Goal: Communication & Community: Ask a question

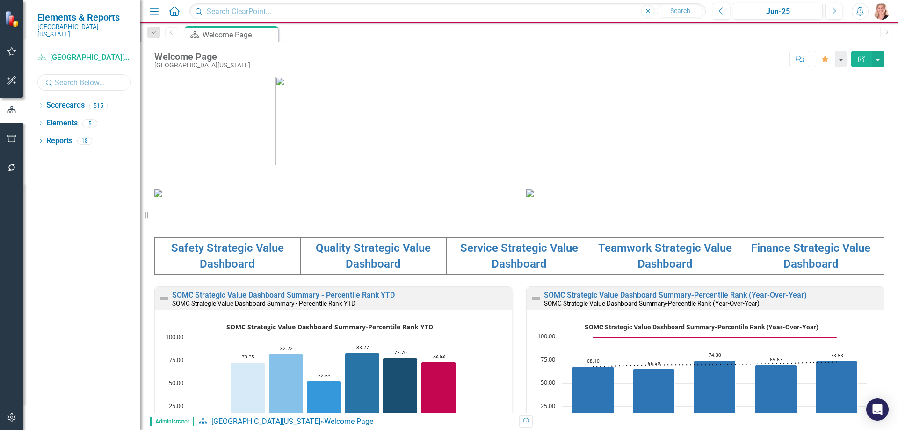
click at [87, 75] on input "text" at bounding box center [84, 82] width 94 height 16
type input "cis"
click at [42, 104] on icon "Dropdown" at bounding box center [40, 106] width 7 height 5
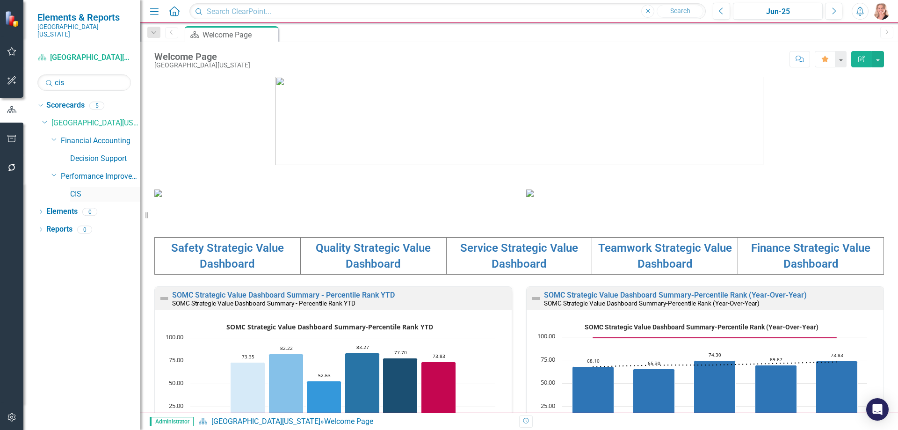
click at [77, 189] on link "CIS" at bounding box center [105, 194] width 70 height 11
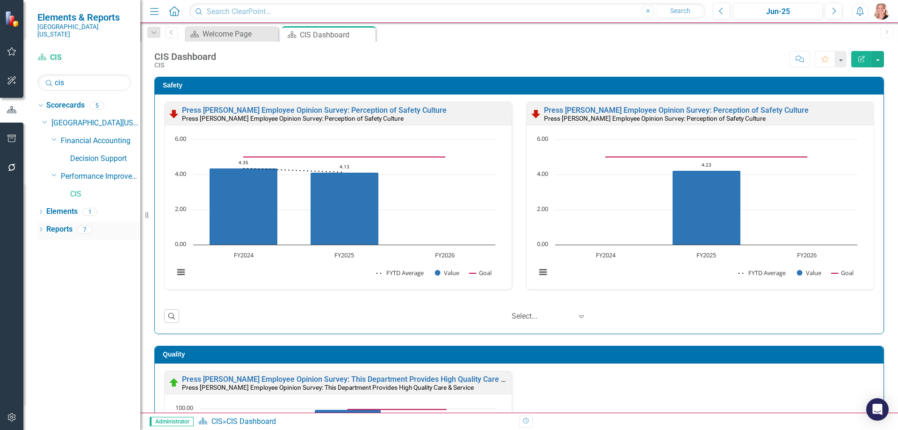
click at [64, 224] on link "Reports" at bounding box center [59, 229] width 26 height 11
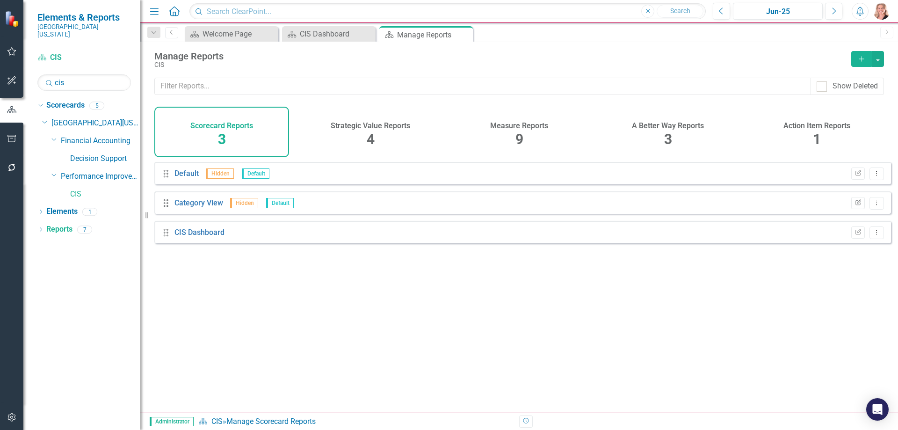
click at [533, 128] on h4 "Measure Reports" at bounding box center [519, 126] width 58 height 8
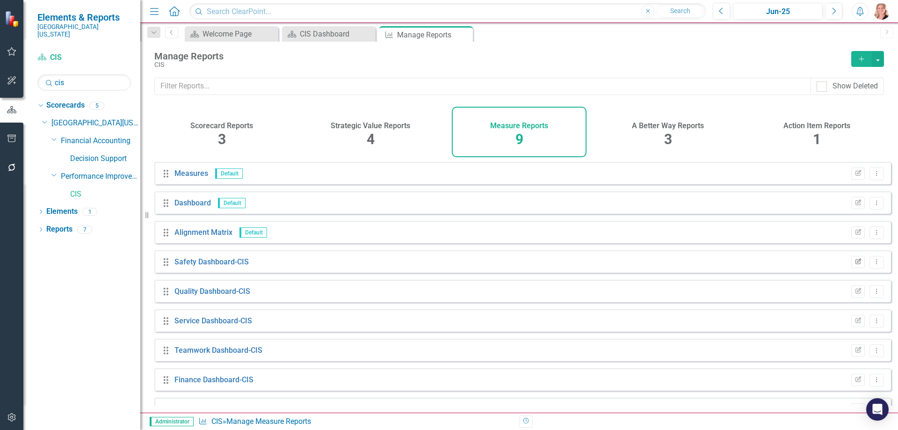
click at [854, 265] on icon "Edit Report" at bounding box center [857, 262] width 7 height 6
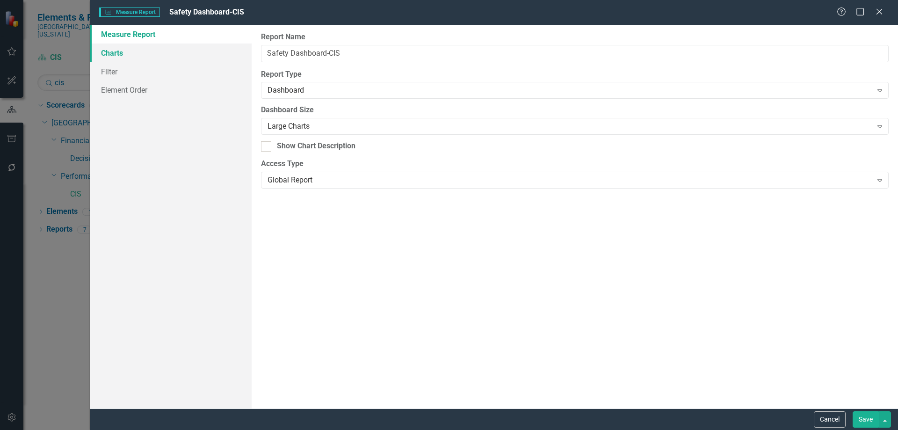
click at [109, 56] on link "Charts" at bounding box center [171, 52] width 162 height 19
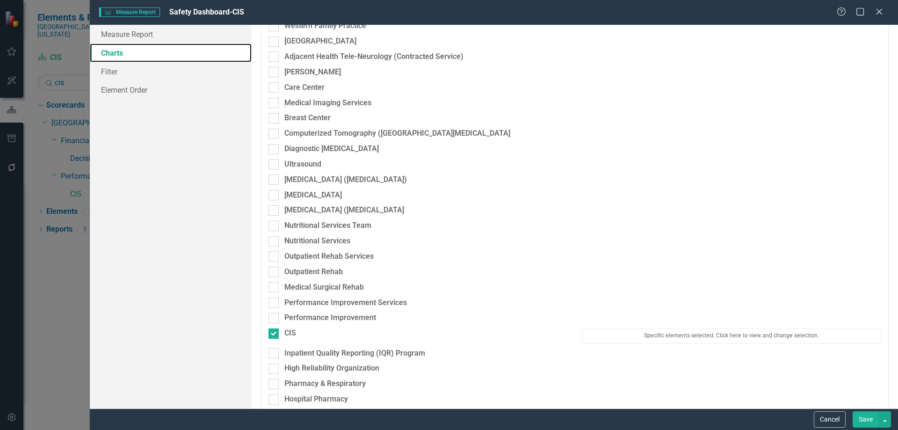
scroll to position [1747, 0]
click at [652, 344] on div "Specific elements selected. Click here to view and change selection." at bounding box center [731, 338] width 313 height 20
click at [649, 341] on button "Specific elements selected. Click here to view and change selection." at bounding box center [731, 335] width 299 height 15
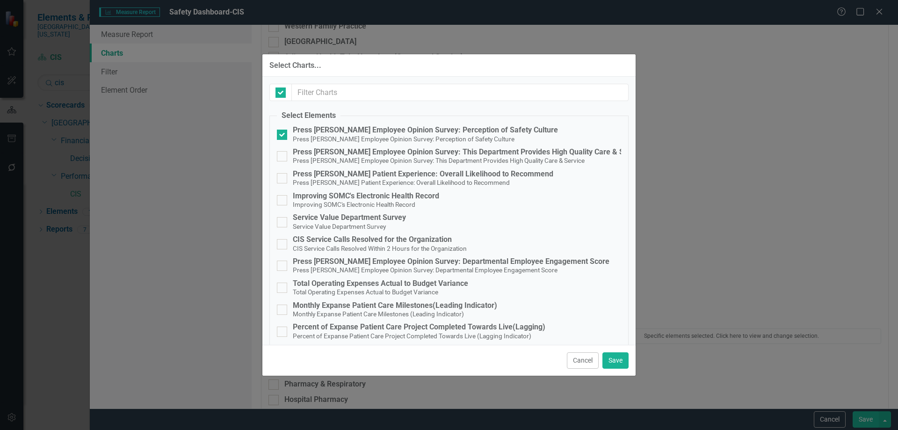
checkbox input "false"
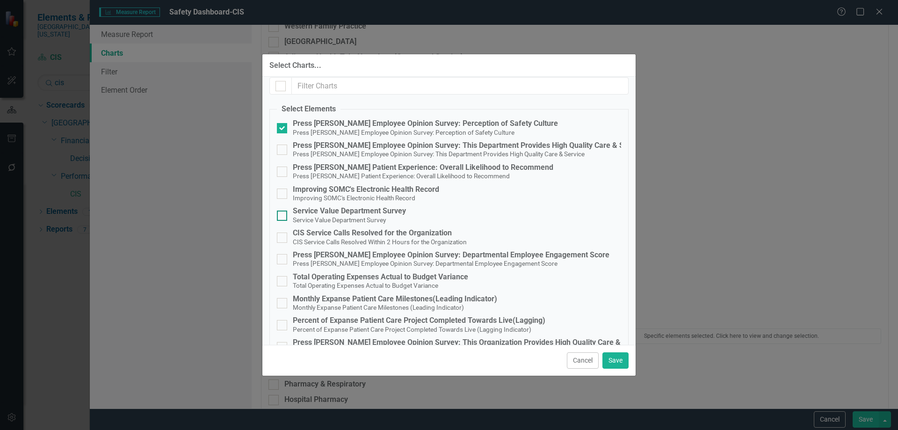
scroll to position [0, 0]
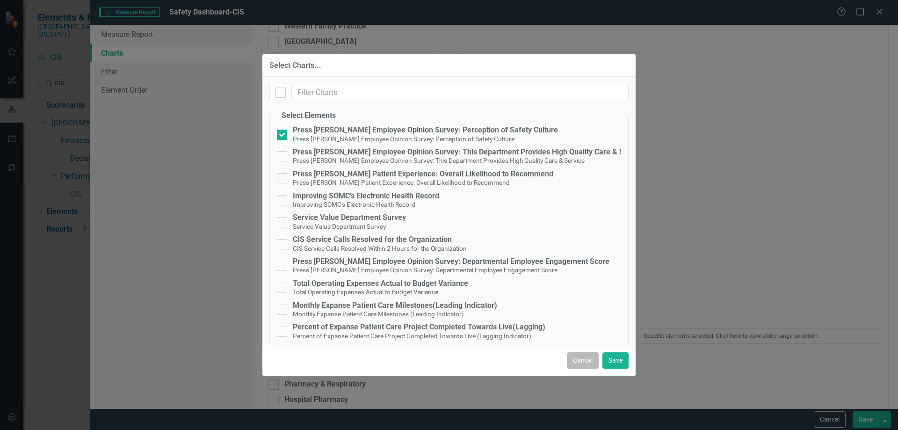
click at [586, 363] on button "Cancel" at bounding box center [583, 360] width 32 height 16
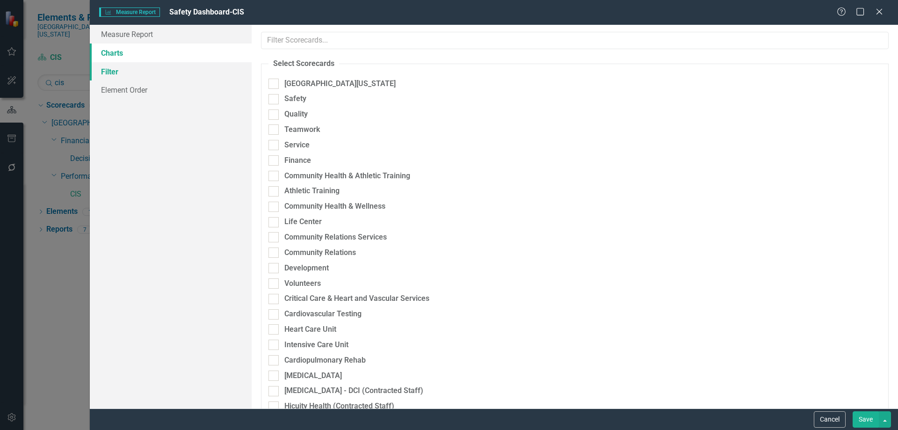
click at [109, 74] on link "Filter" at bounding box center [171, 71] width 162 height 19
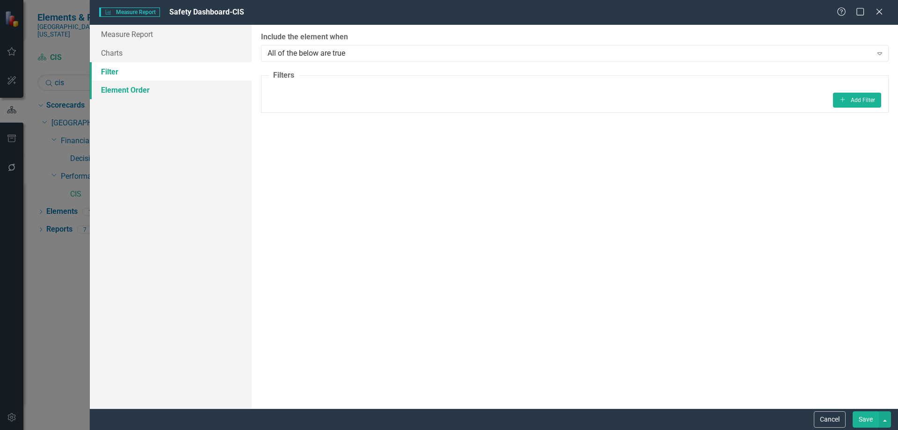
click at [133, 98] on link "Element Order" at bounding box center [171, 89] width 162 height 19
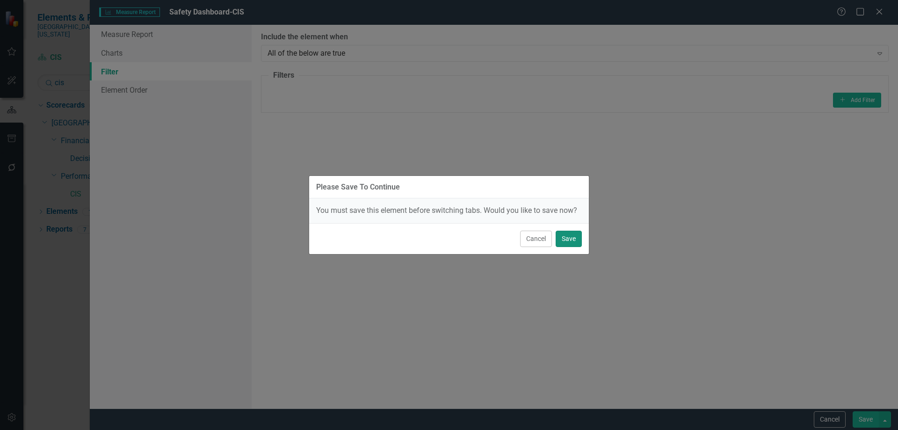
click at [566, 241] on button "Save" at bounding box center [569, 239] width 26 height 16
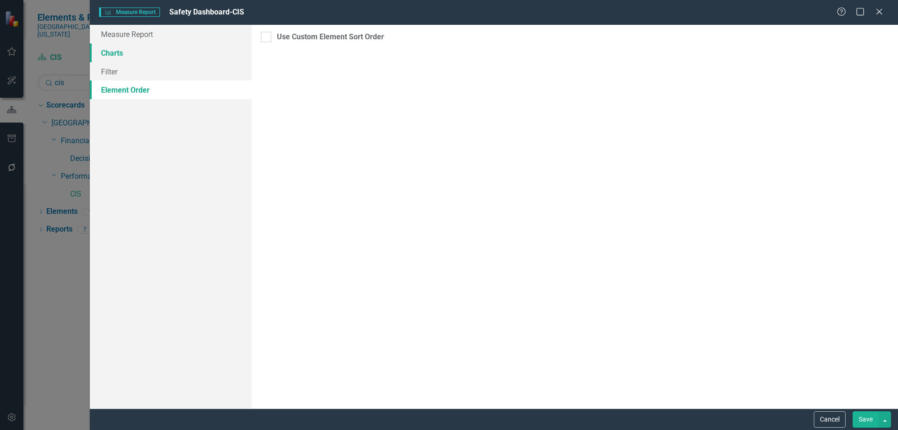
click at [114, 54] on link "Charts" at bounding box center [171, 52] width 162 height 19
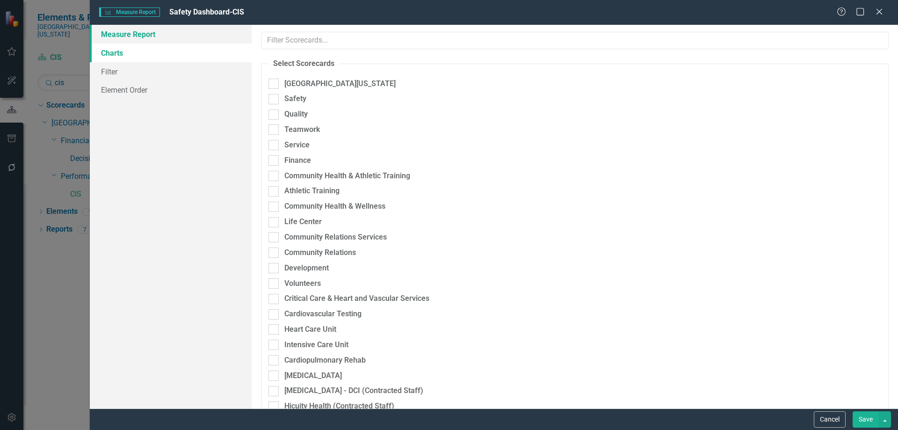
click at [144, 39] on link "Measure Report" at bounding box center [171, 34] width 162 height 19
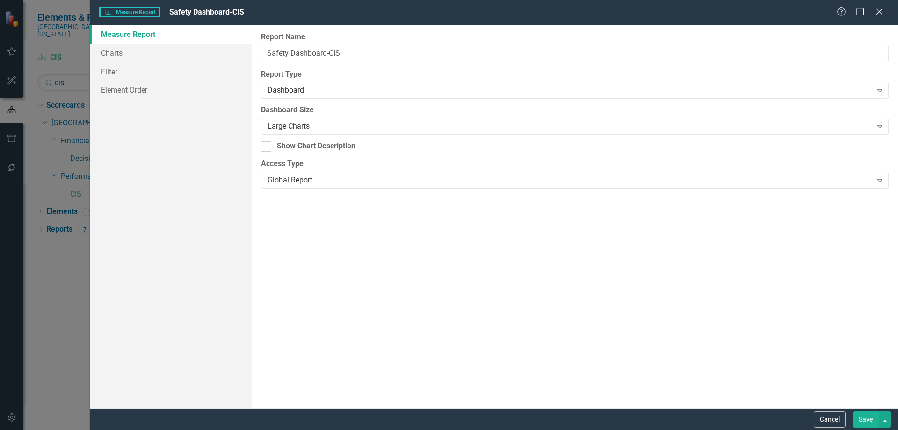
click at [860, 424] on button "Save" at bounding box center [866, 419] width 26 height 16
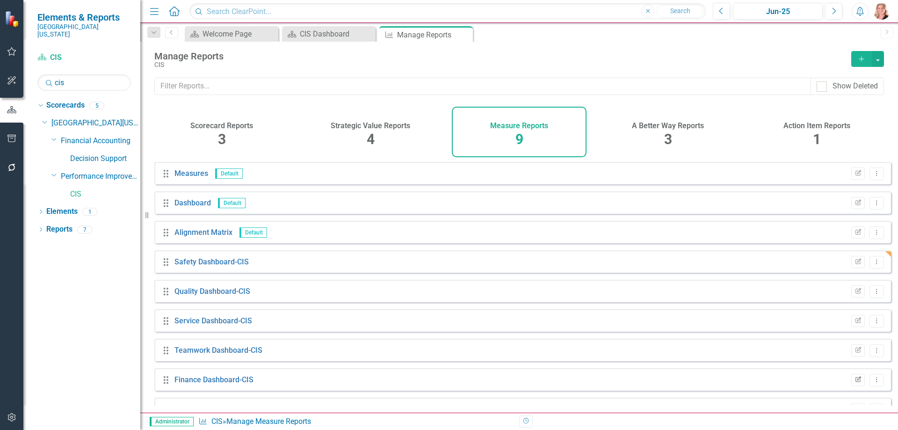
click at [854, 383] on icon "Edit Report" at bounding box center [857, 380] width 7 height 6
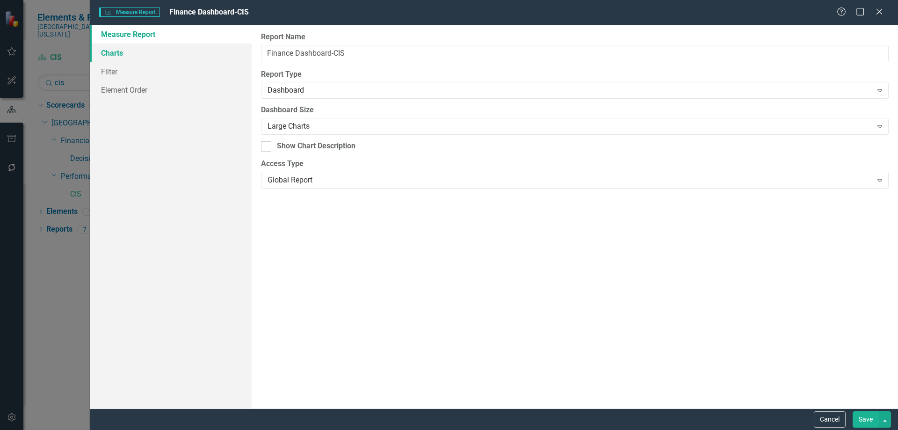
click at [108, 51] on link "Charts" at bounding box center [171, 52] width 162 height 19
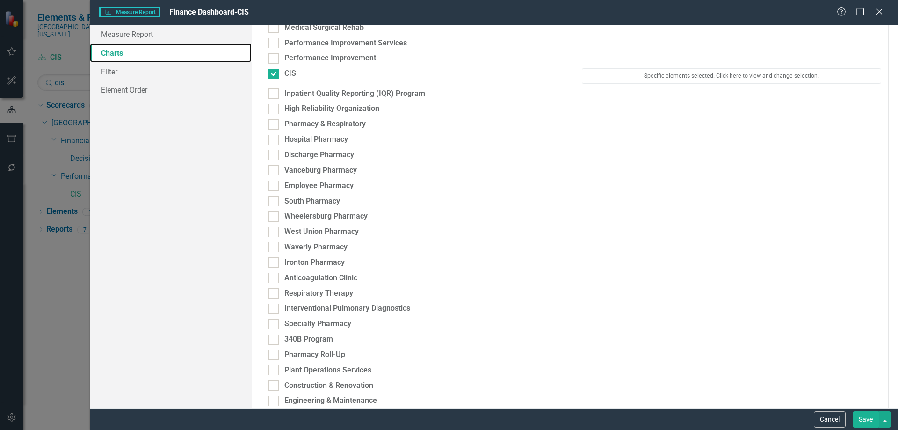
scroll to position [2011, 0]
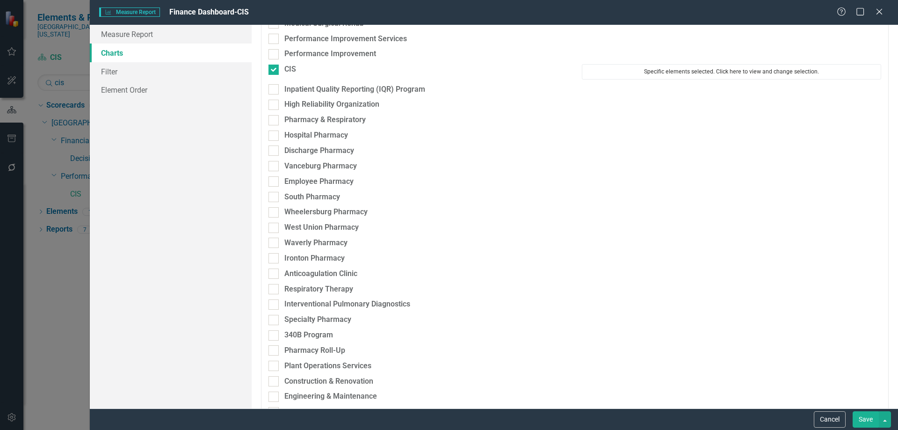
click at [649, 72] on button "Specific elements selected. Click here to view and change selection." at bounding box center [731, 71] width 299 height 15
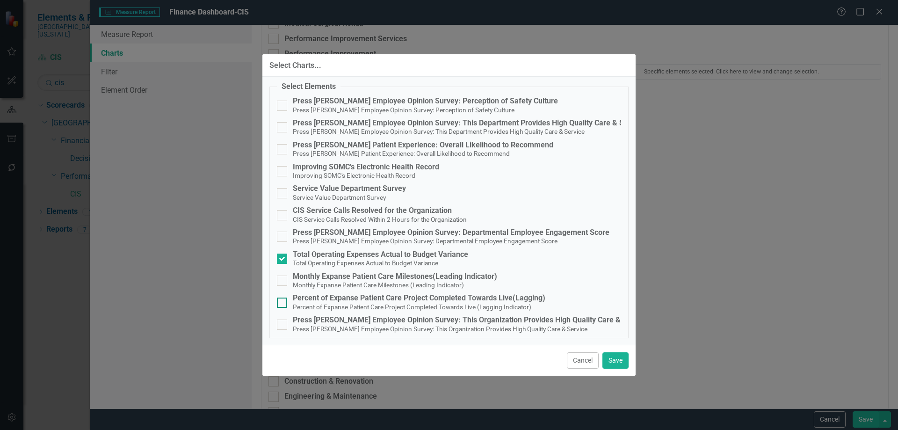
scroll to position [0, 0]
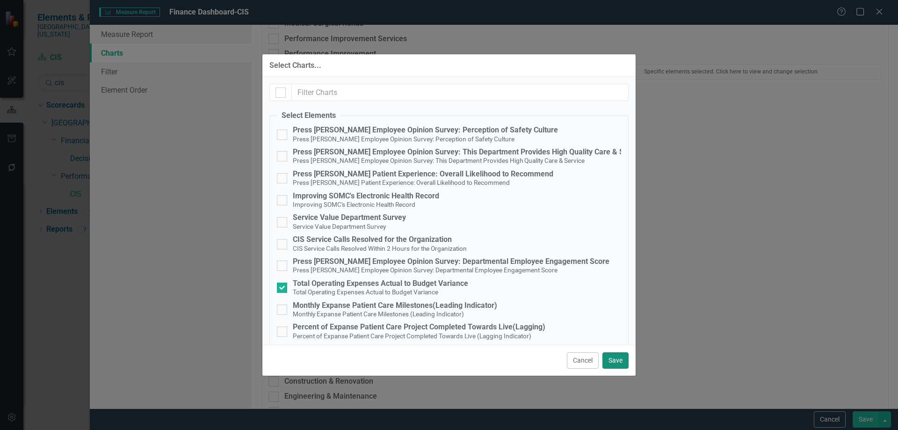
click at [621, 362] on button "Save" at bounding box center [615, 360] width 26 height 16
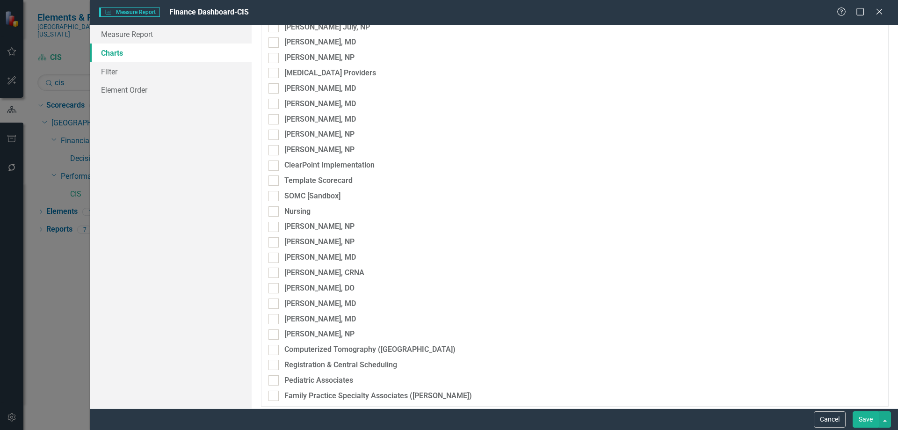
scroll to position [7593, 0]
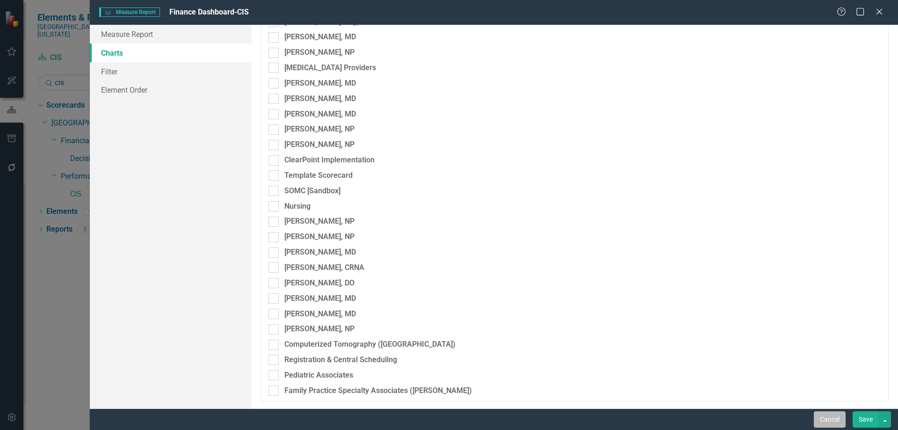
click at [824, 414] on button "Cancel" at bounding box center [830, 419] width 32 height 16
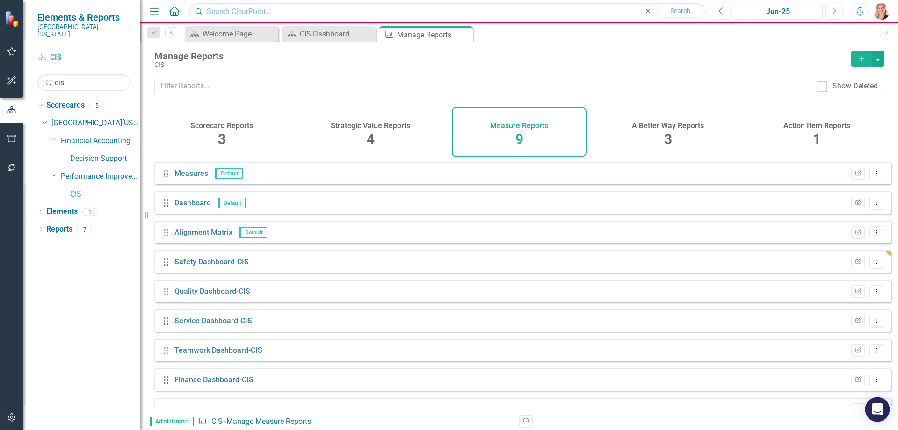
click at [875, 407] on icon "Open Intercom Messenger" at bounding box center [877, 409] width 11 height 12
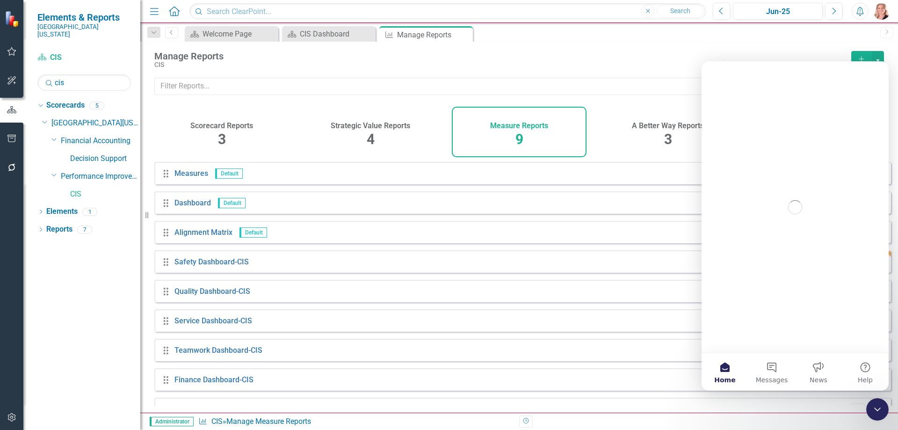
scroll to position [0, 0]
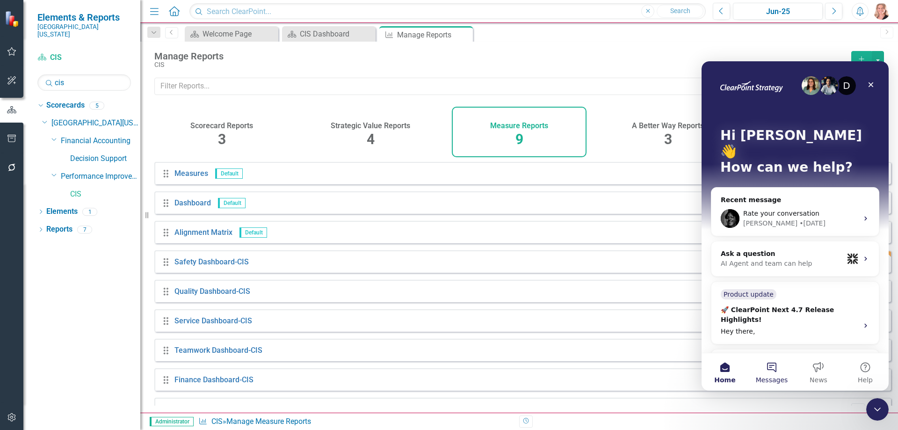
click at [769, 370] on button "Messages" at bounding box center [771, 371] width 47 height 37
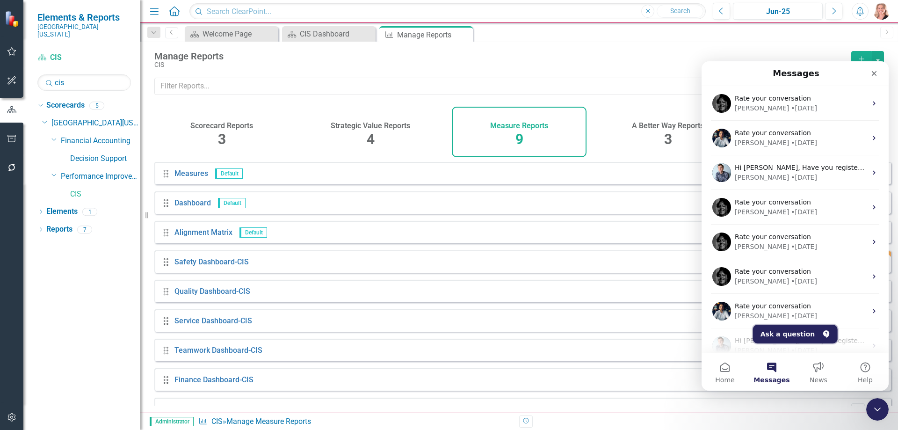
click at [788, 336] on button "Ask a question" at bounding box center [795, 334] width 85 height 19
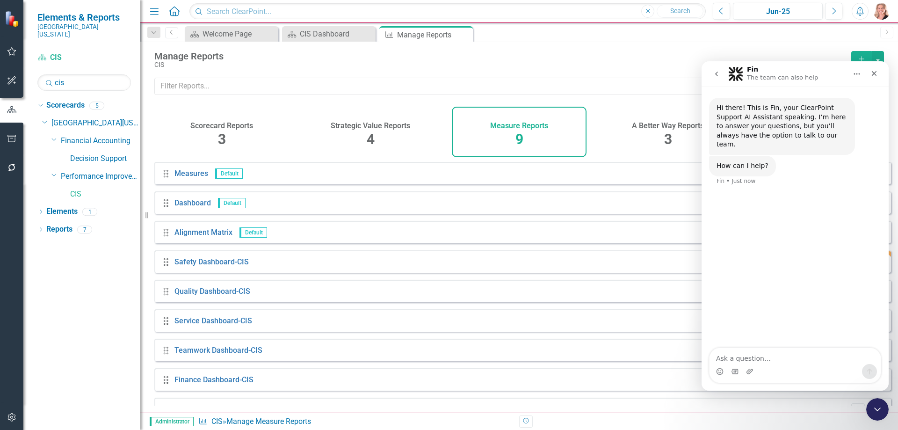
click at [755, 359] on textarea "Ask a question…" at bounding box center [794, 356] width 171 height 16
type textarea "How can I get measures off my measure report that are not selected and there is…"
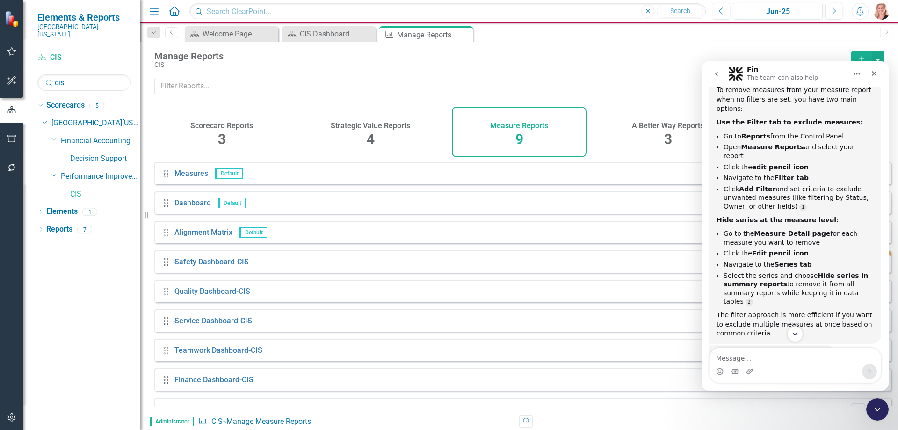
scroll to position [151, 0]
type textarea "No. Can I talk to a person?"
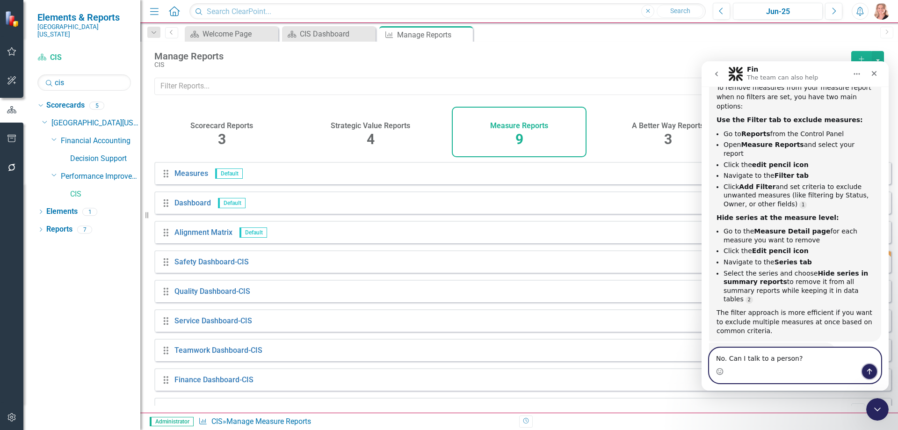
click at [868, 369] on icon "Send a message…" at bounding box center [869, 371] width 7 height 7
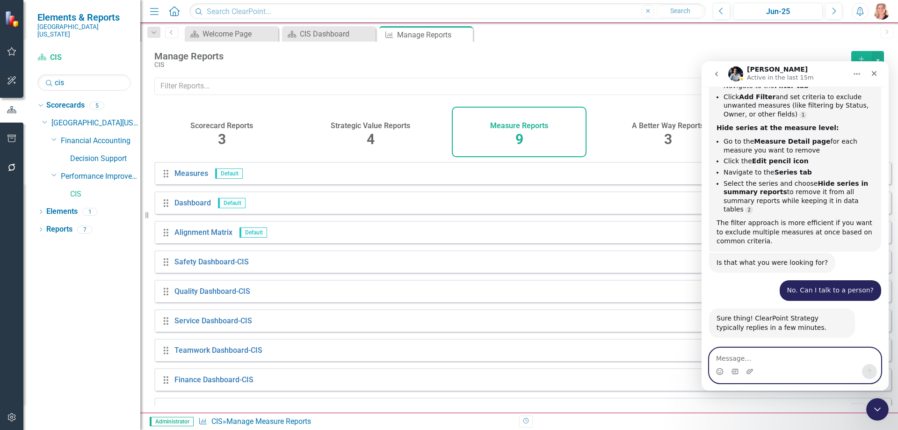
scroll to position [296, 0]
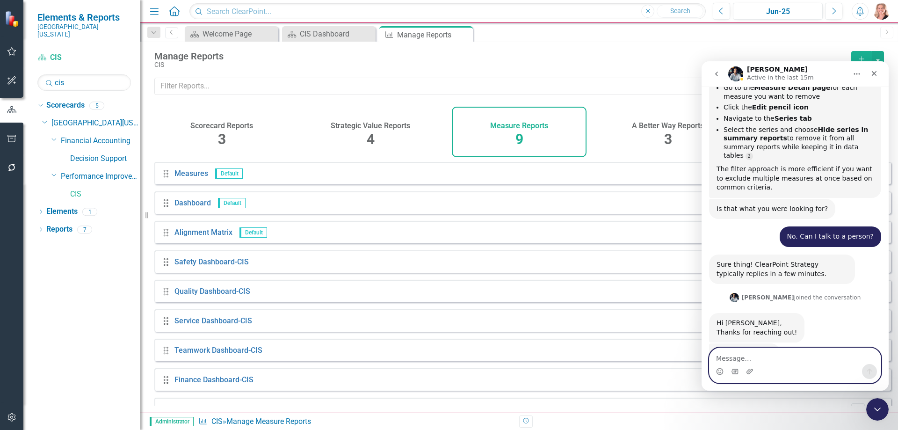
click at [767, 362] on textarea "Message…" at bounding box center [794, 356] width 171 height 16
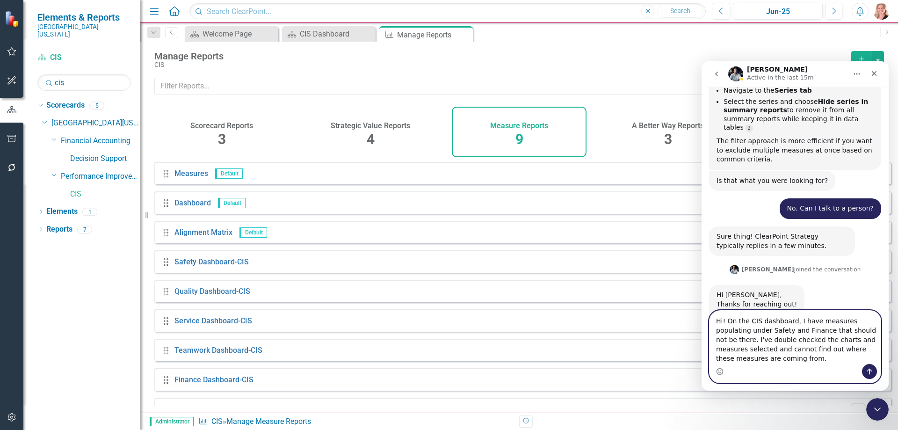
scroll to position [333, 0]
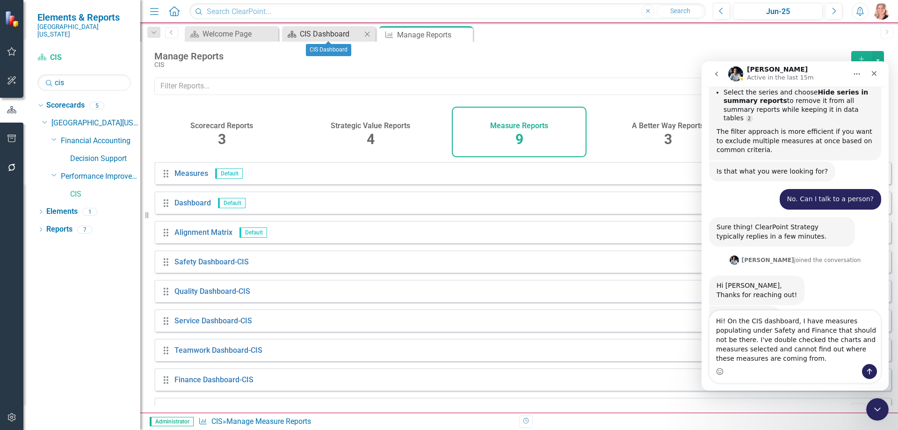
click at [317, 34] on div "CIS Dashboard" at bounding box center [331, 34] width 62 height 12
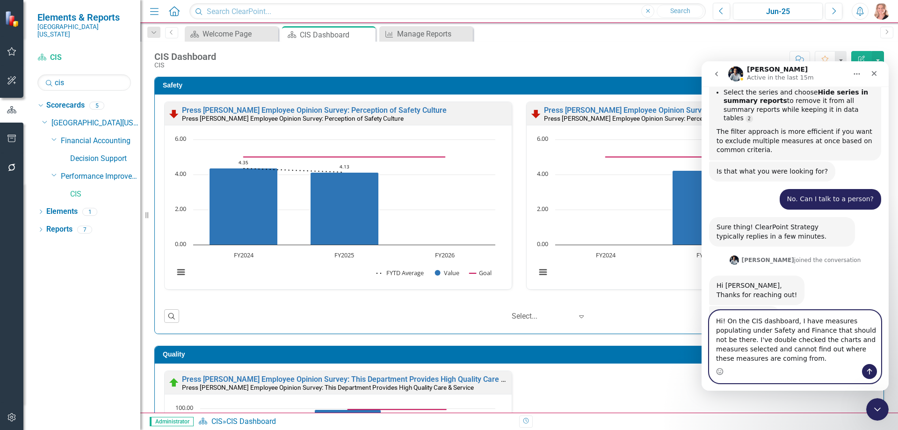
click at [735, 357] on textarea "Hi! On the CIS dashboard, I have measures populating under Safety and Finance t…" at bounding box center [794, 337] width 171 height 53
paste textarea "[URL][DOMAIN_NAME]"
type textarea "Hi! On the CIS dashboard, I have measures populating under Safety and Finance t…"
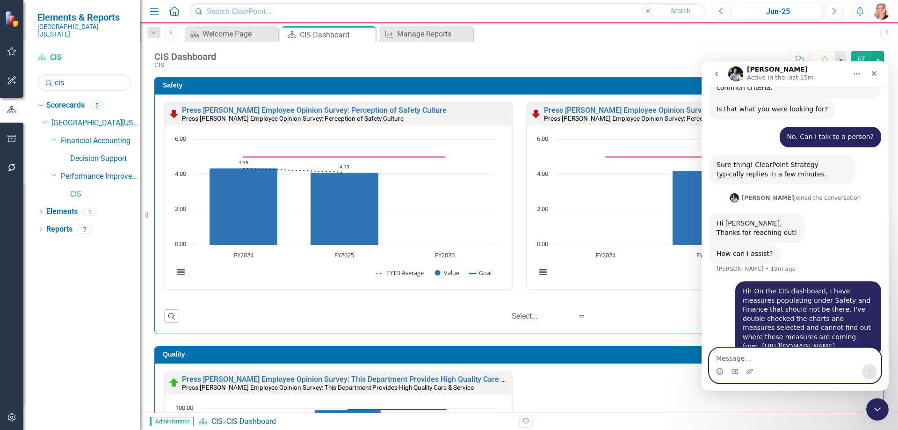
scroll to position [397, 0]
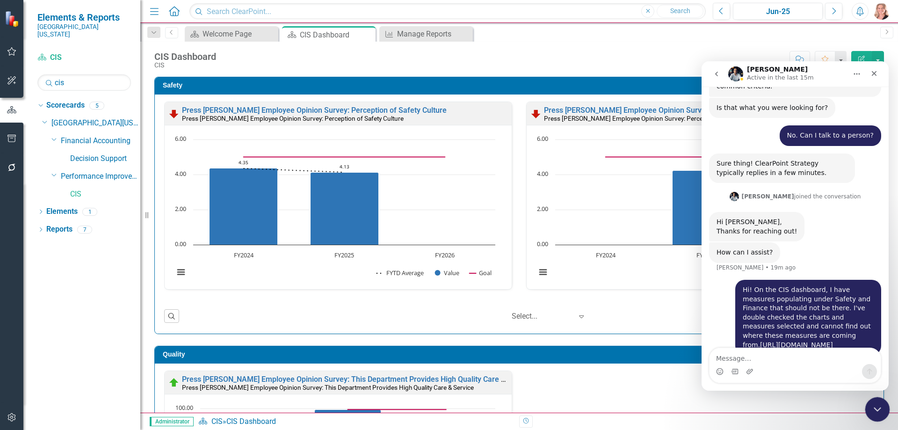
click at [874, 410] on icon "Close Intercom Messenger" at bounding box center [875, 407] width 11 height 11
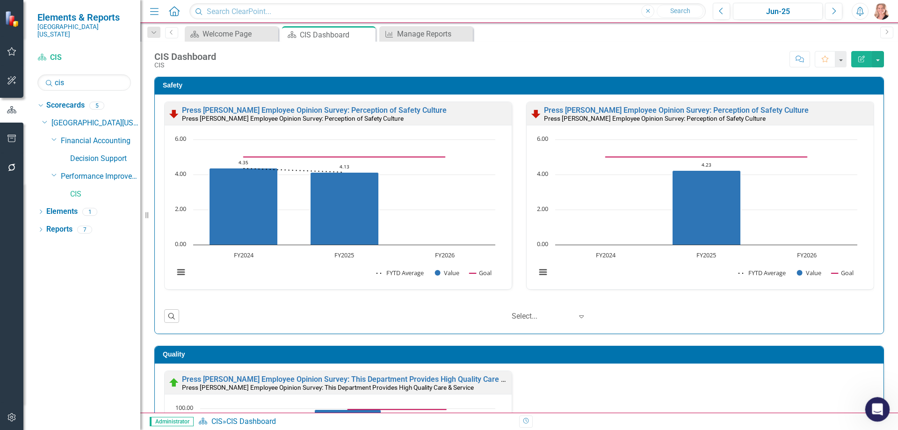
click at [886, 412] on div "Open Intercom Messenger" at bounding box center [876, 407] width 31 height 31
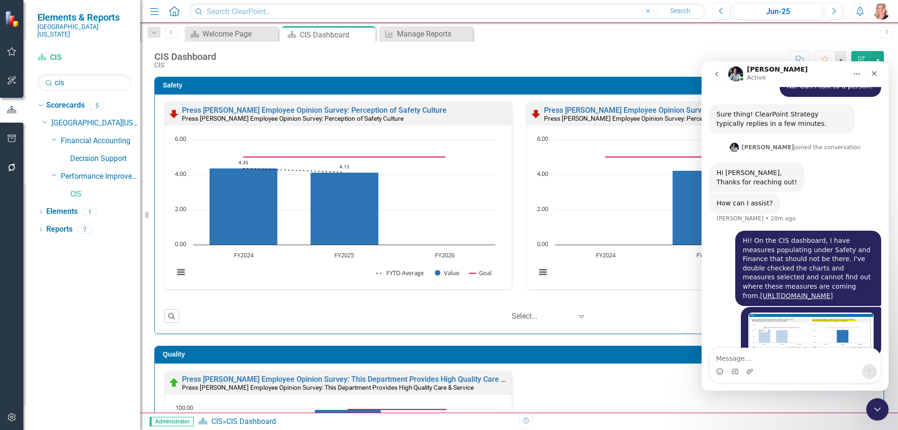
scroll to position [448, 0]
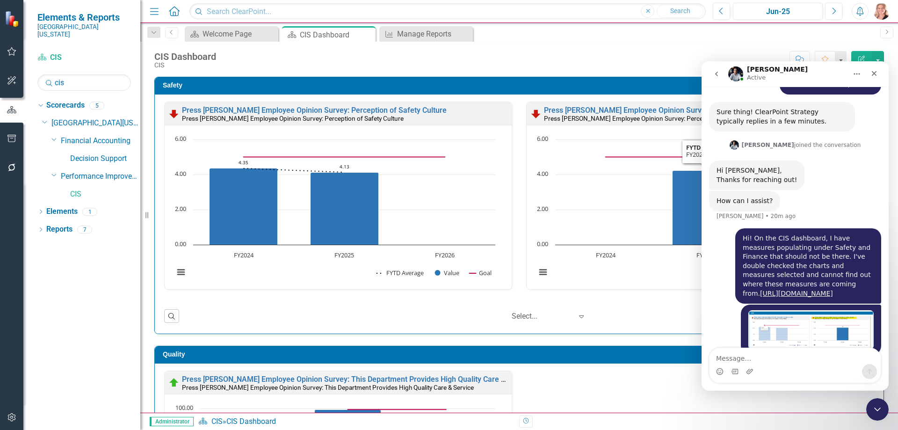
click at [599, 55] on div "Score: N/A Jun-25 Completed Comment Favorite Edit Report" at bounding box center [552, 59] width 663 height 16
drag, startPoint x: 884, startPoint y: 414, endPoint x: 1622, endPoint y: 767, distance: 818.1
click at [885, 416] on div "Close Intercom Messenger" at bounding box center [876, 408] width 22 height 22
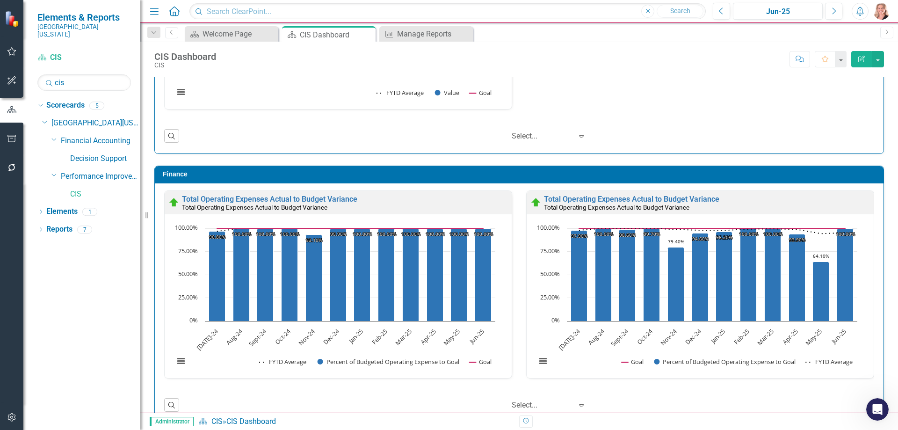
scroll to position [1006, 0]
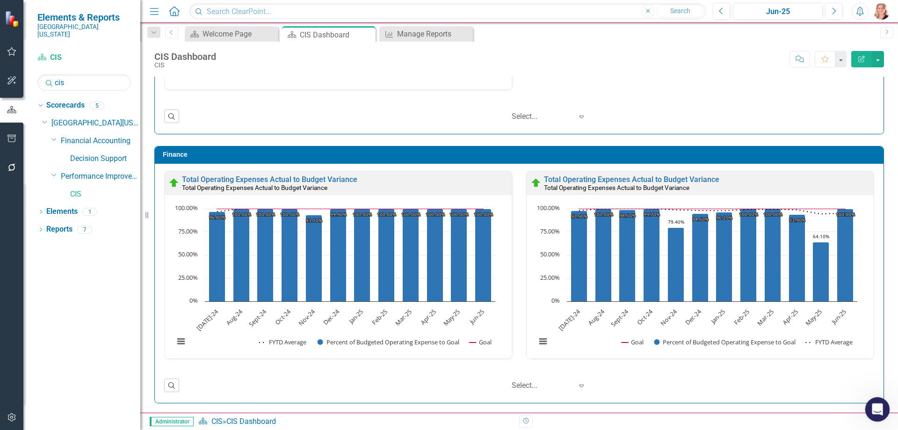
click at [878, 410] on icon "Open Intercom Messenger" at bounding box center [875, 407] width 15 height 15
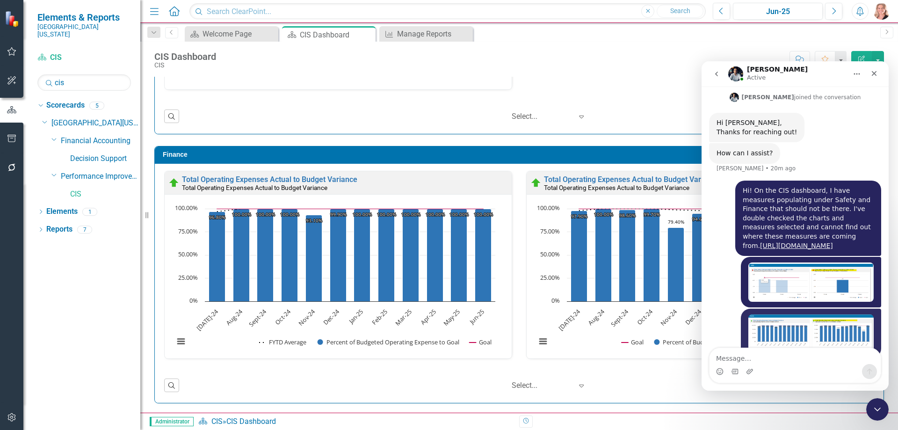
scroll to position [498, 0]
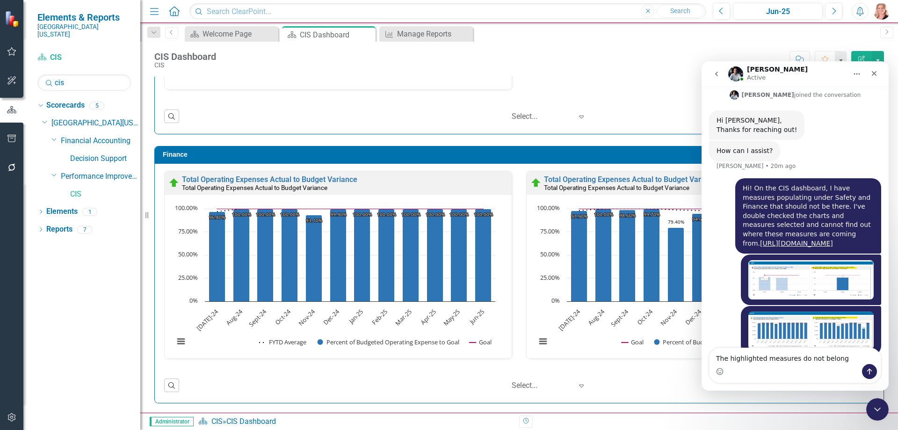
type textarea "The highlighted measures do not belong."
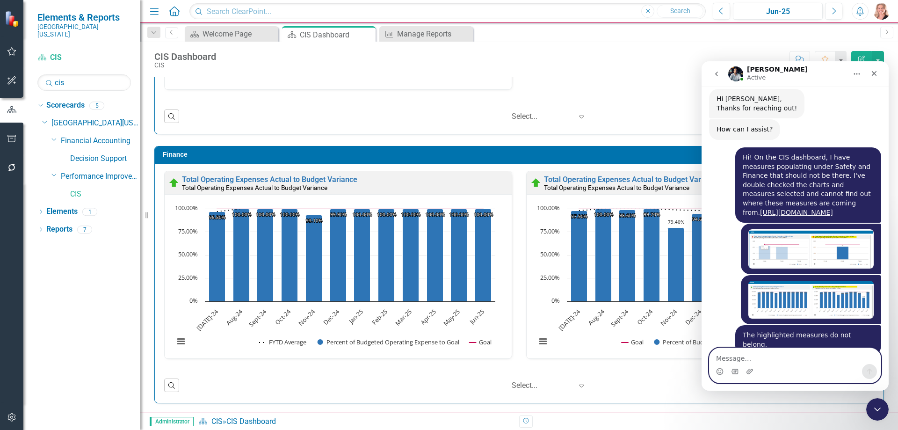
scroll to position [575, 0]
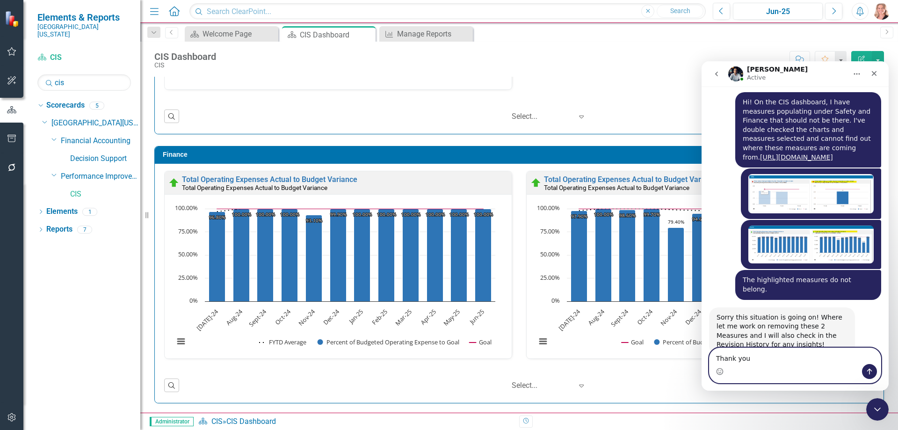
type textarea "Thank you!"
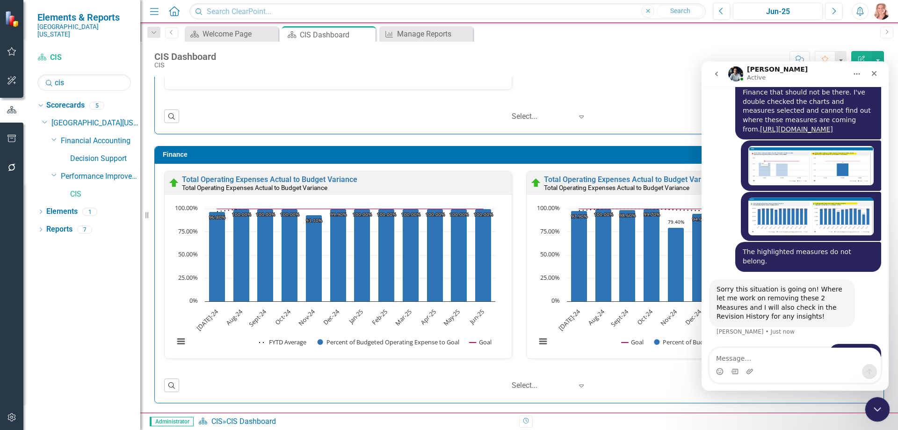
click at [876, 412] on icon "Close Intercom Messenger" at bounding box center [875, 407] width 11 height 11
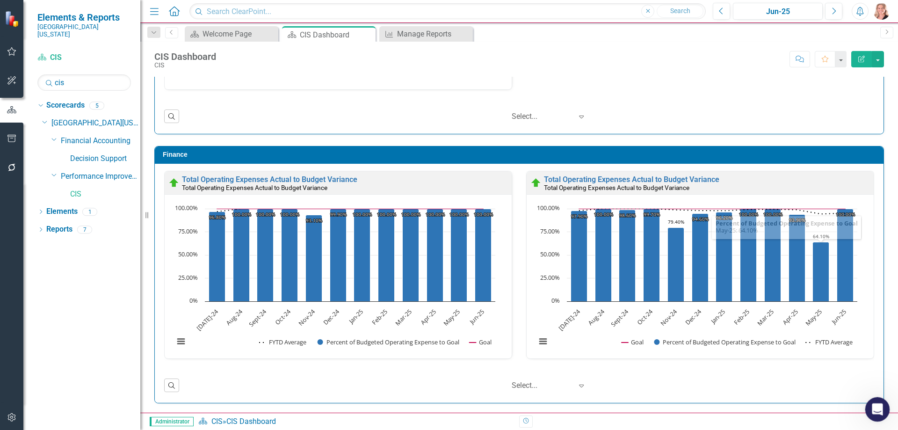
click at [875, 403] on icon "Open Intercom Messenger" at bounding box center [875, 407] width 15 height 15
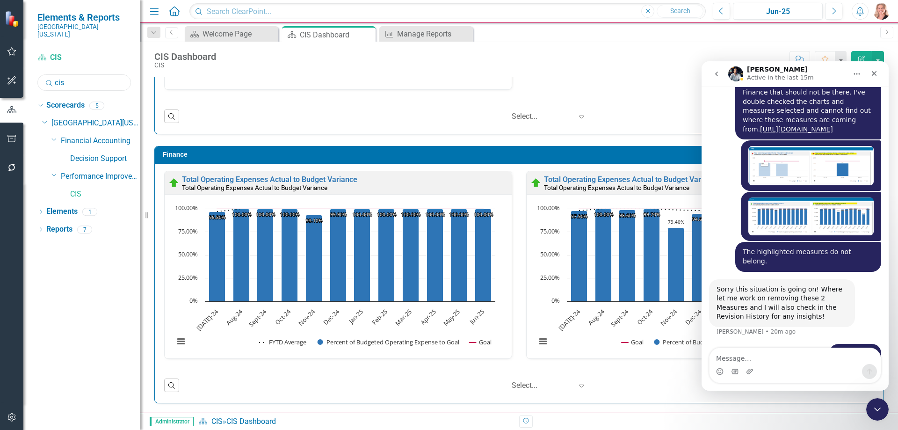
click at [98, 74] on input "cis" at bounding box center [84, 82] width 94 height 16
type input "respi"
click at [113, 171] on link "Respiratory Therapy" at bounding box center [105, 176] width 70 height 11
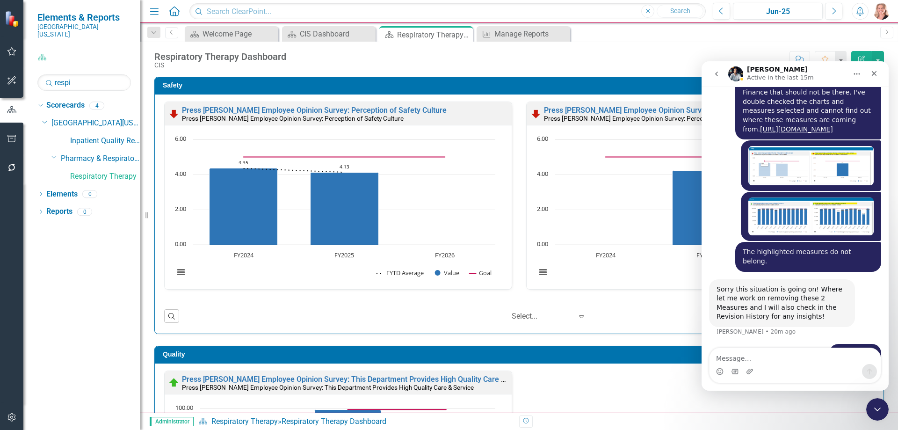
click at [0, 0] on icon "Close" at bounding box center [0, 0] width 0 height 0
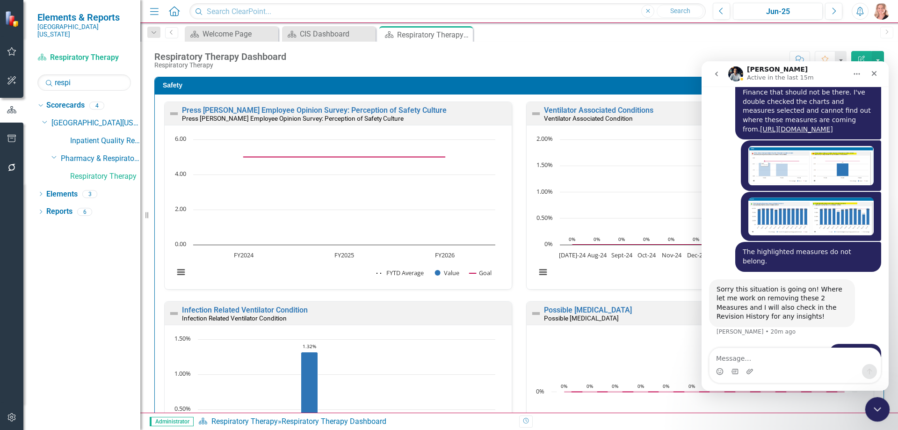
click at [874, 409] on icon "Close Intercom Messenger" at bounding box center [875, 407] width 11 height 11
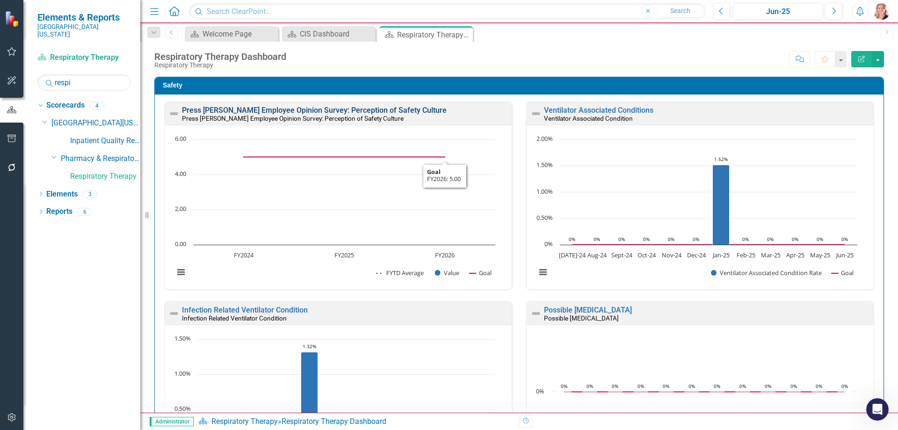
click at [406, 112] on link "Press [PERSON_NAME] Employee Opinion Survey: Perception of Safety Culture" at bounding box center [314, 110] width 265 height 9
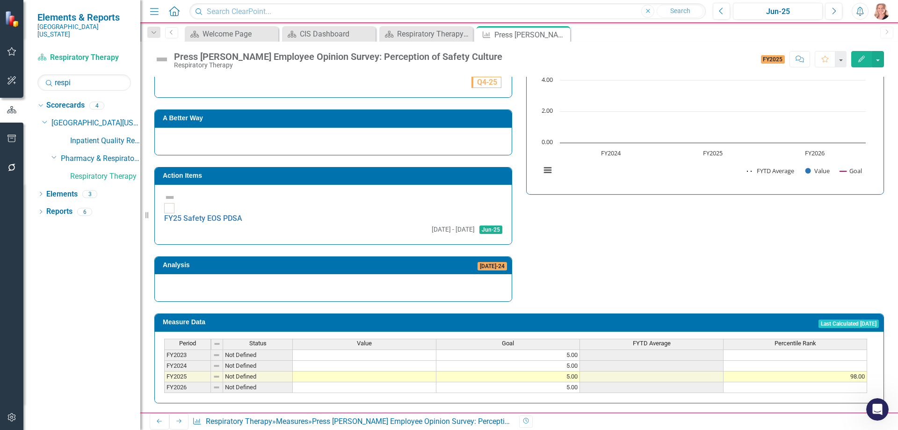
scroll to position [236, 0]
click at [410, 371] on td at bounding box center [365, 376] width 144 height 11
click at [397, 371] on td at bounding box center [365, 376] width 144 height 11
click at [395, 382] on td at bounding box center [365, 387] width 144 height 11
click at [393, 371] on td at bounding box center [365, 376] width 144 height 11
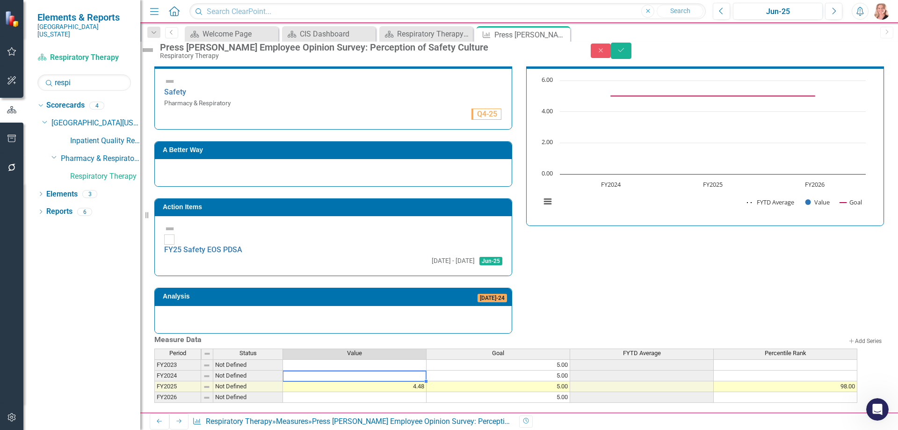
click at [391, 370] on td at bounding box center [355, 375] width 144 height 11
click at [419, 370] on td at bounding box center [355, 375] width 144 height 11
type textarea "3.51"
click at [602, 254] on div "Strategic Values Safety Pharmacy & Respiratory Q4-25 A Better Way Action Items …" at bounding box center [519, 186] width 744 height 294
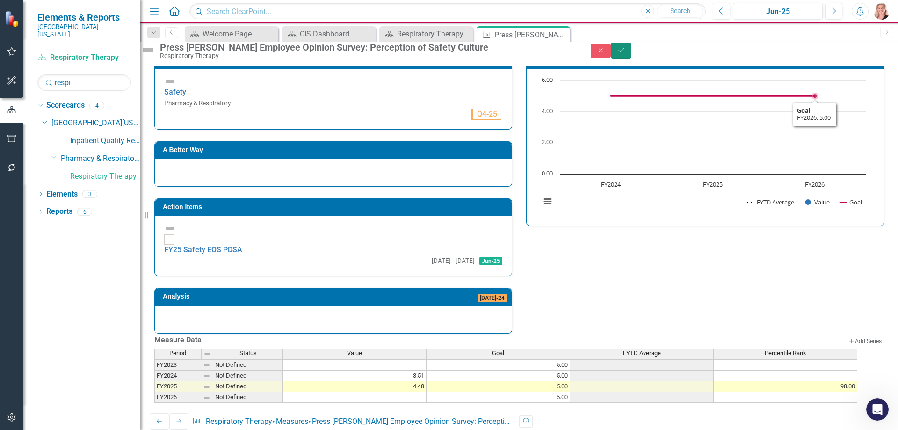
click at [631, 59] on button "Save" at bounding box center [621, 51] width 21 height 16
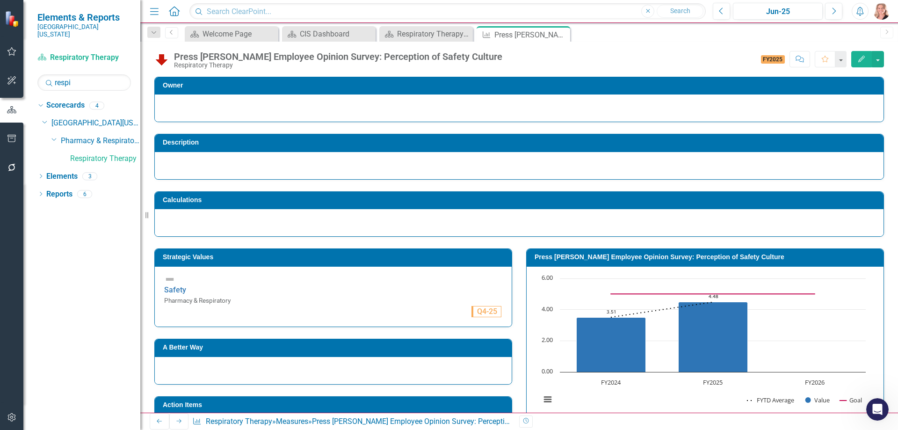
click at [858, 58] on icon "Edit" at bounding box center [861, 59] width 8 height 7
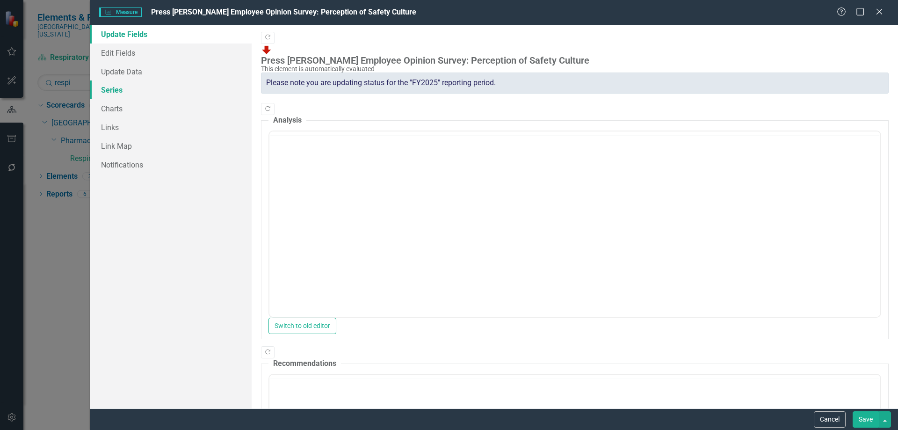
click at [114, 88] on link "Series" at bounding box center [171, 89] width 162 height 19
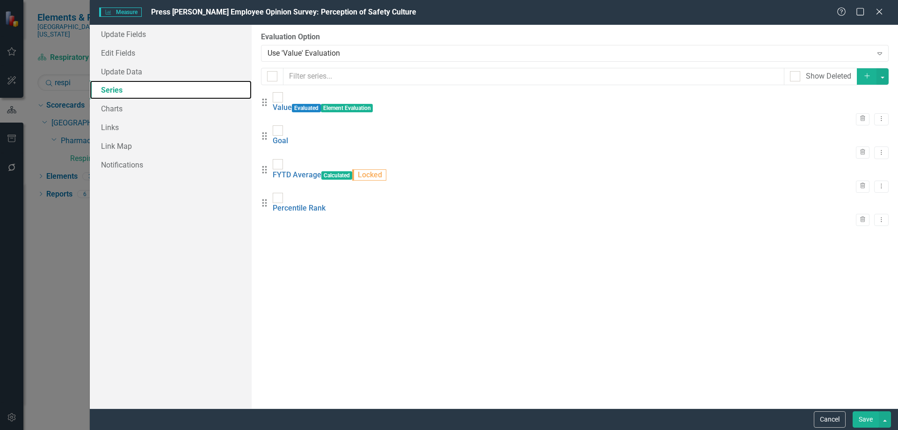
scroll to position [0, 0]
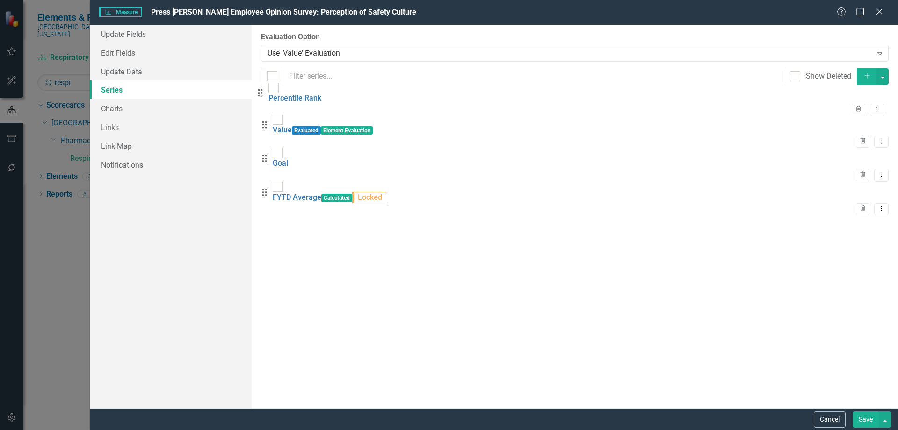
drag, startPoint x: 272, startPoint y: 194, endPoint x: 268, endPoint y: 96, distance: 97.8
click at [268, 96] on div "Drag Value Evaluated Element Evaluation Trash Dropdown Menu Drag Goal Trash Dro…" at bounding box center [575, 159] width 628 height 134
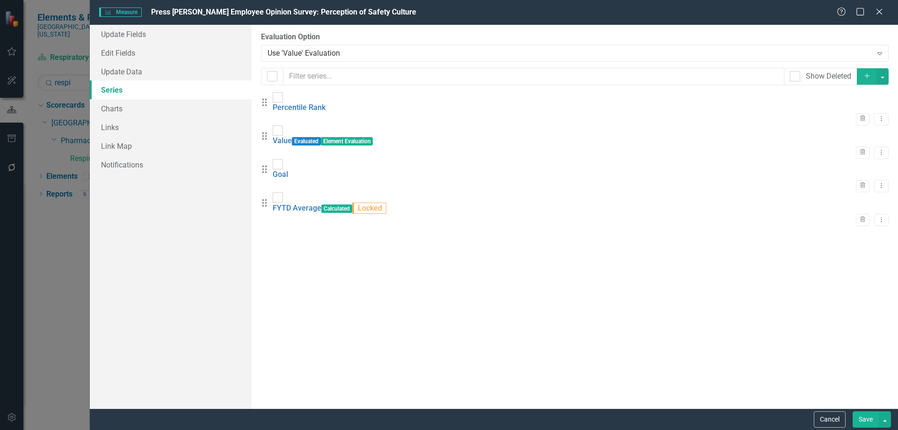
click at [870, 419] on button "Save" at bounding box center [866, 419] width 26 height 16
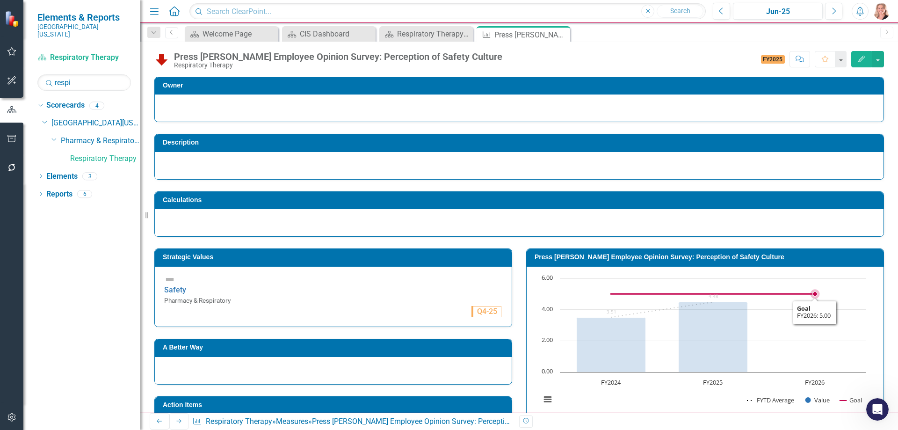
click at [793, 344] on rect "Interactive chart" at bounding box center [703, 344] width 334 height 140
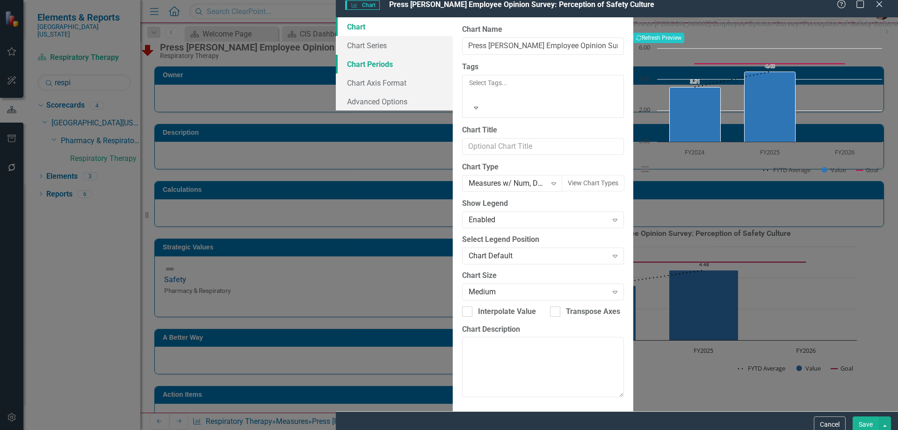
click at [336, 71] on link "Chart Periods" at bounding box center [394, 64] width 117 height 19
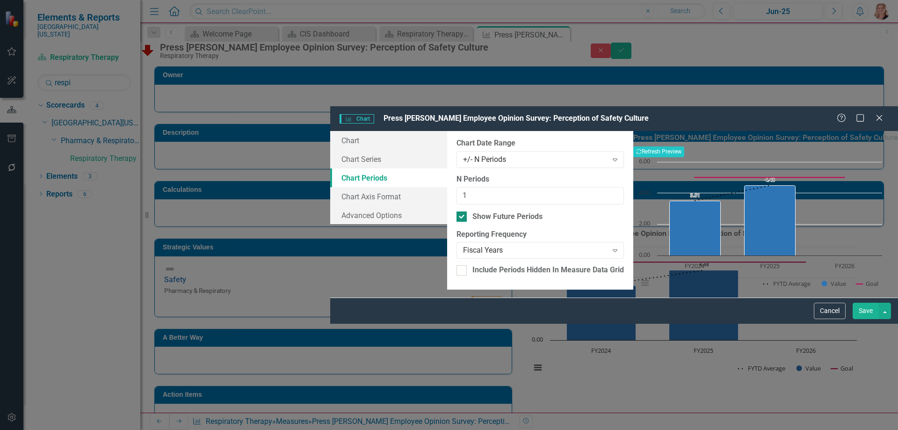
click at [456, 211] on div at bounding box center [461, 216] width 10 height 10
click at [456, 211] on input "Show Future Periods" at bounding box center [459, 214] width 6 height 6
checkbox input "false"
click at [869, 319] on button "Save" at bounding box center [866, 311] width 26 height 16
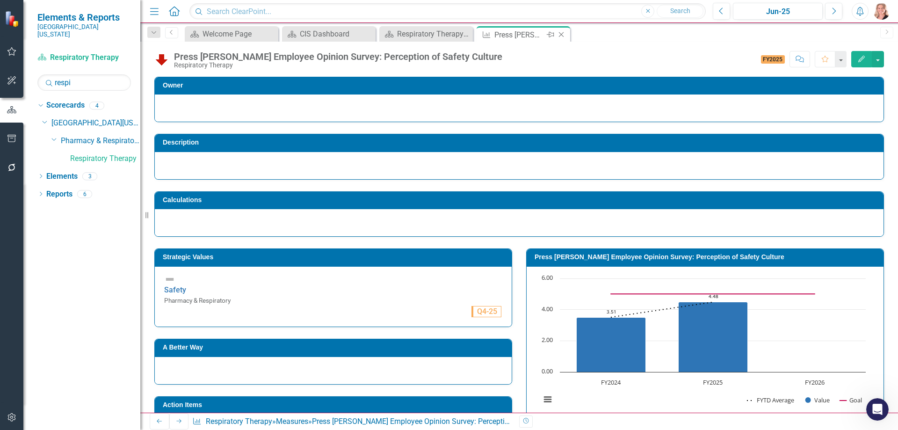
click at [563, 34] on icon "Close" at bounding box center [561, 34] width 9 height 7
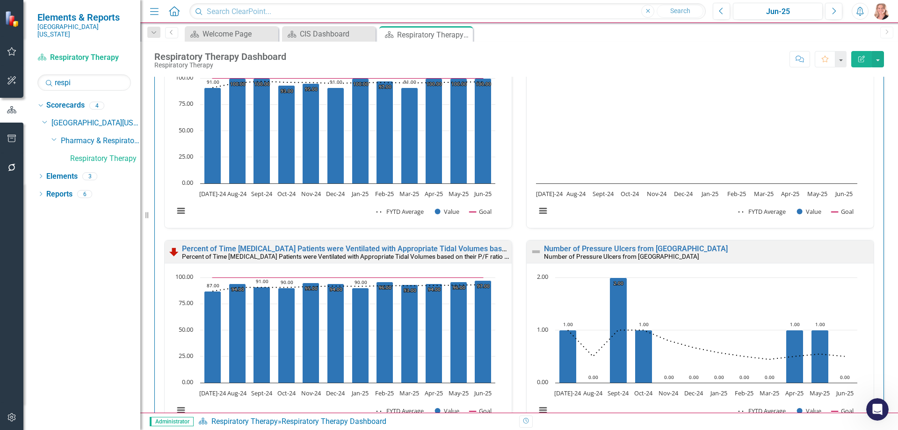
scroll to position [468, 0]
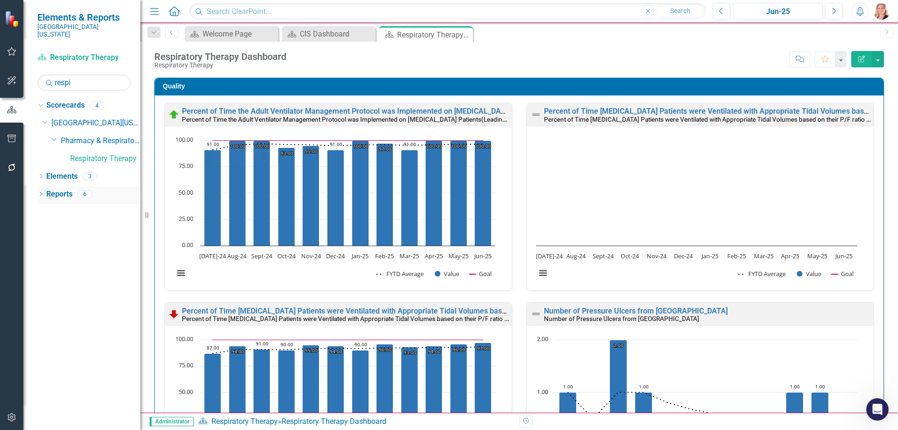
click at [63, 189] on link "Reports" at bounding box center [59, 194] width 26 height 11
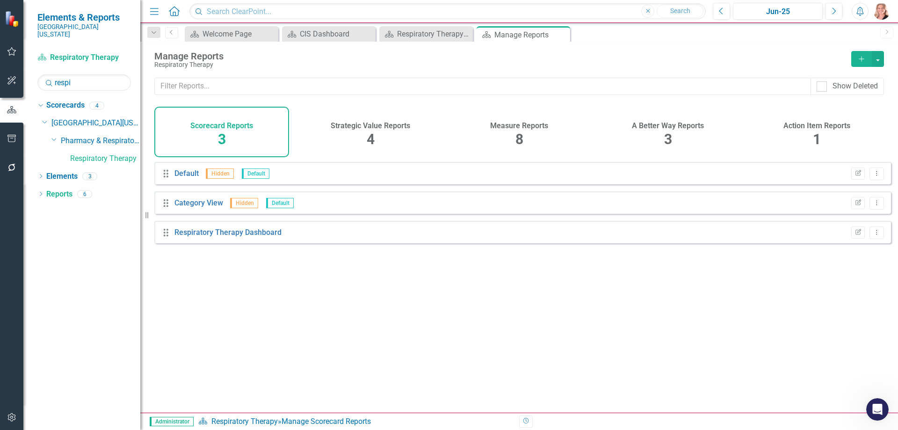
drag, startPoint x: 524, startPoint y: 133, endPoint x: 496, endPoint y: 155, distance: 35.9
click at [524, 133] on div "Measure Reports 8" at bounding box center [519, 132] width 135 height 51
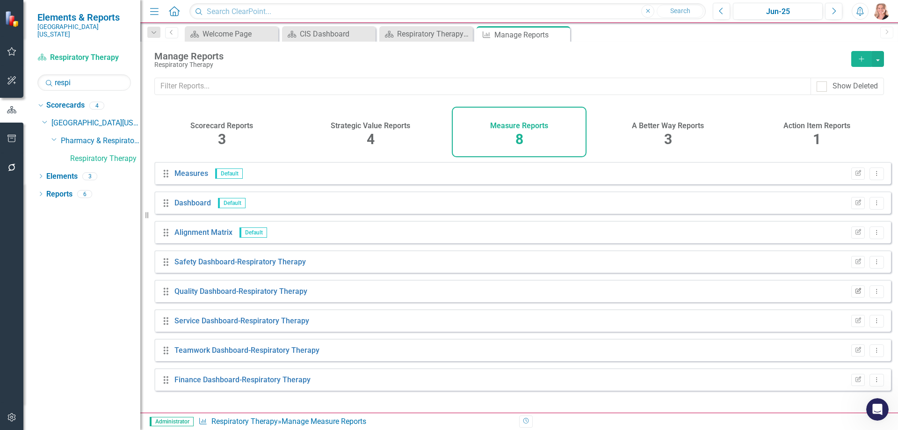
click at [853, 297] on button "Edit Report" at bounding box center [858, 291] width 14 height 12
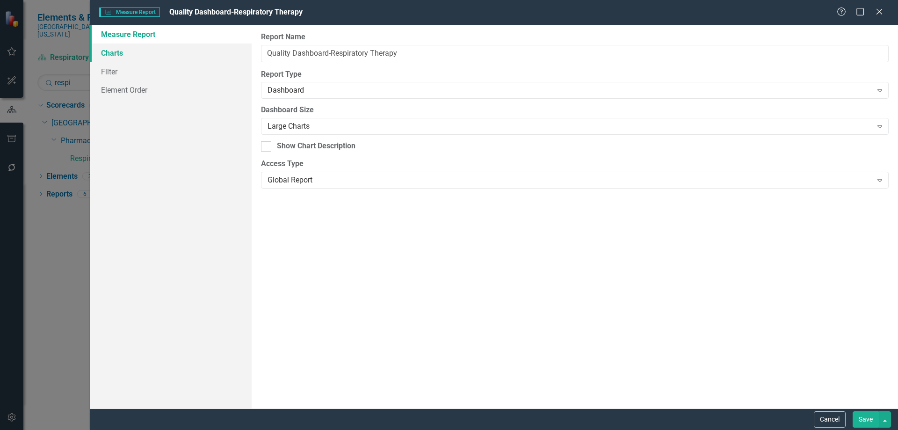
click at [115, 48] on link "Charts" at bounding box center [171, 52] width 162 height 19
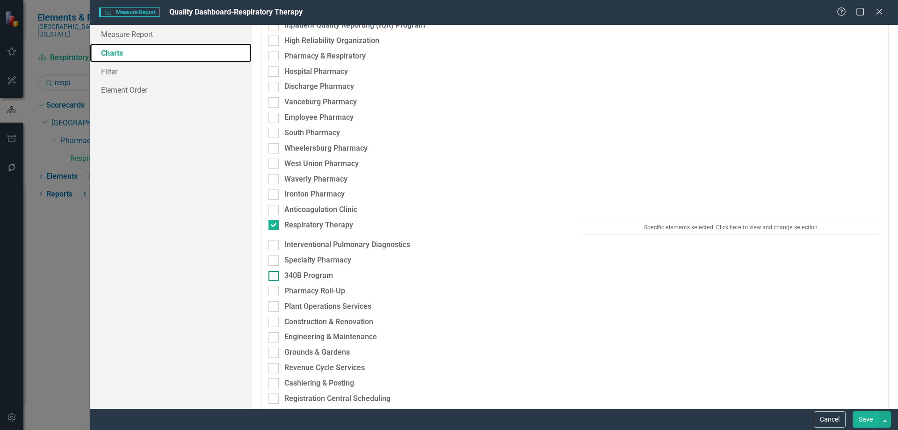
scroll to position [2105, 0]
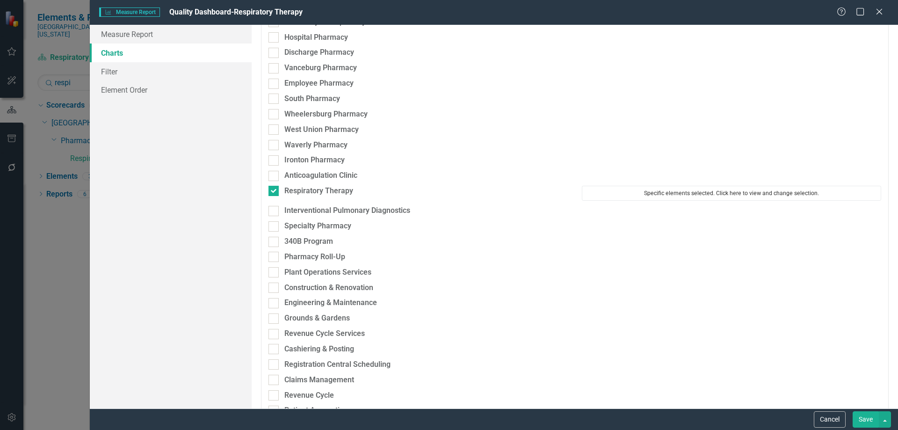
click at [665, 200] on button "Specific elements selected. Click here to view and change selection." at bounding box center [731, 193] width 299 height 15
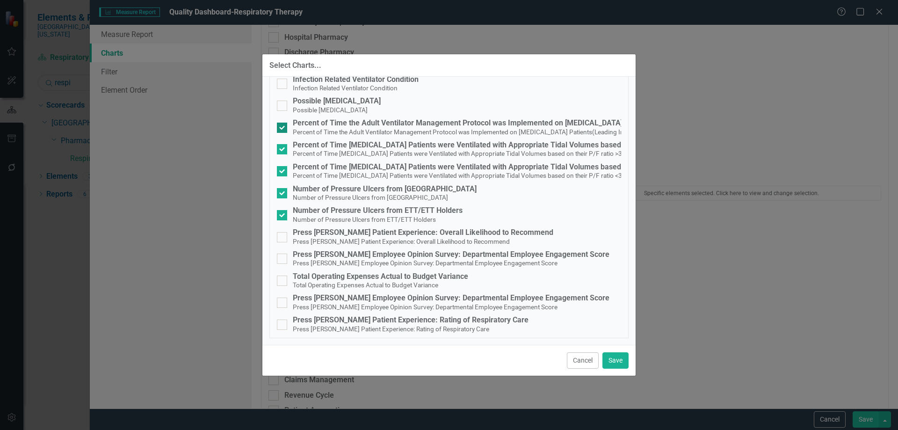
scroll to position [117, 0]
click at [443, 256] on div "Press [PERSON_NAME] Employee Opinion Survey: Departmental Employee Engagement S…" at bounding box center [451, 254] width 317 height 8
click at [283, 256] on input "Press [PERSON_NAME] Employee Opinion Survey: Departmental Employee Engagement S…" at bounding box center [280, 256] width 6 height 6
checkbox input "true"
click at [619, 354] on button "Save" at bounding box center [615, 360] width 26 height 16
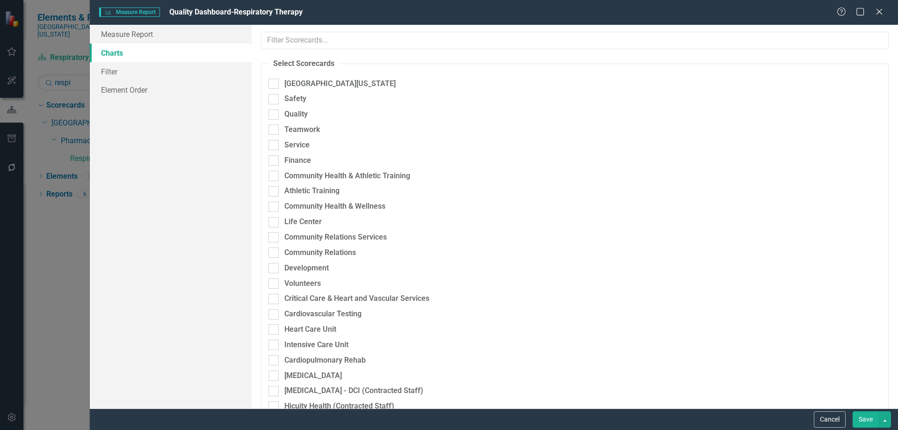
scroll to position [2105, 0]
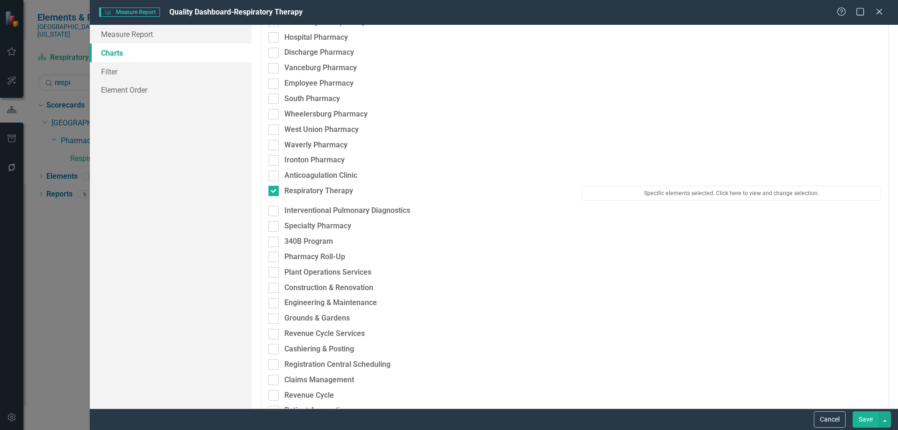
click at [864, 424] on button "Save" at bounding box center [866, 419] width 26 height 16
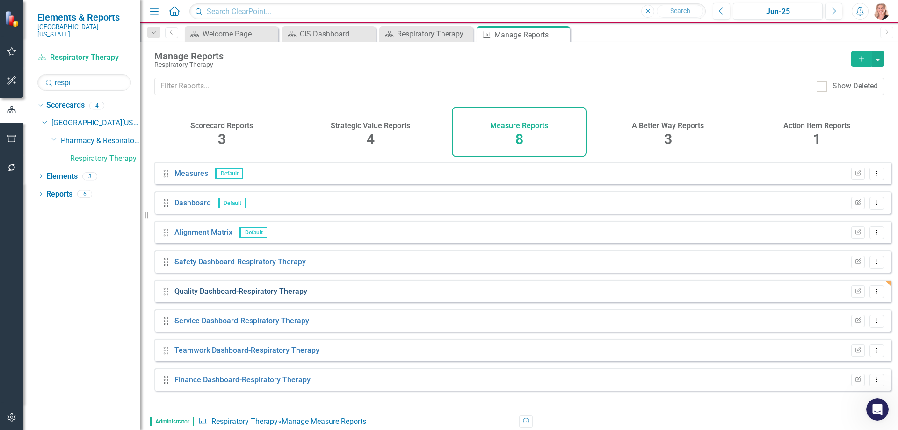
click at [240, 296] on link "Quality Dashboard-Respiratory Therapy" at bounding box center [240, 291] width 133 height 9
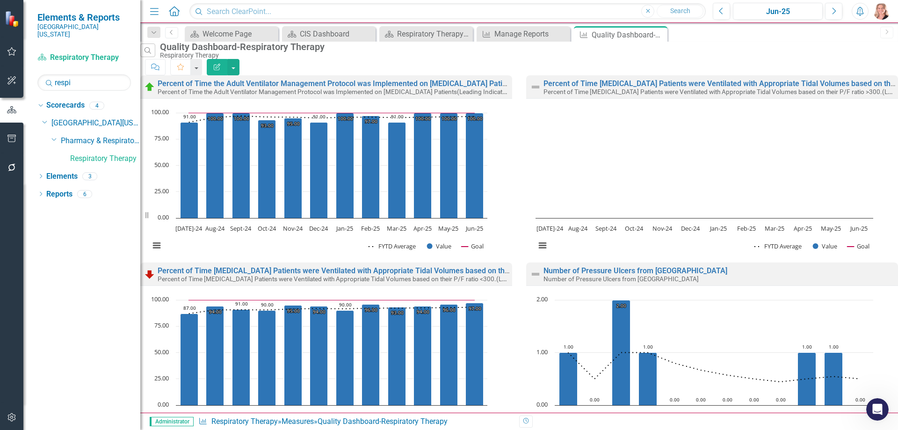
scroll to position [291, 0]
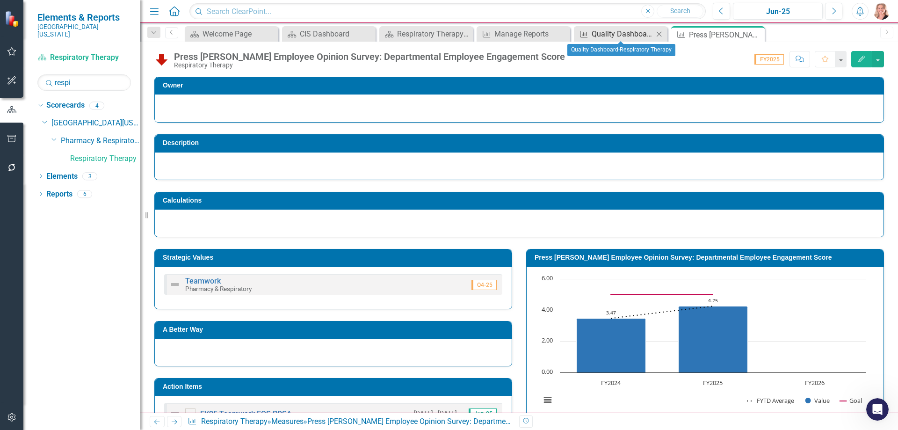
click at [632, 34] on div "Quality Dashboard-Respiratory Therapy" at bounding box center [623, 34] width 62 height 12
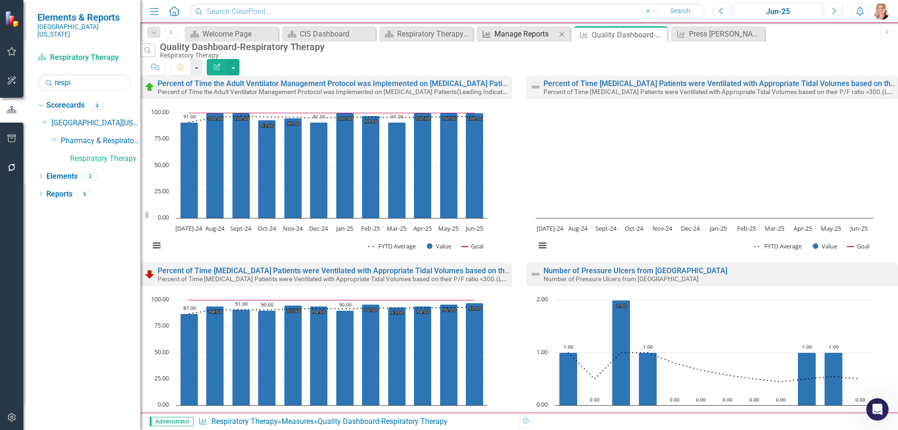
click at [529, 33] on div "Manage Reports" at bounding box center [525, 34] width 62 height 12
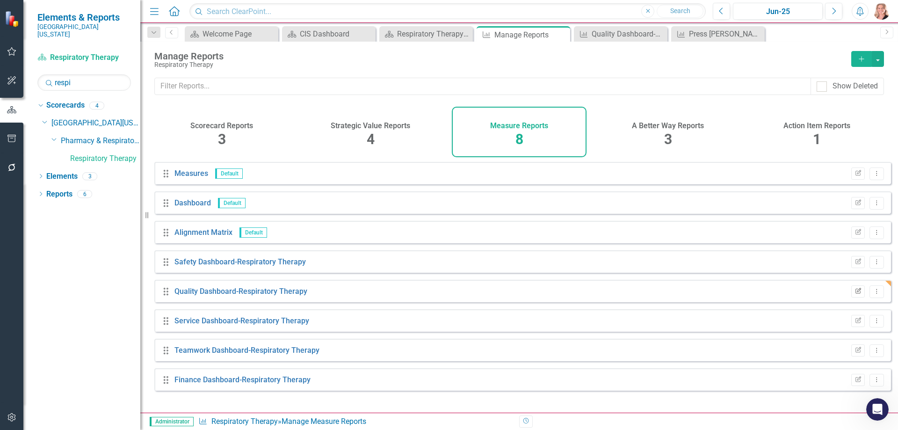
click at [854, 294] on icon "Edit Report" at bounding box center [857, 292] width 7 height 6
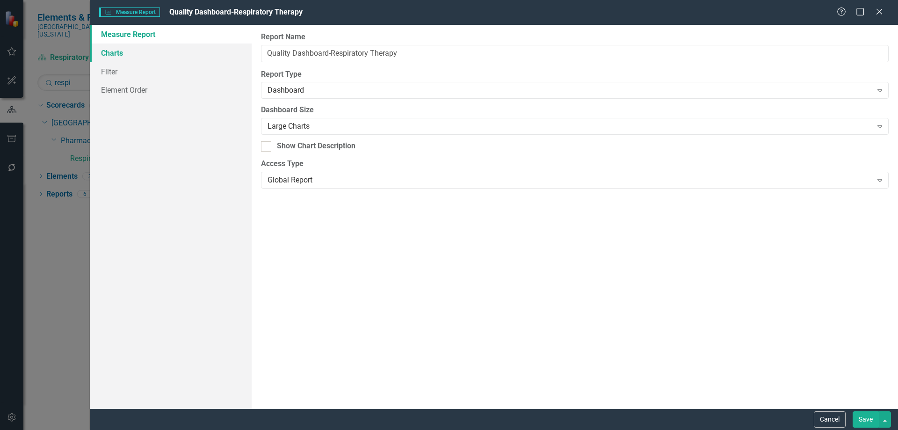
click at [117, 51] on link "Charts" at bounding box center [171, 52] width 162 height 19
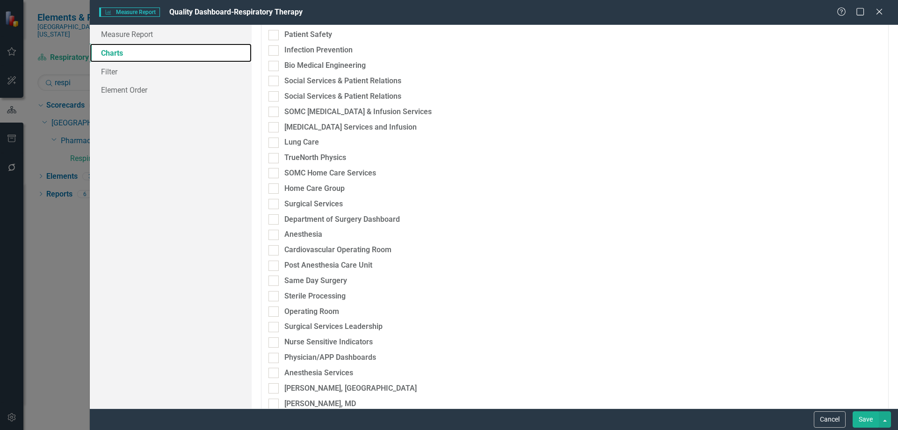
scroll to position [1964, 0]
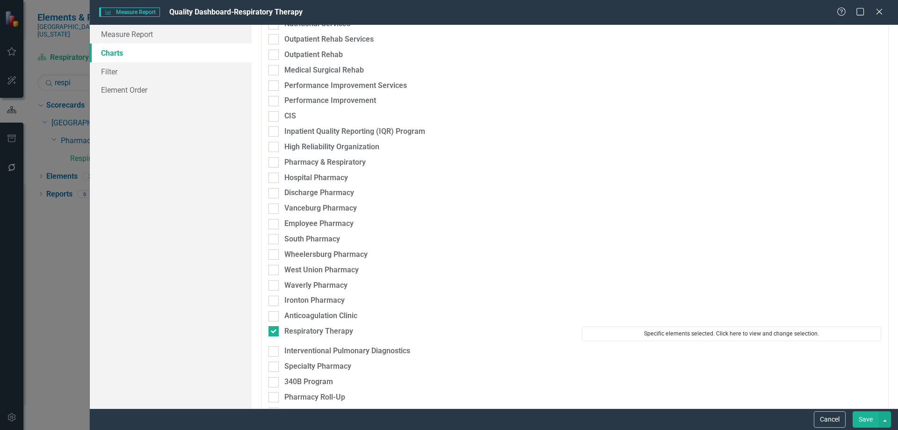
click at [636, 335] on button "Specific elements selected. Click here to view and change selection." at bounding box center [731, 333] width 299 height 15
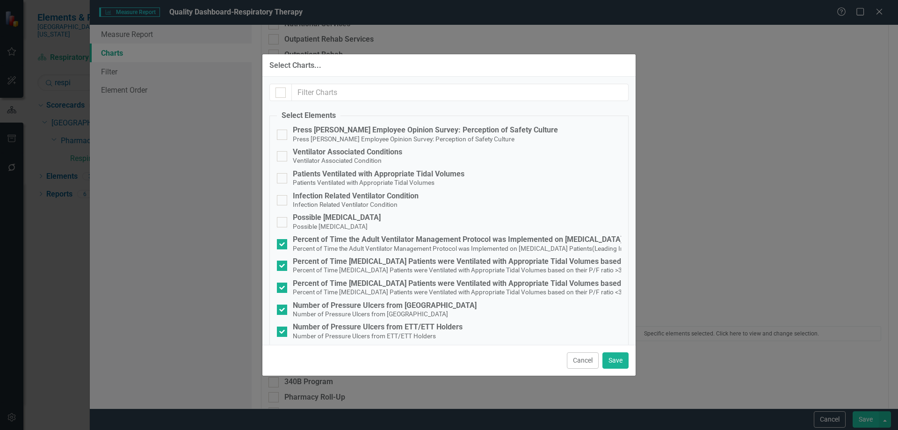
scroll to position [117, 0]
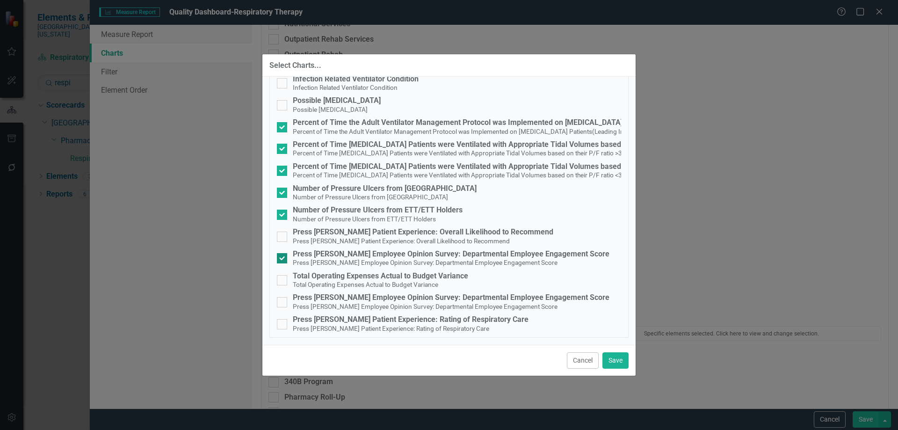
click at [289, 264] on div "Press [PERSON_NAME] Employee Opinion Survey: Departmental Employee Engagement S…" at bounding box center [449, 258] width 344 height 17
click at [283, 259] on input "Press [PERSON_NAME] Employee Opinion Survey: Departmental Employee Engagement S…" at bounding box center [280, 256] width 6 height 6
checkbox input "false"
click at [283, 297] on div at bounding box center [282, 302] width 10 height 10
click at [283, 297] on input "Press [PERSON_NAME] Employee Opinion Survey: Departmental Employee Engagement S…" at bounding box center [280, 300] width 6 height 6
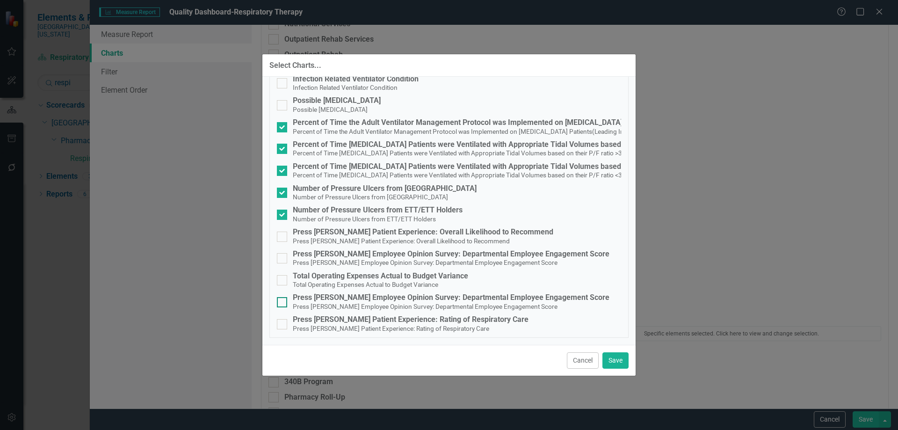
checkbox input "true"
click at [614, 357] on button "Save" at bounding box center [615, 360] width 26 height 16
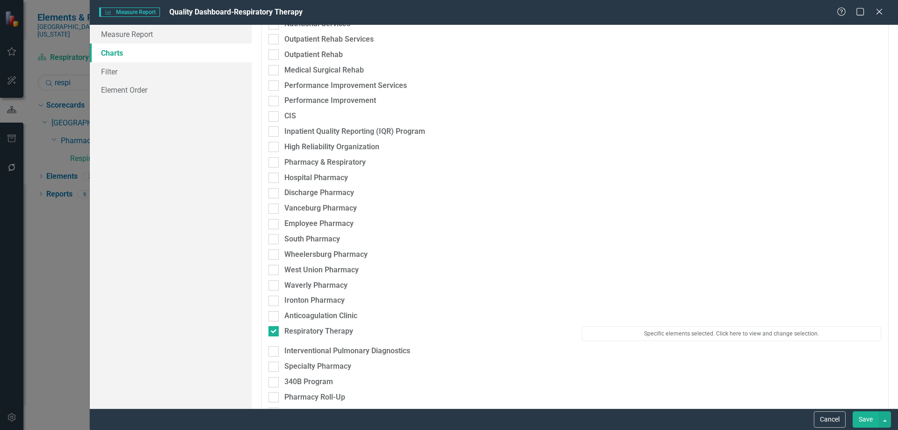
click at [870, 422] on button "Save" at bounding box center [866, 419] width 26 height 16
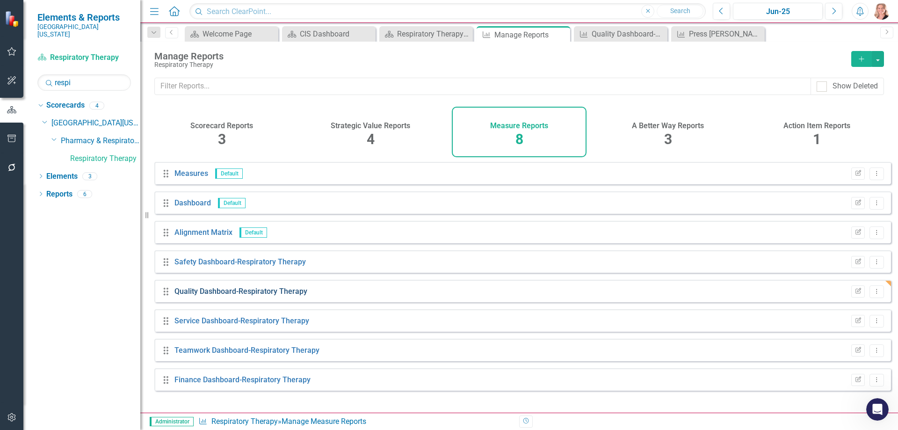
click at [193, 296] on link "Quality Dashboard-Respiratory Therapy" at bounding box center [240, 291] width 133 height 9
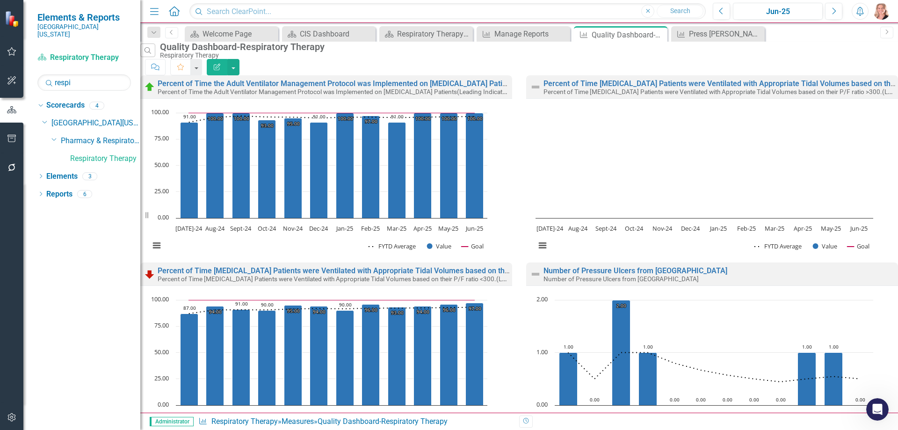
scroll to position [291, 0]
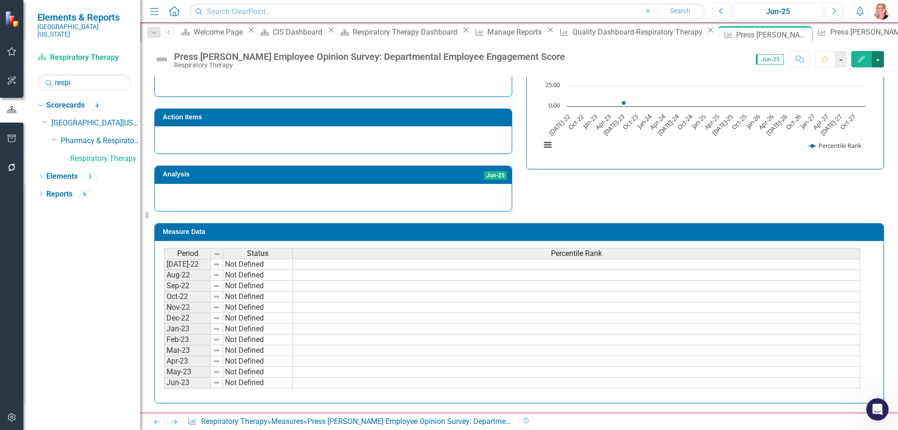
click at [882, 61] on button "button" at bounding box center [878, 59] width 12 height 16
click at [798, 35] on icon "Close" at bounding box center [802, 34] width 9 height 7
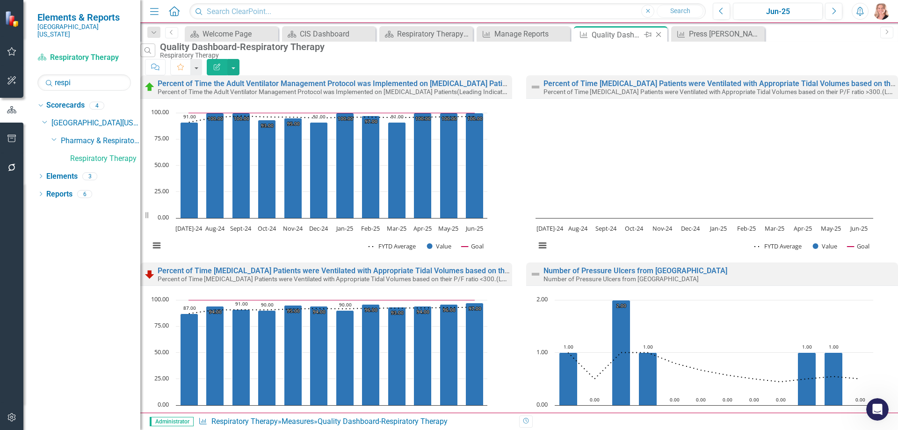
click at [658, 33] on icon "Close" at bounding box center [658, 34] width 9 height 7
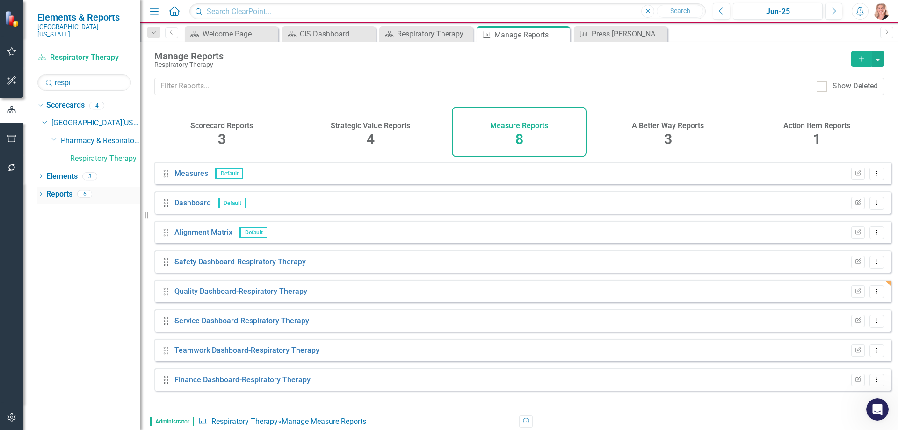
click at [51, 189] on link "Reports" at bounding box center [59, 194] width 26 height 11
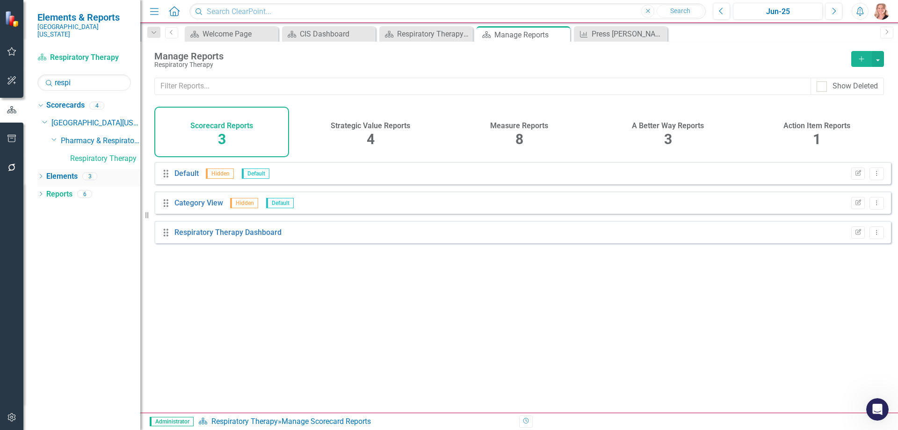
click at [62, 172] on link "Elements" at bounding box center [61, 176] width 31 height 11
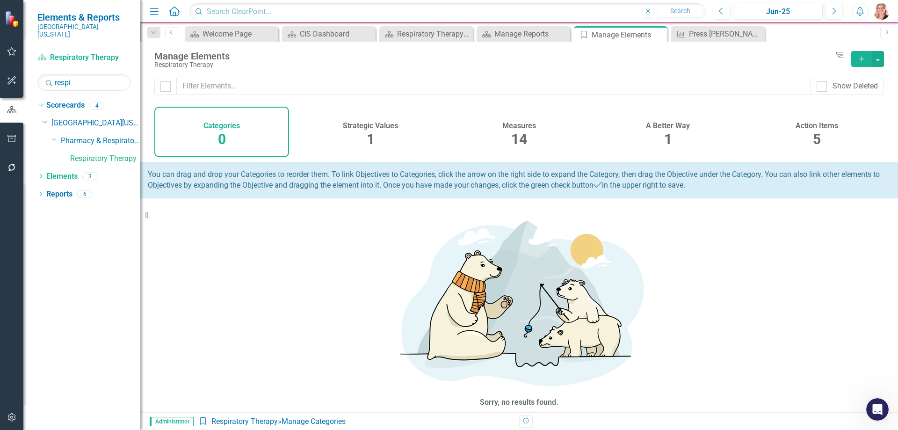
click at [515, 133] on span "14" at bounding box center [519, 139] width 16 height 16
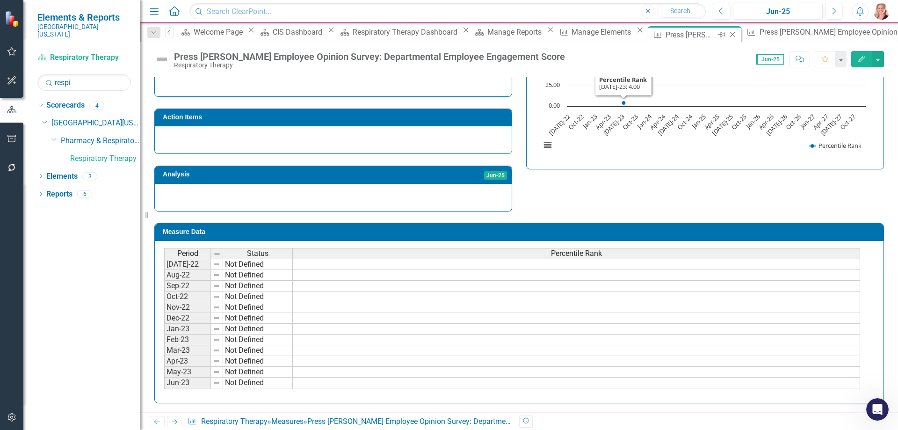
click at [728, 32] on icon "Close" at bounding box center [732, 34] width 9 height 7
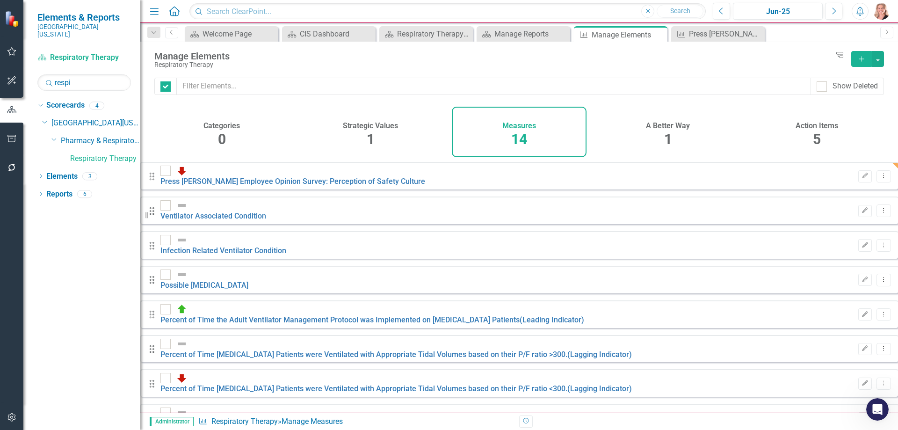
checkbox input "false"
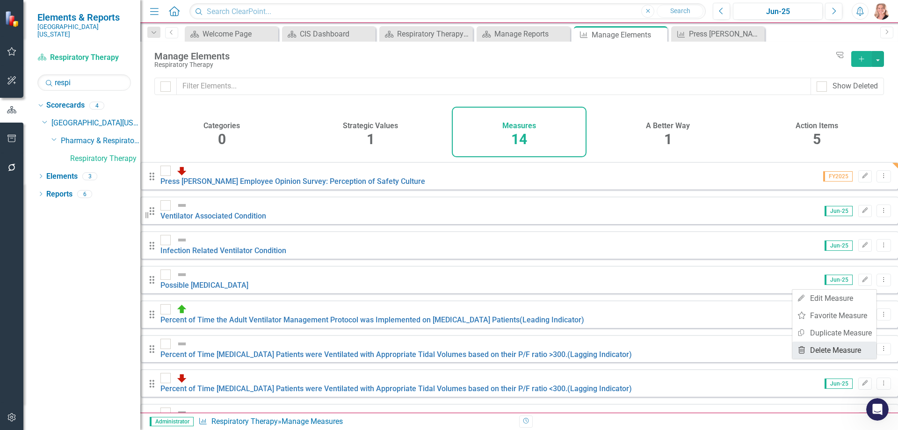
click at [839, 351] on link "Trash Delete Measure" at bounding box center [834, 349] width 84 height 17
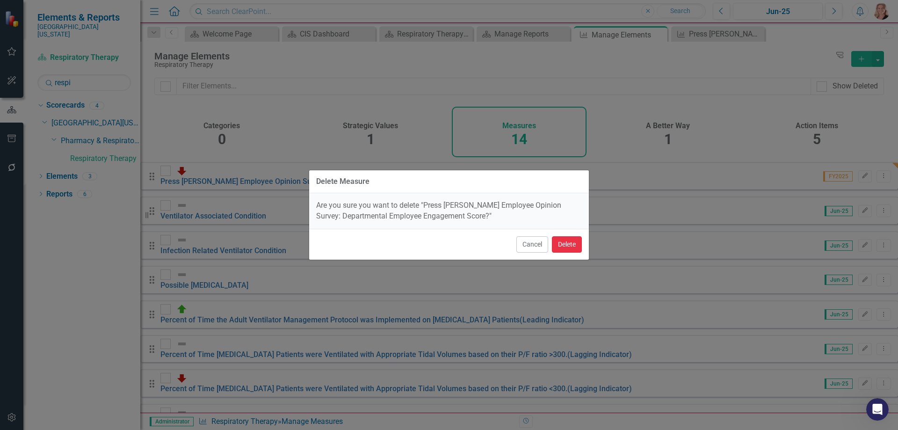
click at [562, 246] on button "Delete" at bounding box center [567, 244] width 30 height 16
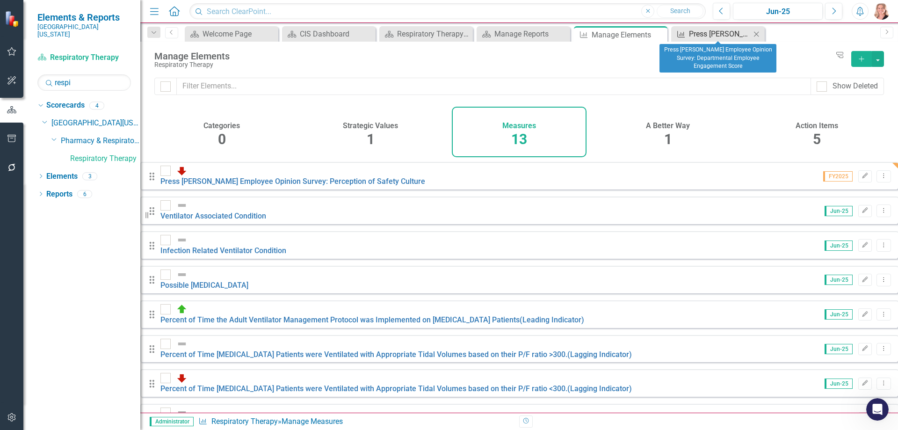
click at [717, 31] on div "Press [PERSON_NAME] Employee Opinion Survey: Departmental Employee Engagement S…" at bounding box center [720, 34] width 62 height 12
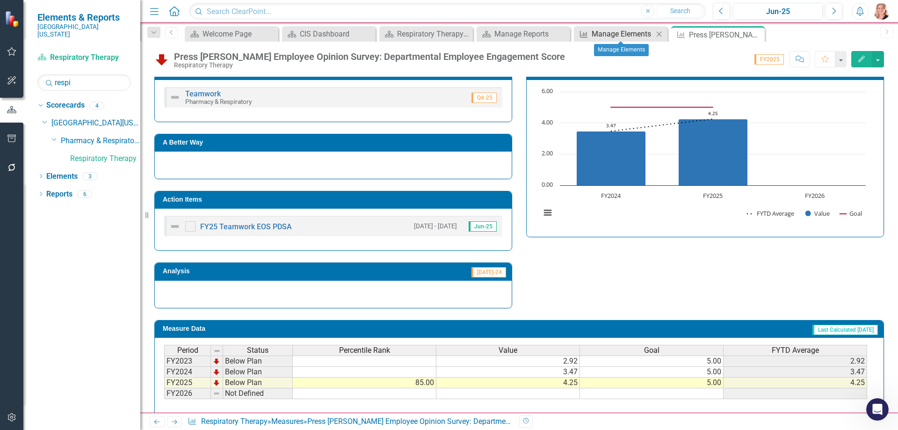
click at [608, 33] on div "Manage Elements" at bounding box center [623, 34] width 62 height 12
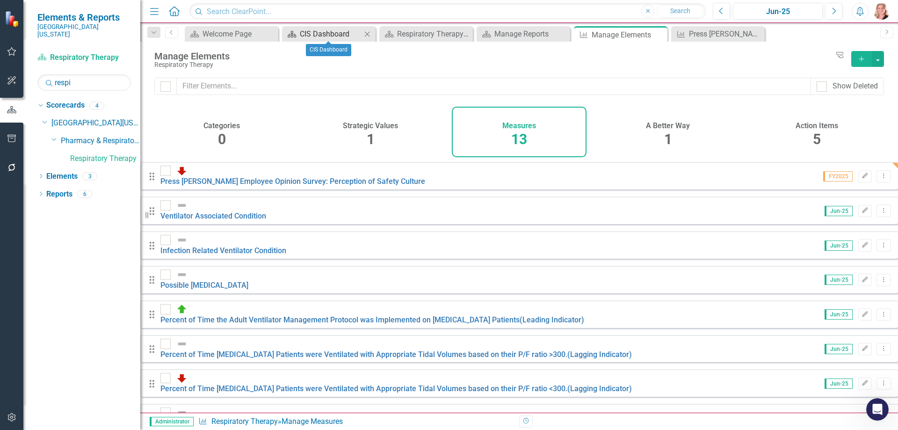
click at [315, 34] on div "CIS Dashboard" at bounding box center [331, 34] width 62 height 12
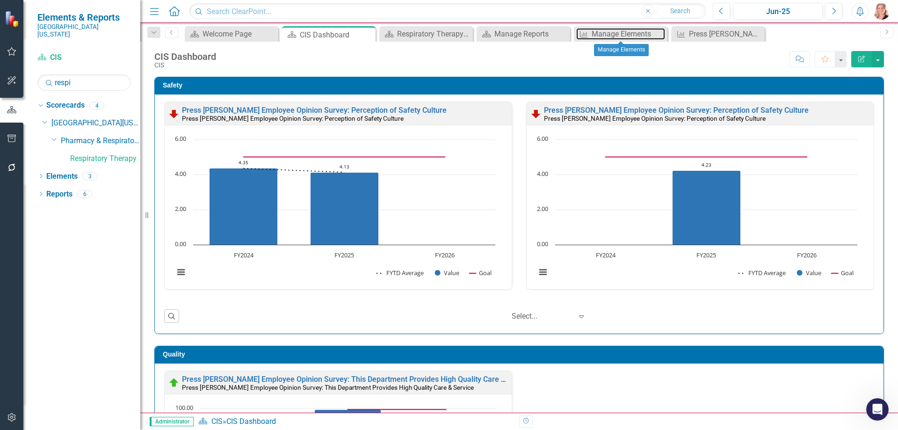
click at [621, 32] on div "Manage Elements" at bounding box center [628, 34] width 73 height 12
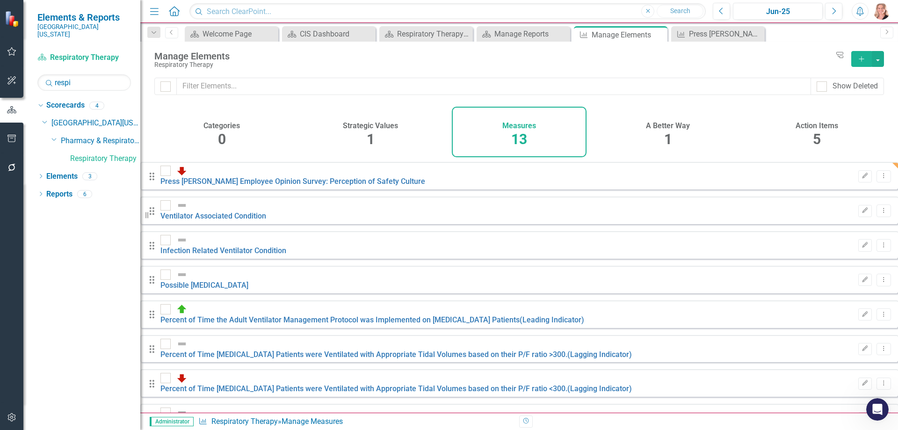
checkbox input "false"
click at [657, 34] on icon "Close" at bounding box center [658, 34] width 9 height 7
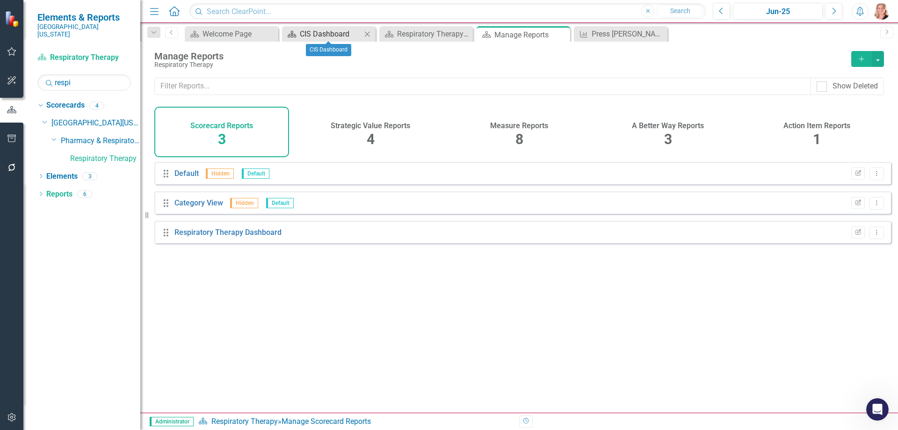
click at [320, 36] on div "CIS Dashboard" at bounding box center [331, 34] width 62 height 12
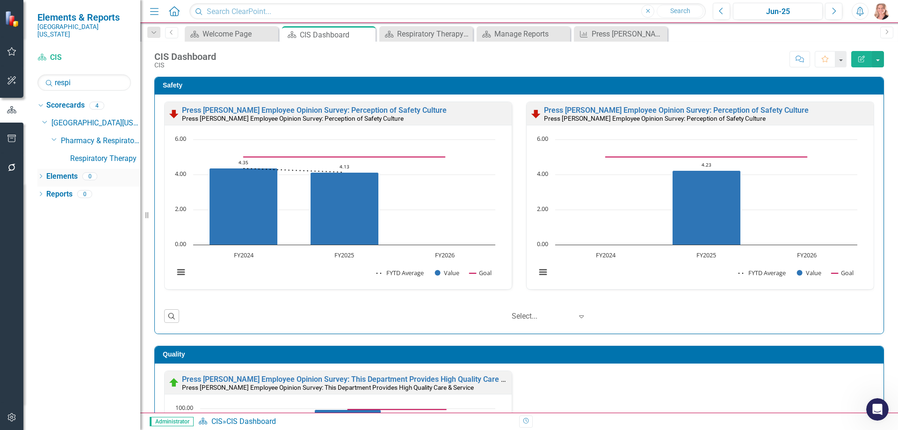
click at [62, 171] on link "Elements" at bounding box center [61, 176] width 31 height 11
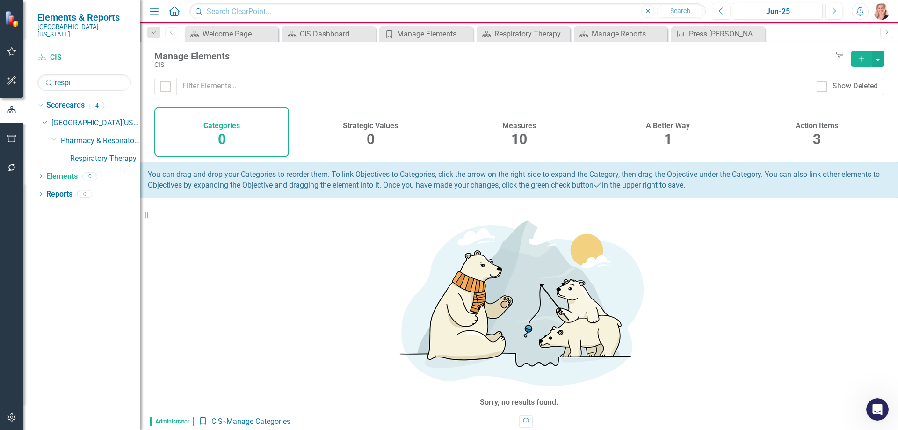
click at [528, 133] on div "Measures 10" at bounding box center [519, 132] width 135 height 51
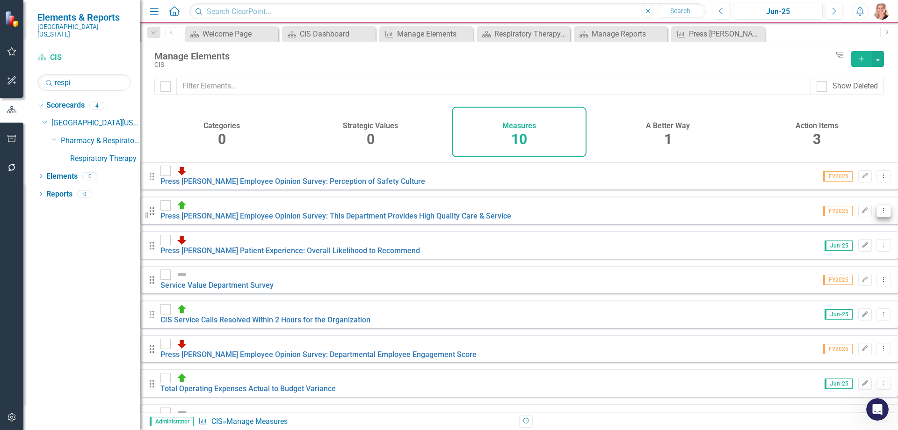
click at [880, 211] on icon "Dropdown Menu" at bounding box center [884, 210] width 8 height 6
click at [842, 260] on link "Copy Duplicate Measure" at bounding box center [834, 260] width 84 height 17
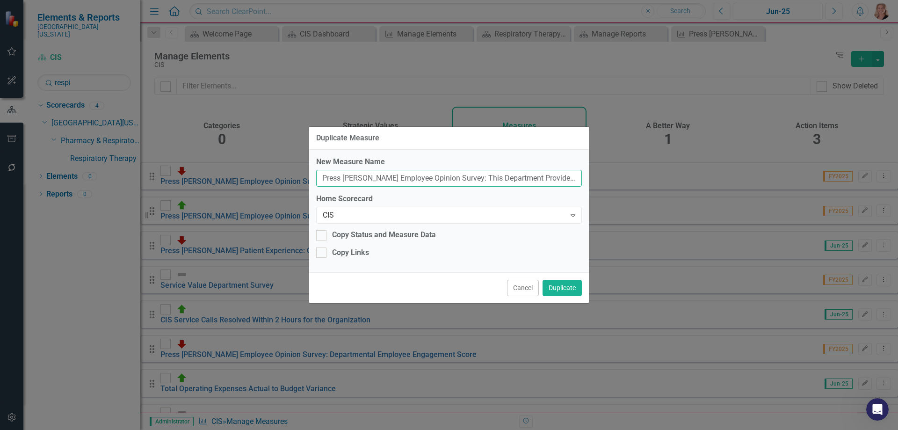
click at [547, 179] on input "Press Ganey Employee Opinion Survey: This Department Provides High Quality Care…" at bounding box center [449, 178] width 266 height 17
type input "Press [PERSON_NAME] Employee Opinion Survey: This Department Provides High Qual…"
click at [576, 217] on icon "Expand" at bounding box center [572, 214] width 9 height 7
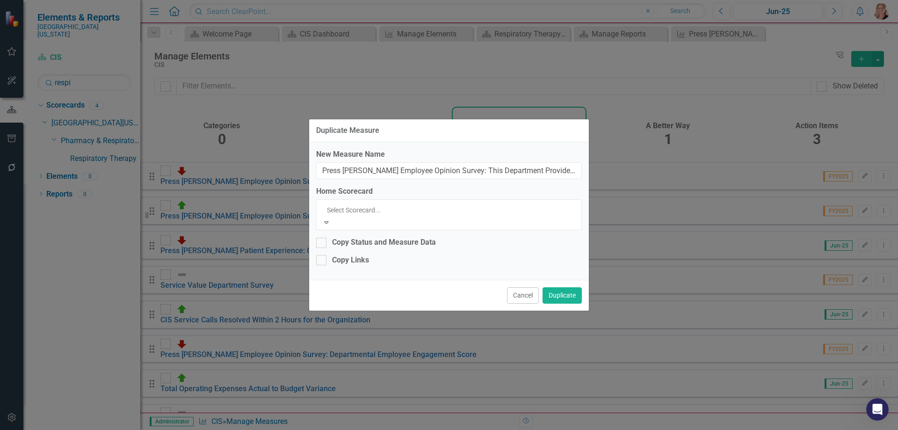
scroll to position [1997, 0]
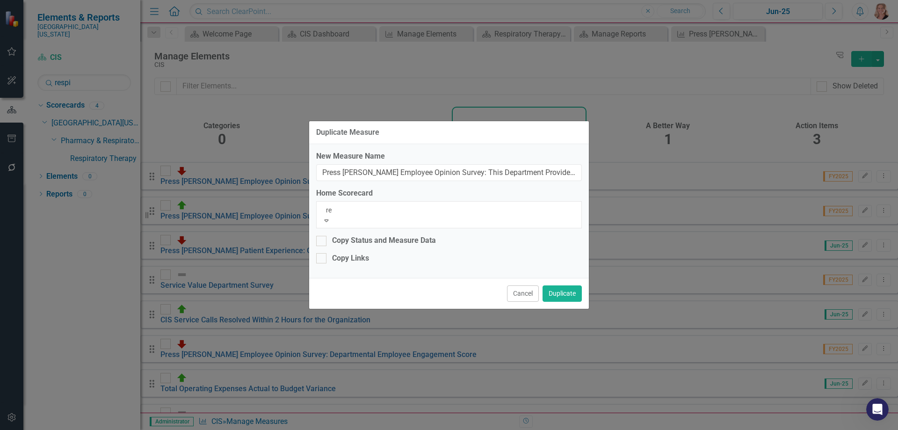
type input "res"
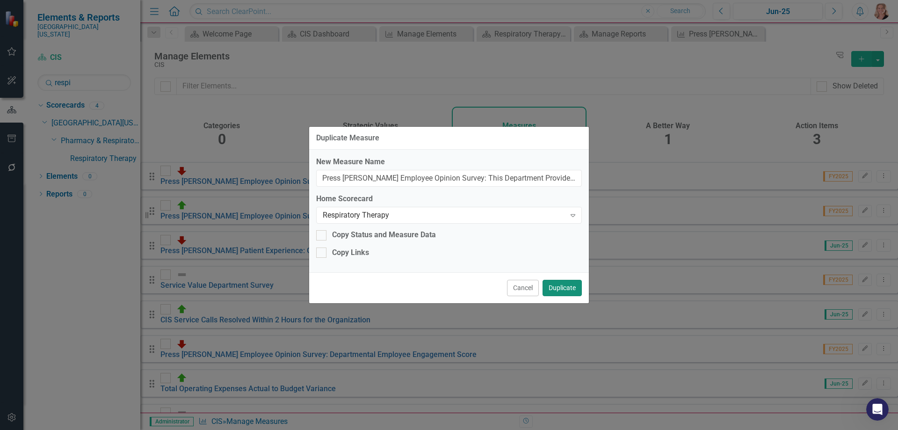
click at [559, 288] on button "Duplicate" at bounding box center [561, 288] width 39 height 16
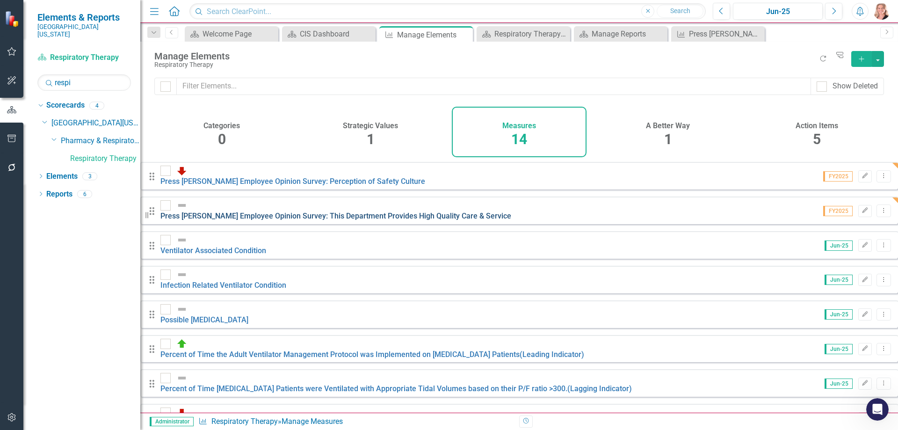
click at [381, 211] on link "Press [PERSON_NAME] Employee Opinion Survey: This Department Provides High Qual…" at bounding box center [335, 215] width 351 height 9
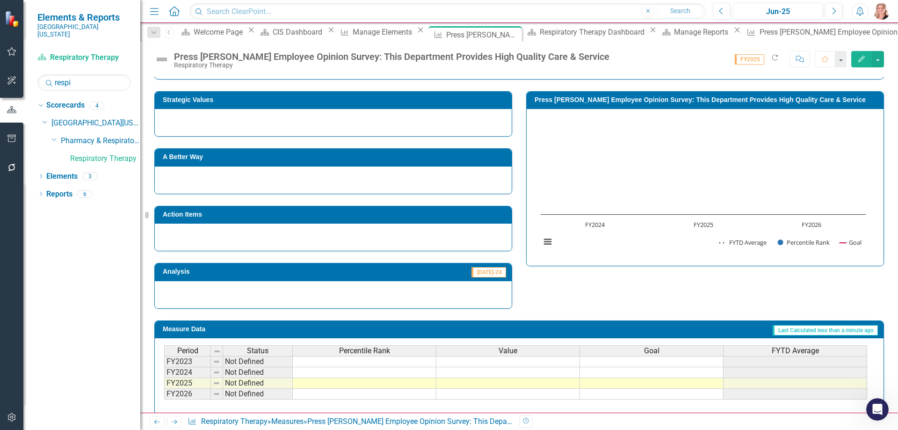
scroll to position [363, 0]
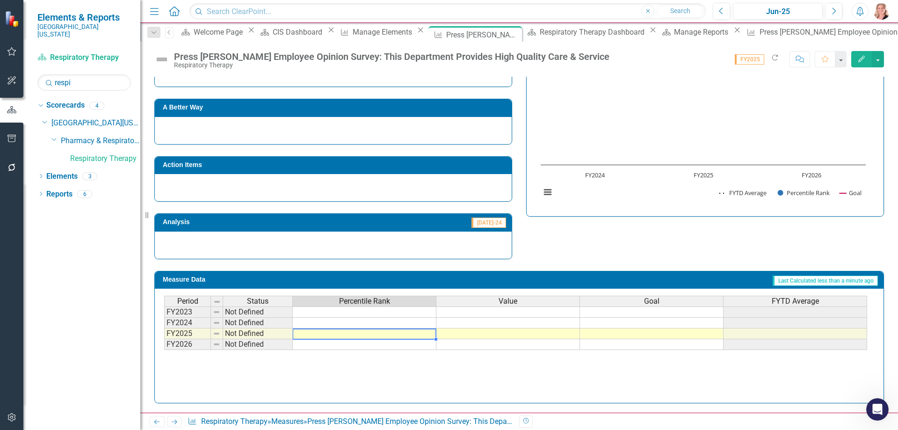
click at [359, 334] on td at bounding box center [365, 333] width 144 height 11
click at [370, 334] on td at bounding box center [365, 333] width 144 height 11
type textarea "99"
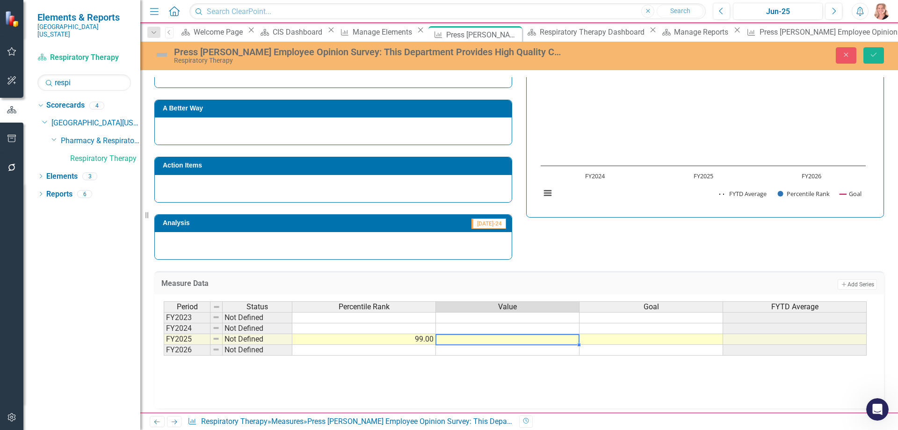
click at [501, 340] on td at bounding box center [508, 339] width 144 height 11
type textarea "4.82"
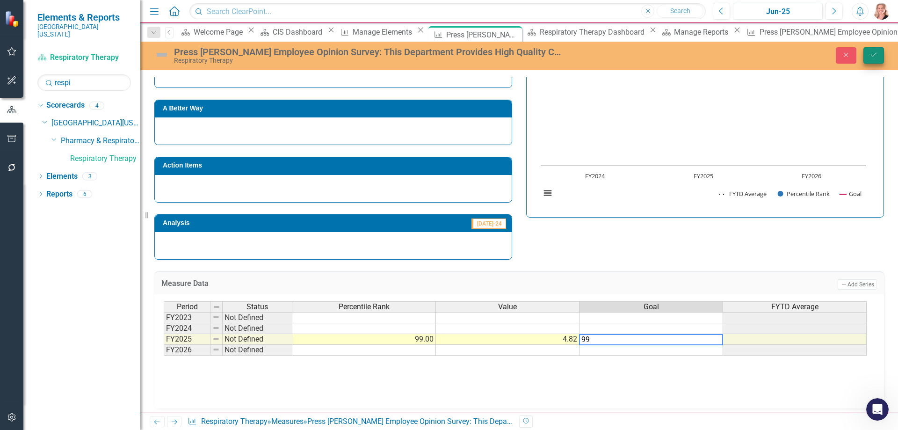
type textarea "99"
click at [867, 55] on button "Save" at bounding box center [873, 55] width 21 height 16
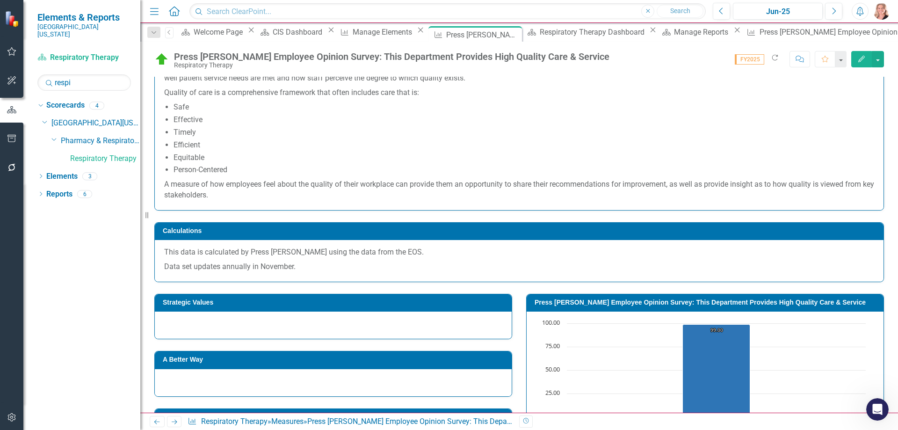
scroll to position [187, 0]
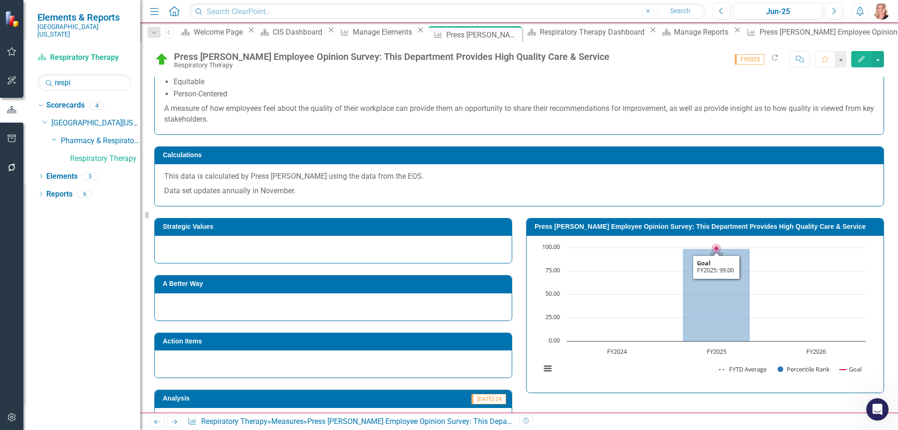
click at [567, 309] on rect "Interactive chart" at bounding box center [703, 313] width 334 height 140
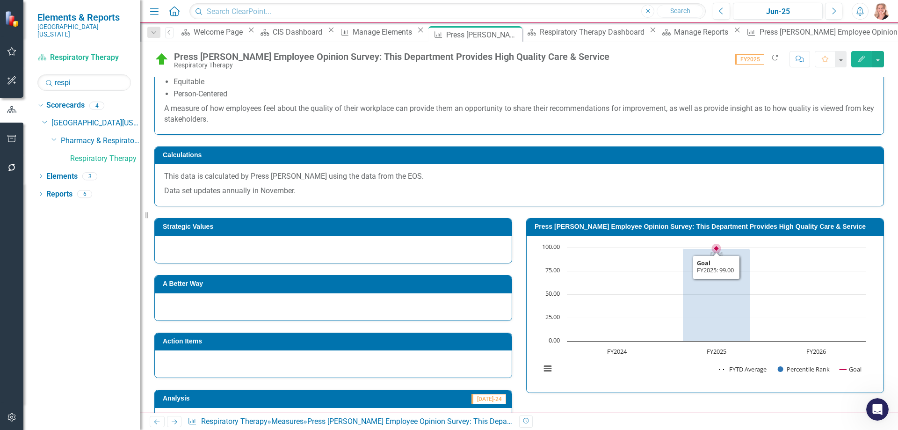
click at [567, 309] on rect "Interactive chart" at bounding box center [703, 313] width 334 height 140
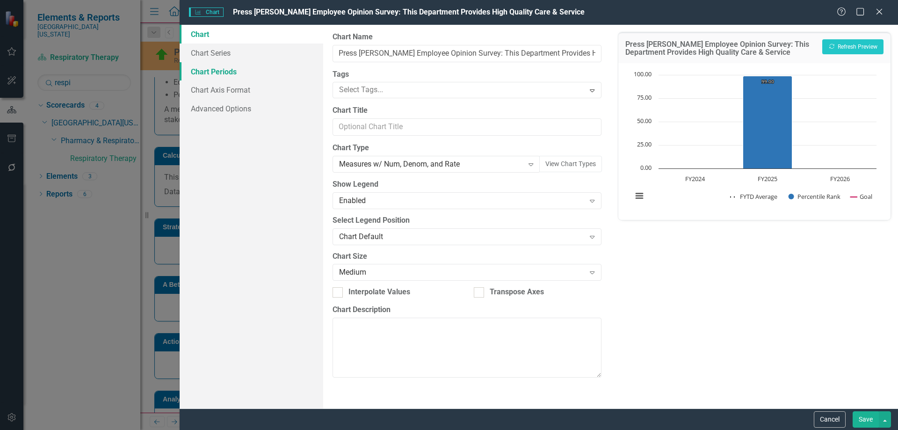
click at [207, 71] on link "Chart Periods" at bounding box center [252, 71] width 144 height 19
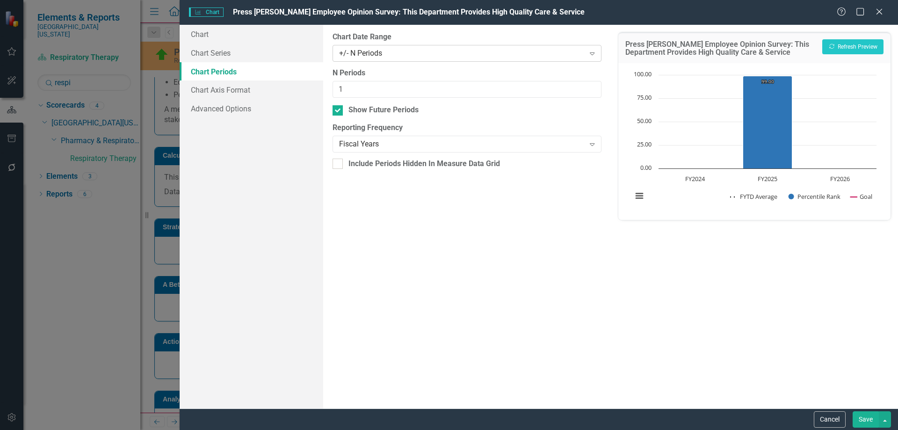
click at [375, 51] on div "+/- N Periods" at bounding box center [462, 53] width 246 height 11
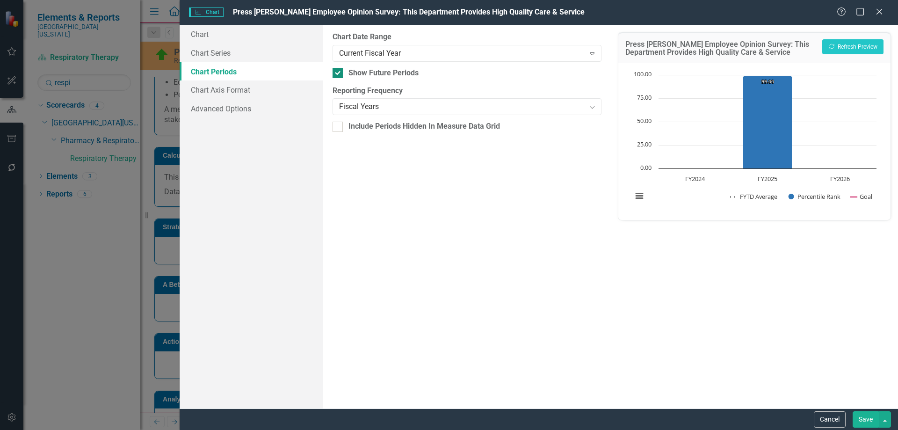
click at [333, 72] on input "Show Future Periods" at bounding box center [336, 71] width 6 height 6
checkbox input "false"
click at [867, 417] on button "Save" at bounding box center [866, 419] width 26 height 16
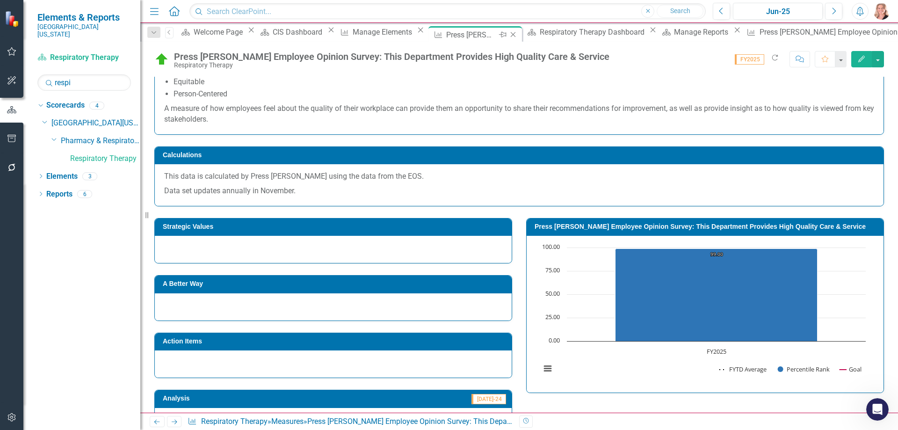
click at [516, 36] on icon at bounding box center [513, 34] width 5 height 5
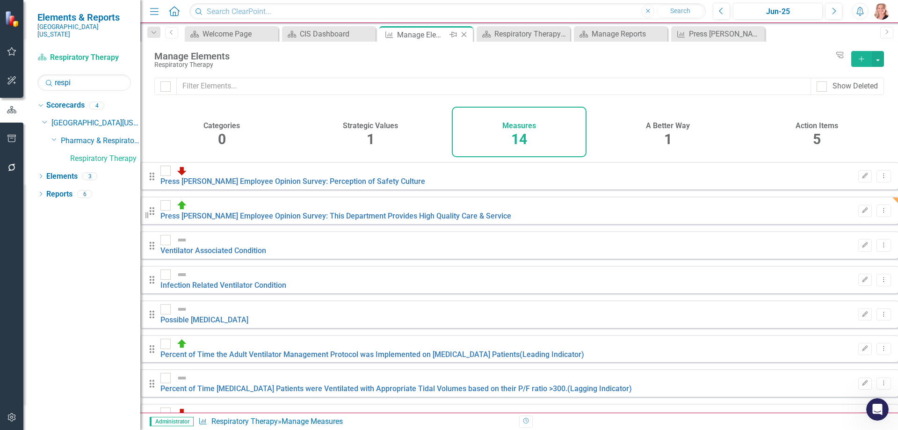
checkbox input "false"
click at [463, 35] on icon "Close" at bounding box center [463, 34] width 9 height 7
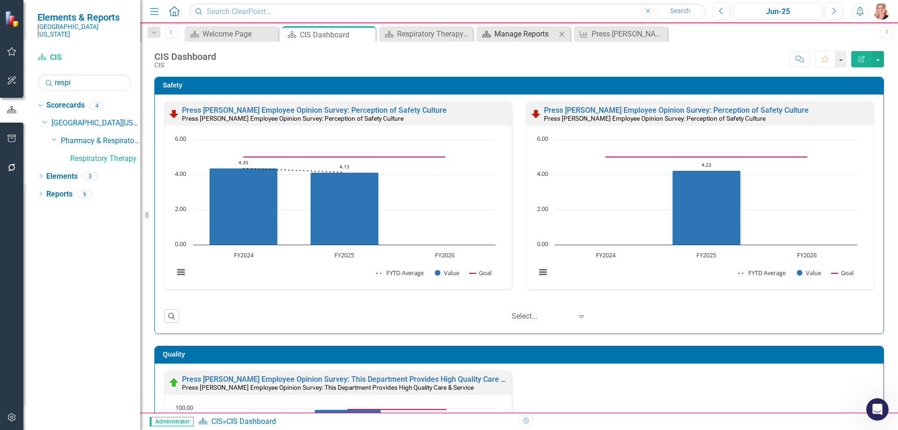
click at [516, 36] on div "Manage Reports" at bounding box center [525, 34] width 62 height 12
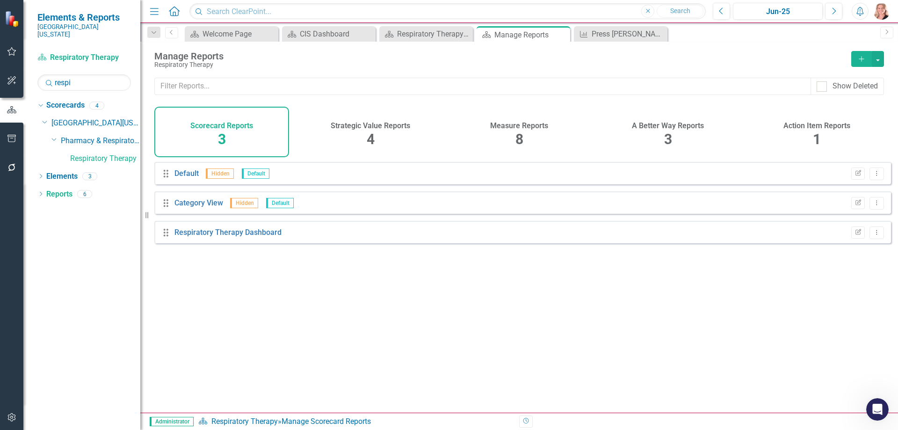
drag, startPoint x: 506, startPoint y: 130, endPoint x: 505, endPoint y: 153, distance: 23.9
click at [506, 130] on h4 "Measure Reports" at bounding box center [519, 126] width 58 height 8
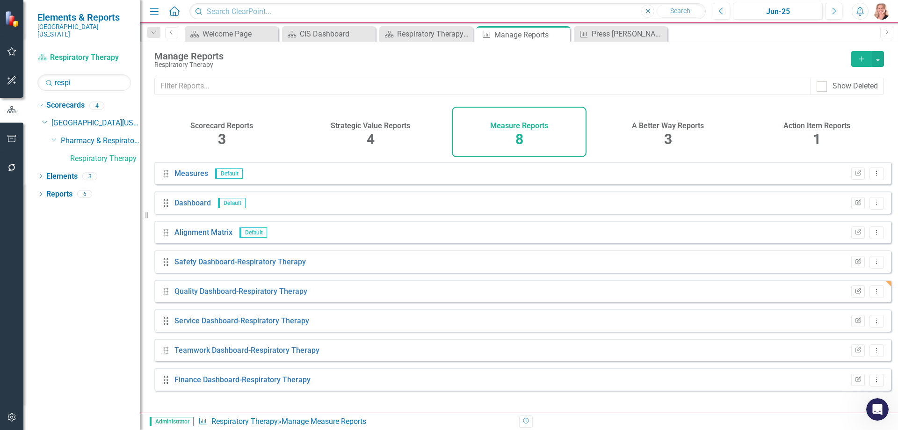
click at [854, 294] on icon "Edit Report" at bounding box center [857, 292] width 7 height 6
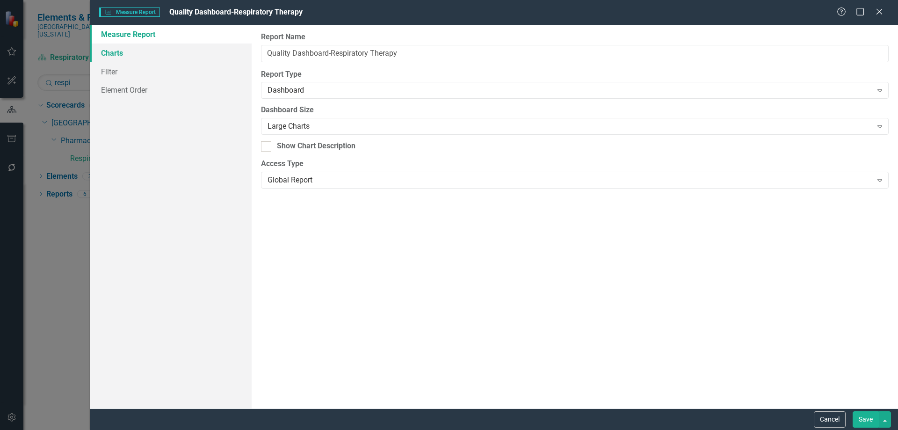
click at [117, 53] on link "Charts" at bounding box center [171, 52] width 162 height 19
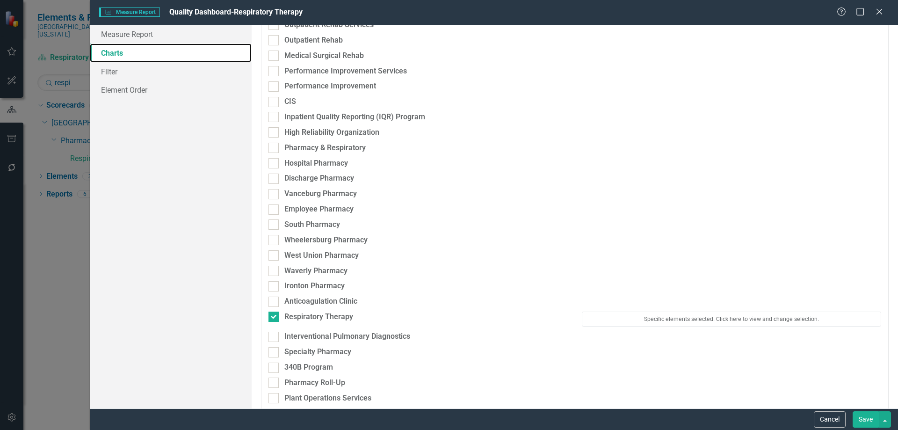
scroll to position [2058, 0]
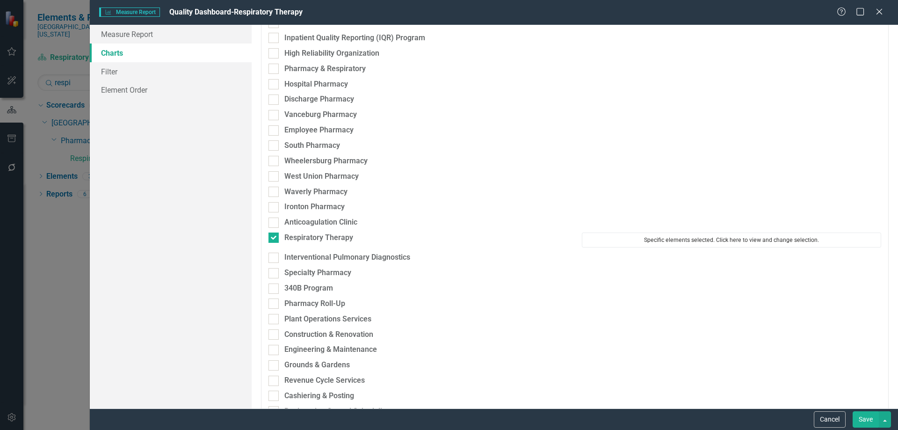
click at [645, 241] on button "Specific elements selected. Click here to view and change selection." at bounding box center [731, 239] width 299 height 15
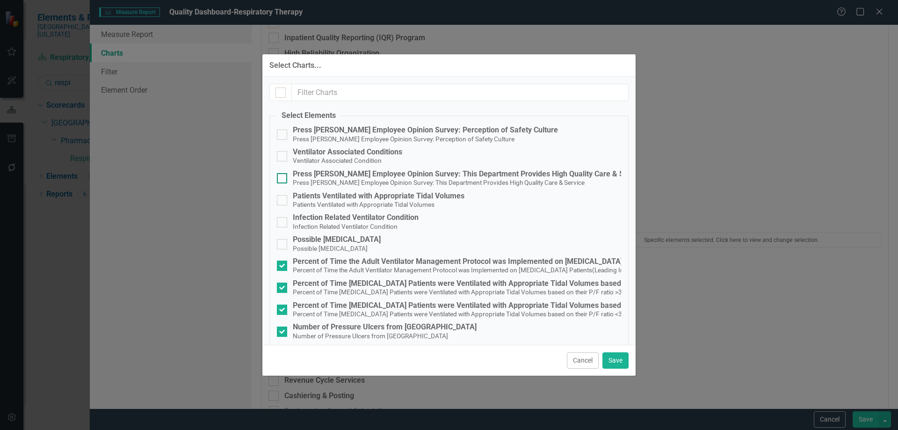
click at [444, 176] on div "Press [PERSON_NAME] Employee Opinion Survey: This Department Provides High Qual…" at bounding box center [469, 174] width 352 height 8
click at [283, 176] on input "Press Ganey Employee Opinion Survey: This Department Provides High Quality Care…" at bounding box center [280, 176] width 6 height 6
checkbox input "true"
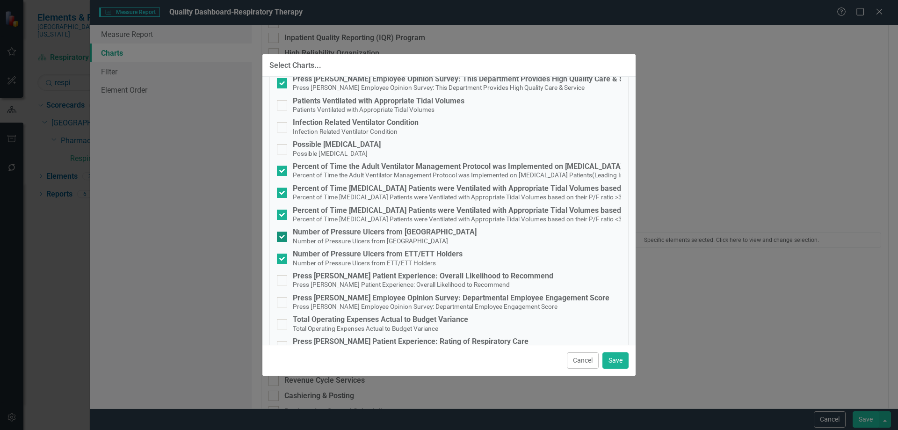
scroll to position [117, 0]
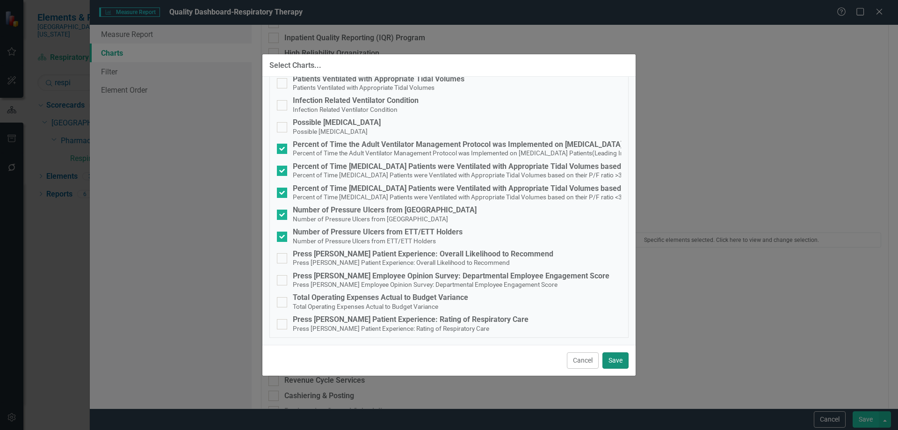
click at [622, 366] on button "Save" at bounding box center [615, 360] width 26 height 16
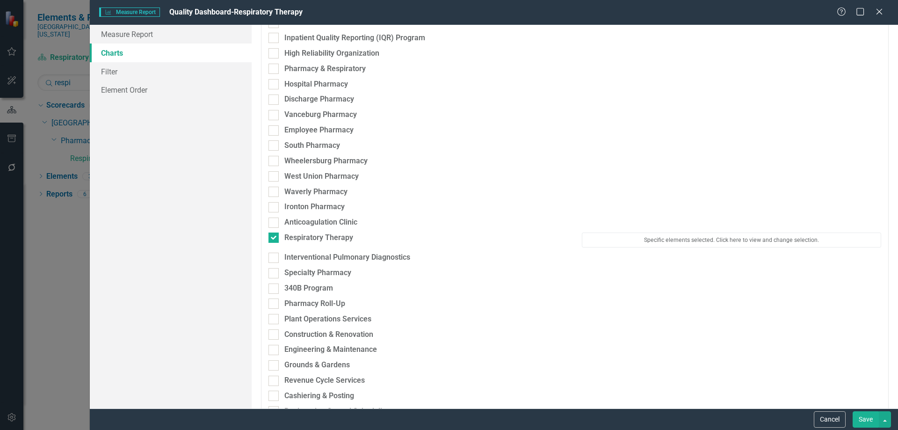
click at [867, 417] on button "Save" at bounding box center [866, 419] width 26 height 16
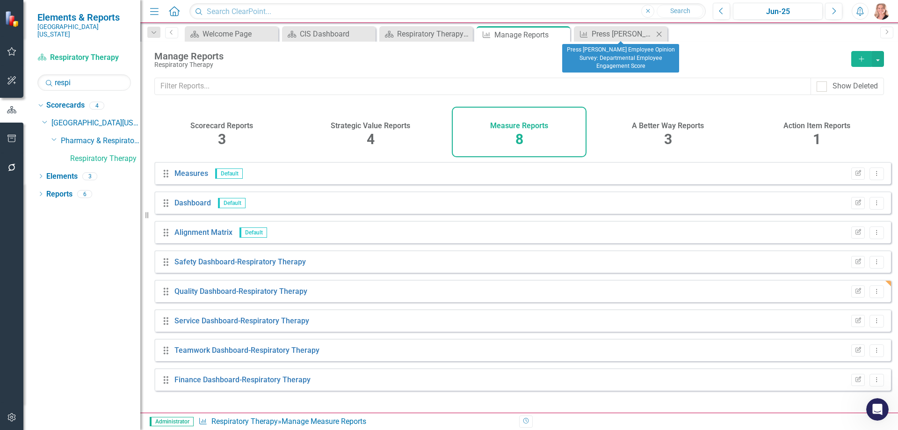
click at [661, 35] on icon "Close" at bounding box center [658, 33] width 9 height 7
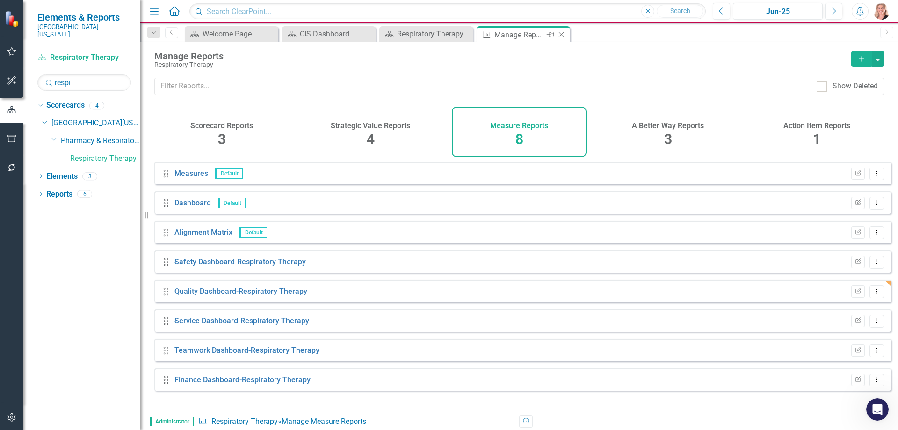
click at [563, 34] on icon "Close" at bounding box center [561, 34] width 9 height 7
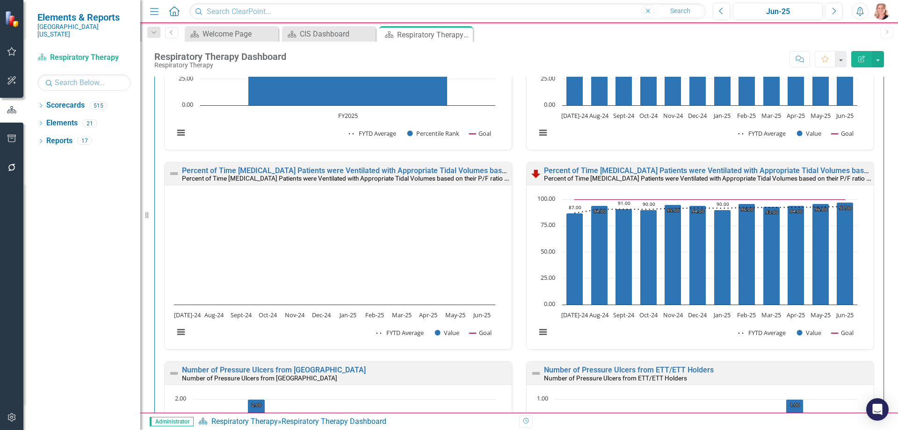
scroll to position [655, 0]
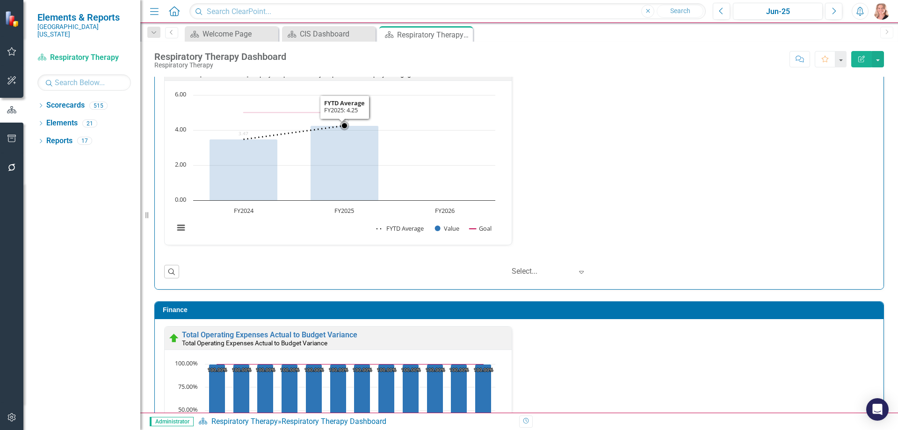
click at [460, 140] on rect "Interactive chart" at bounding box center [334, 166] width 331 height 152
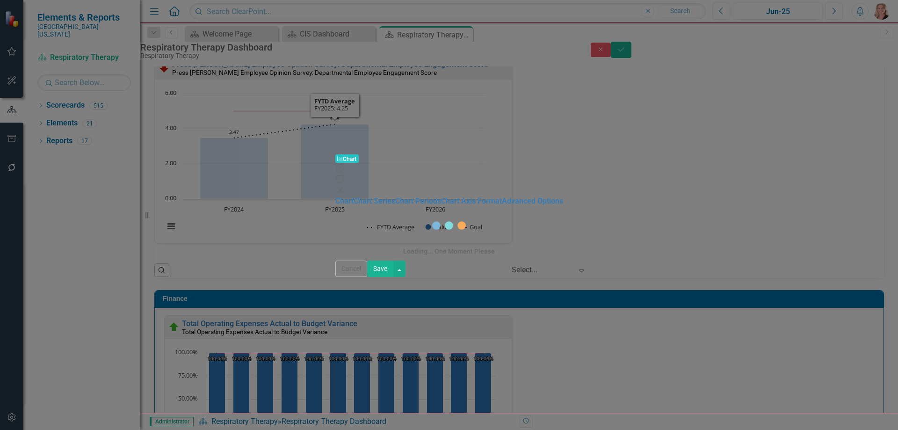
scroll to position [1455, 0]
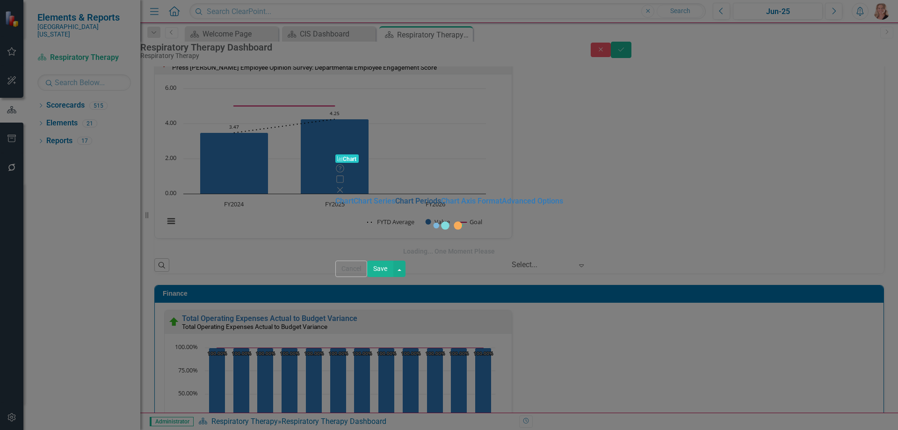
click at [395, 196] on link "Chart Periods" at bounding box center [418, 200] width 46 height 9
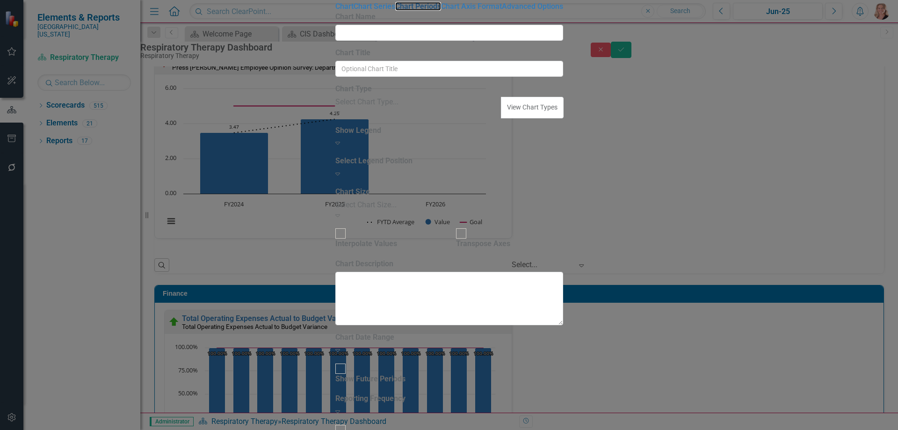
click at [395, 11] on link "Chart Periods" at bounding box center [418, 6] width 46 height 9
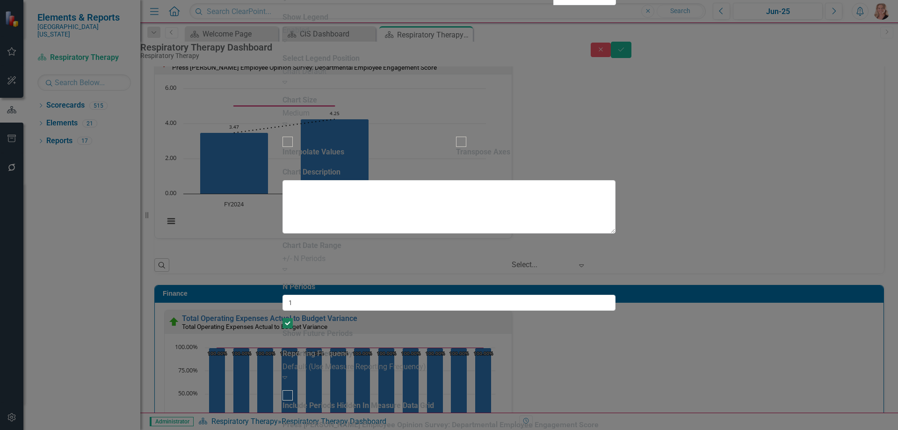
click at [295, 316] on input "Show Future Periods" at bounding box center [288, 323] width 14 height 14
checkbox input "false"
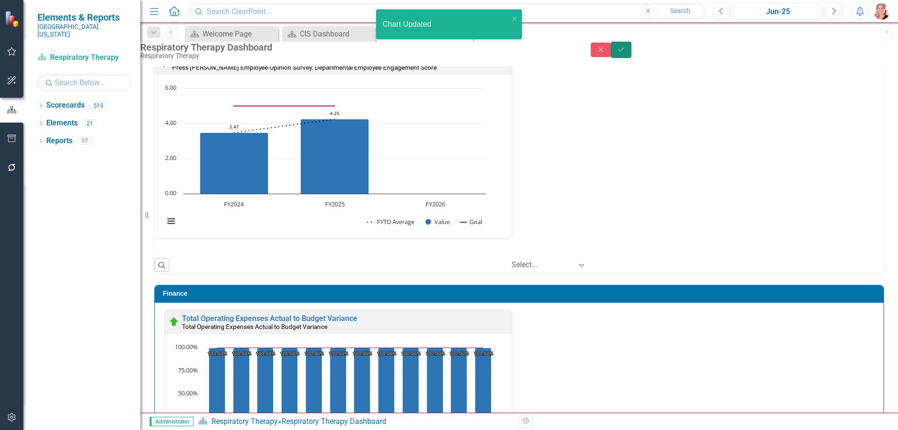
click at [625, 53] on icon "Save" at bounding box center [621, 49] width 8 height 7
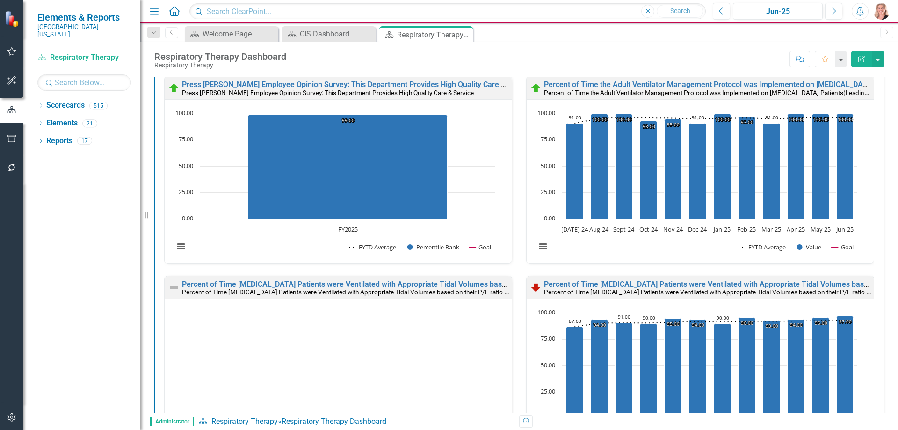
scroll to position [561, 0]
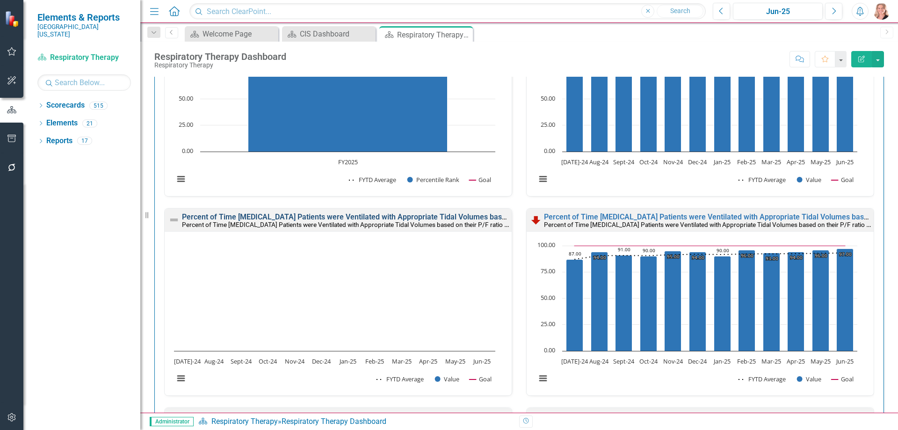
click at [375, 219] on link "Percent of Time [MEDICAL_DATA] Patients were Ventilated with Appropriate Tidal …" at bounding box center [418, 216] width 472 height 9
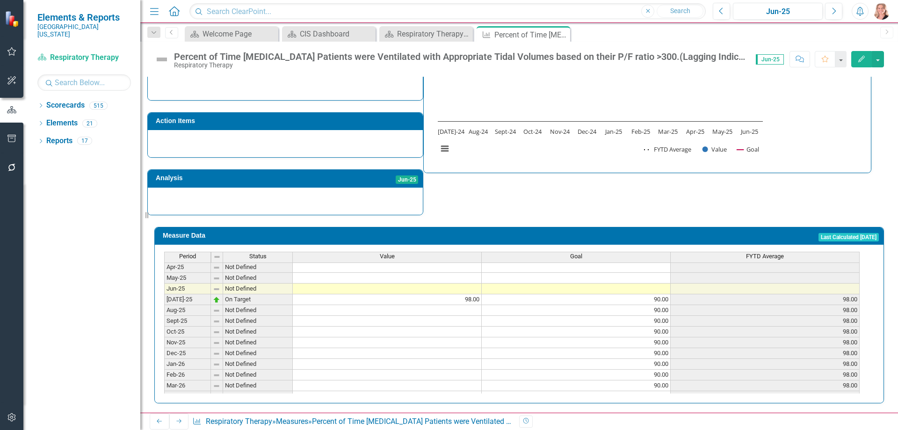
scroll to position [340, 0]
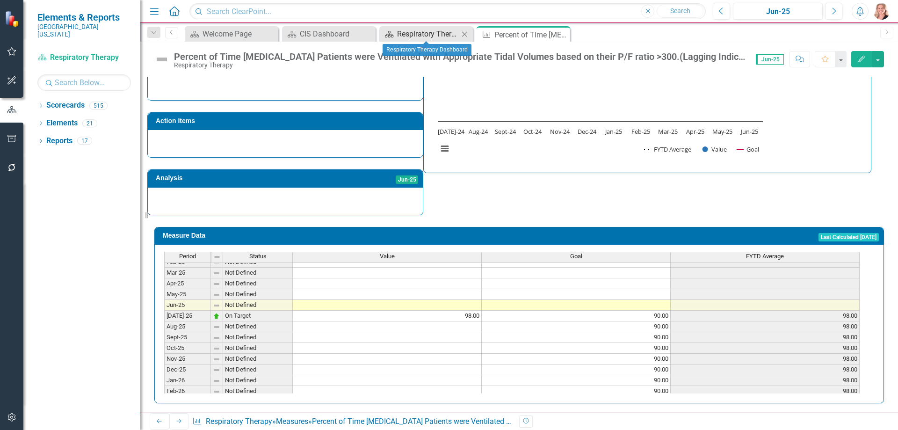
click at [412, 34] on div "Respiratory Therapy Dashboard" at bounding box center [428, 34] width 62 height 12
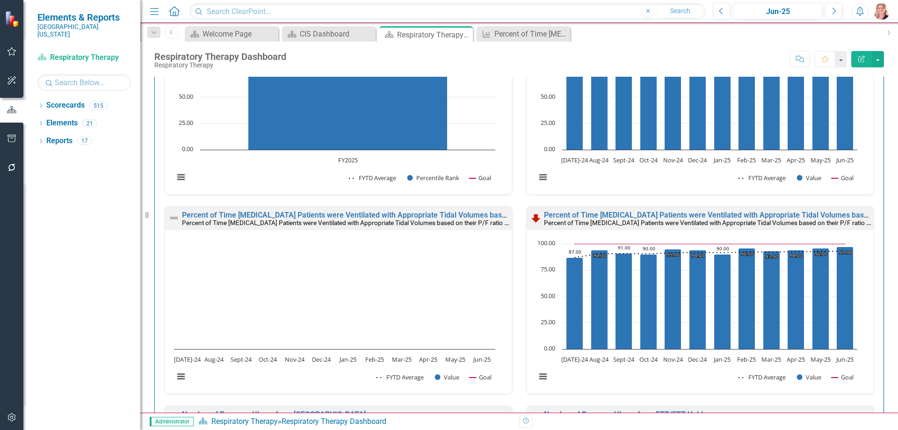
scroll to position [608, 0]
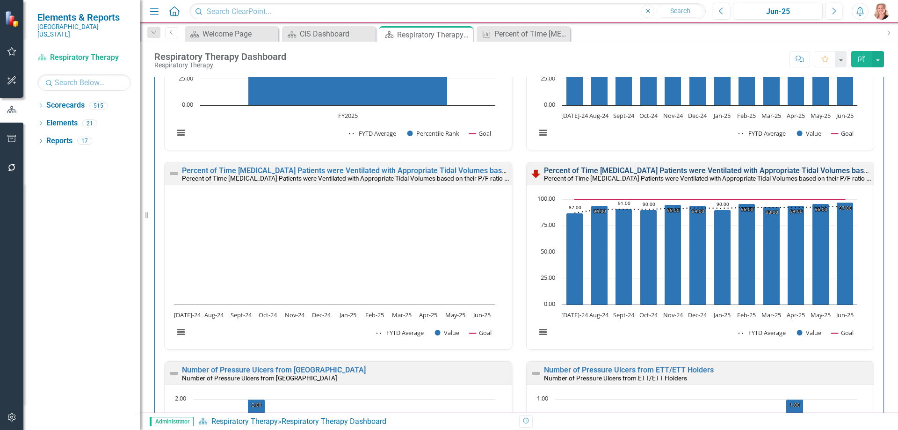
click at [612, 169] on link "Percent of Time [MEDICAL_DATA] Patients were Ventilated with Appropriate Tidal …" at bounding box center [780, 170] width 472 height 9
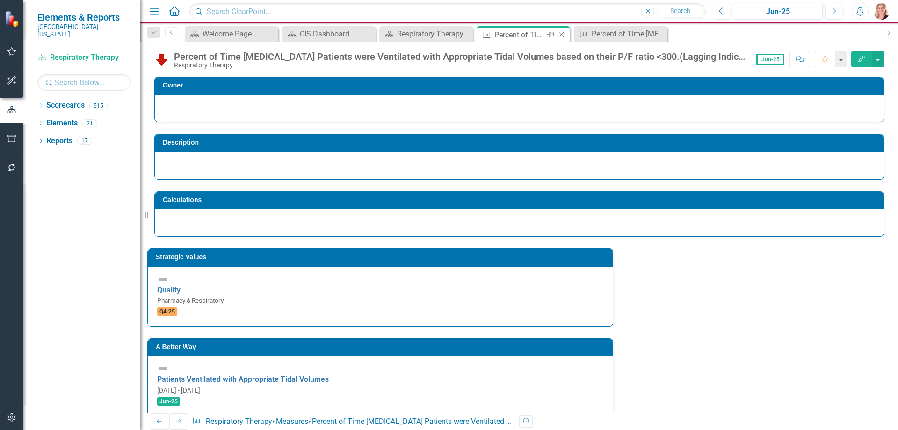
click at [562, 36] on icon "Close" at bounding box center [561, 34] width 9 height 7
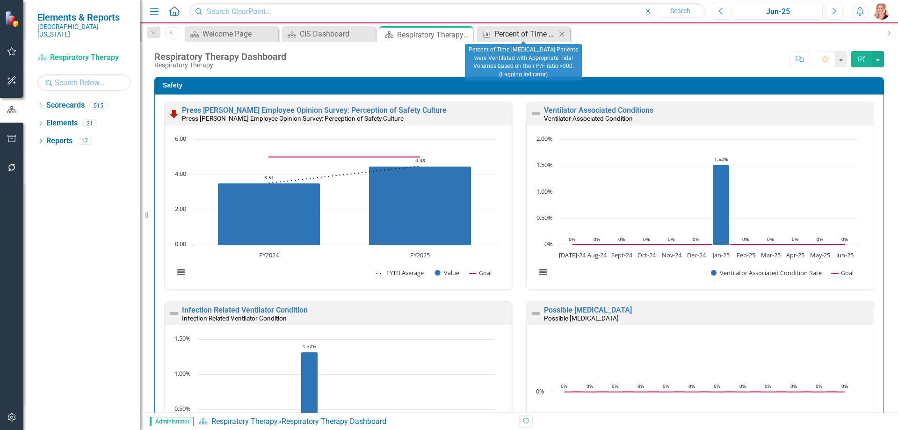
click at [526, 34] on div "Percent of Time [MEDICAL_DATA] Patients were Ventilated with Appropriate Tidal …" at bounding box center [525, 34] width 62 height 12
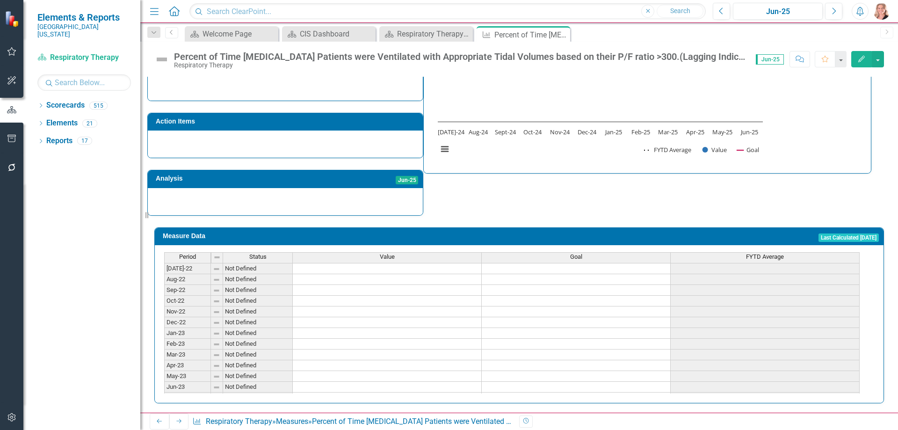
scroll to position [255, 0]
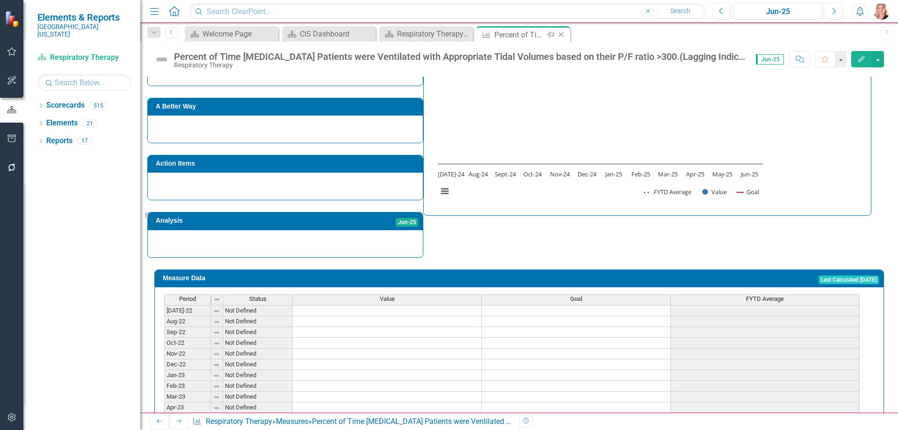
click at [561, 35] on icon at bounding box center [561, 34] width 5 height 5
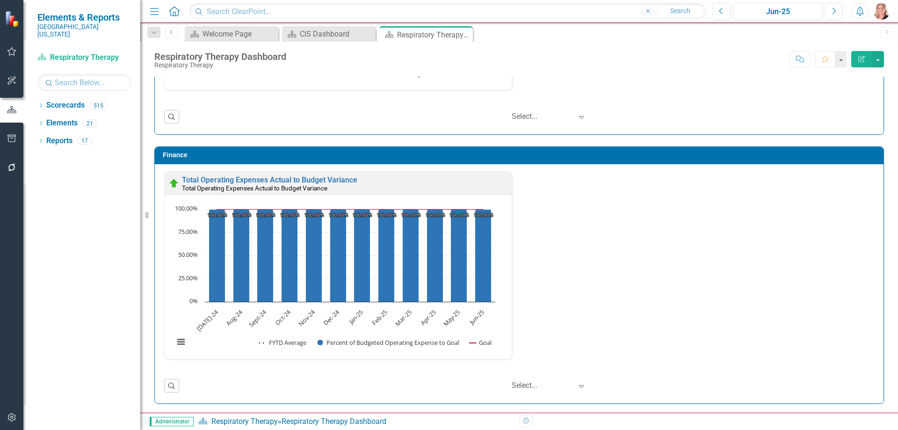
scroll to position [1605, 0]
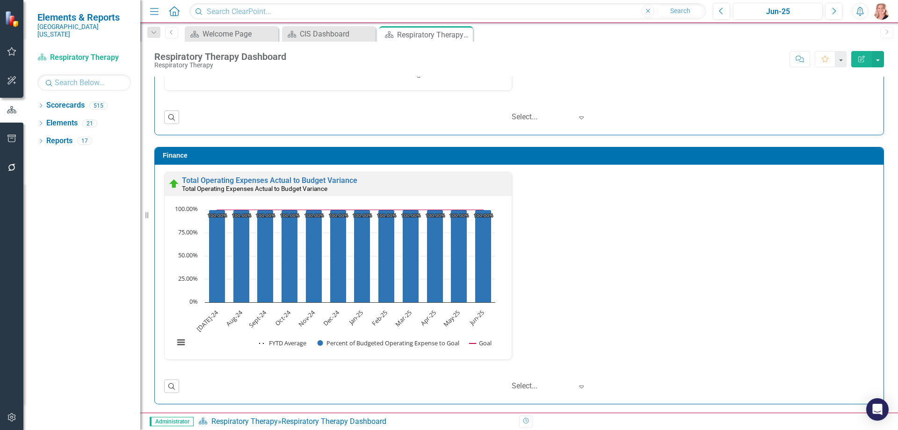
scroll to position [1605, 0]
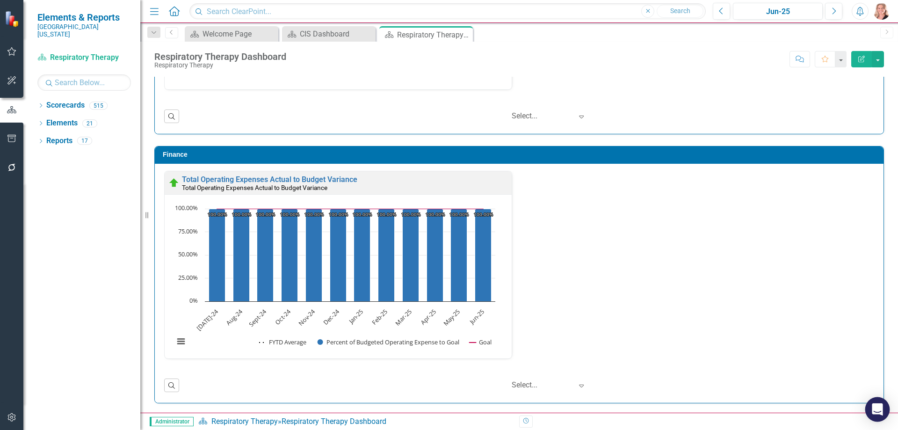
click at [871, 410] on div "Open Intercom Messenger" at bounding box center [877, 409] width 25 height 25
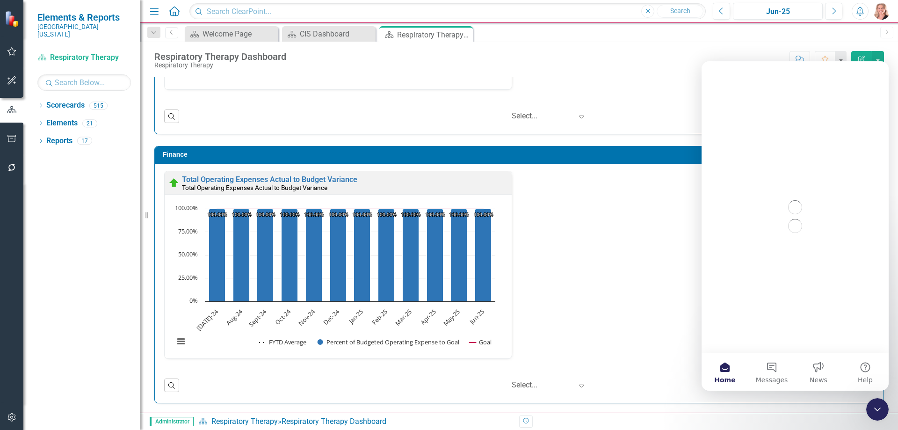
scroll to position [0, 0]
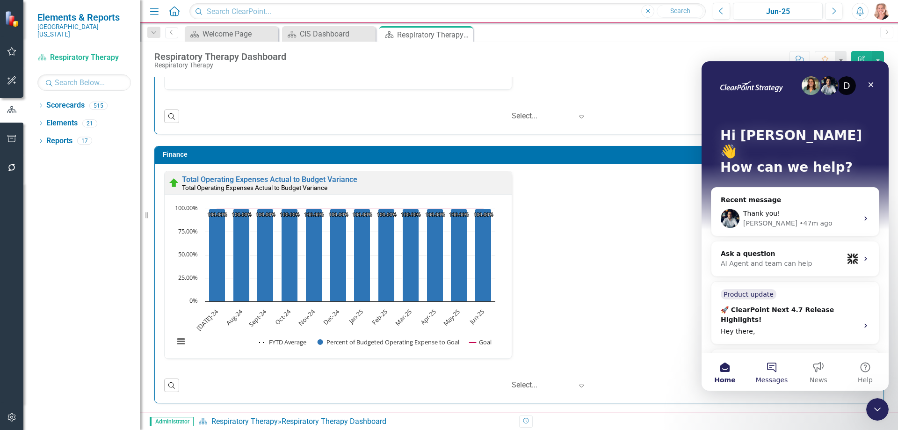
click at [778, 366] on button "Messages" at bounding box center [771, 371] width 47 height 37
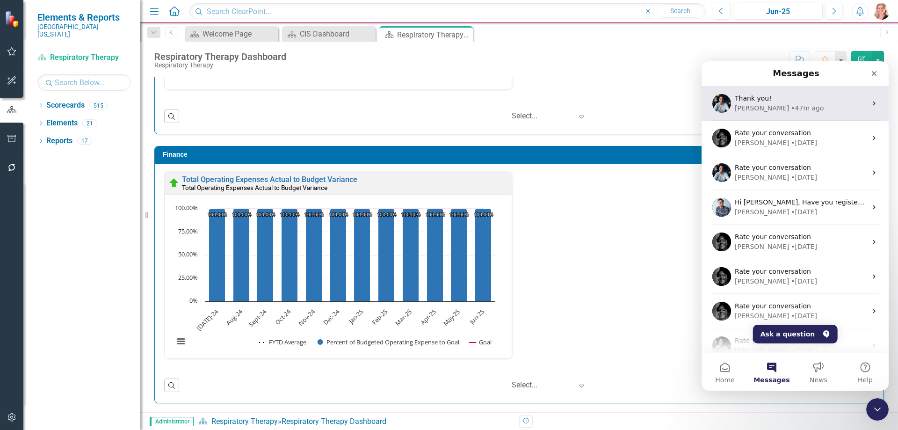
click at [781, 100] on div "Thank you!" at bounding box center [801, 99] width 132 height 10
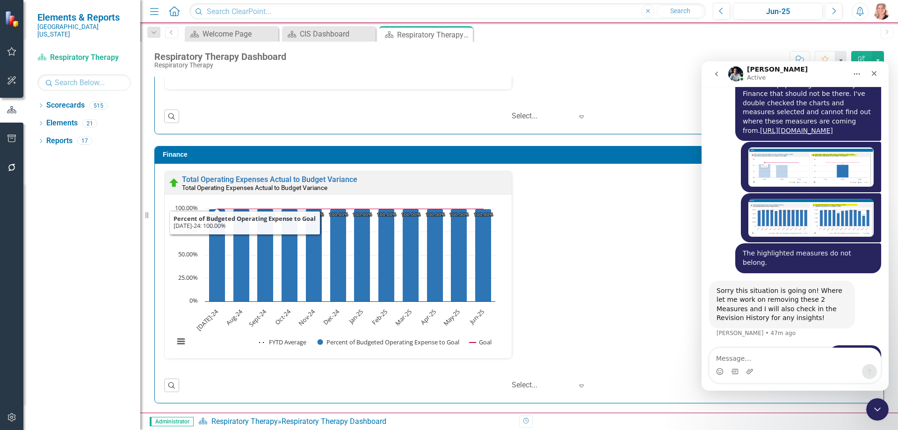
scroll to position [603, 0]
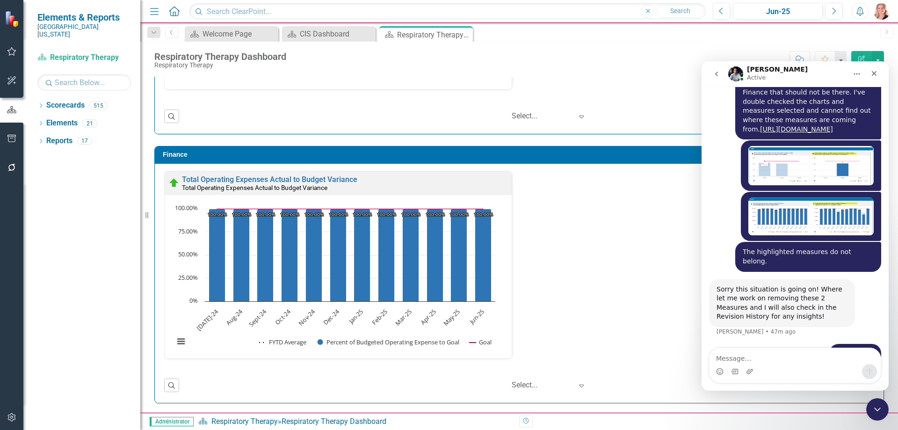
click at [606, 290] on div "Total Operating Expenses Actual to Budget Variance Total Operating Expenses Act…" at bounding box center [519, 271] width 724 height 200
click at [868, 406] on div "Close Intercom Messenger" at bounding box center [876, 408] width 22 height 22
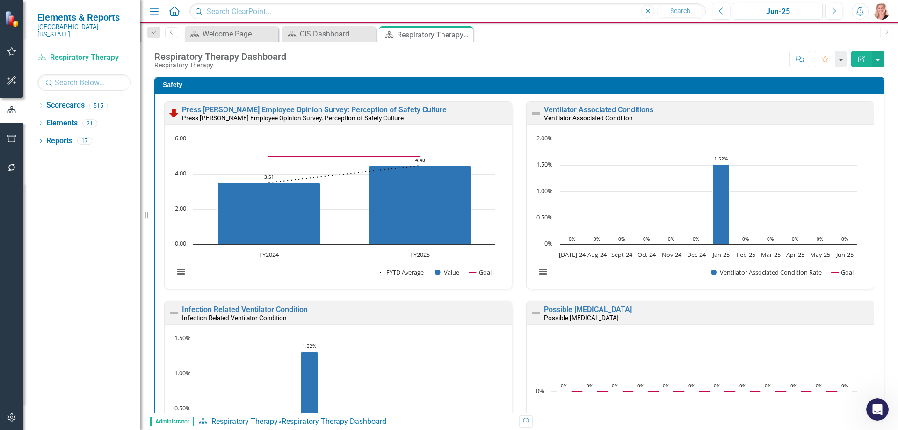
scroll to position [0, 0]
click at [59, 118] on link "Elements" at bounding box center [61, 123] width 31 height 11
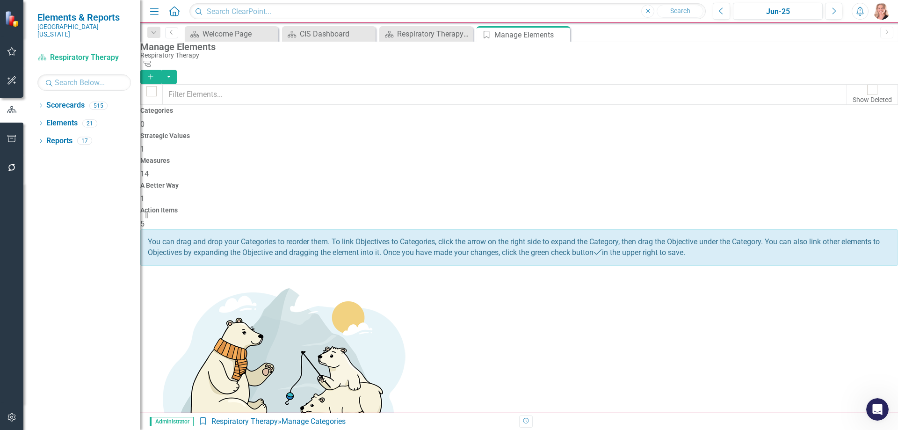
click at [149, 169] on span "14" at bounding box center [144, 173] width 8 height 9
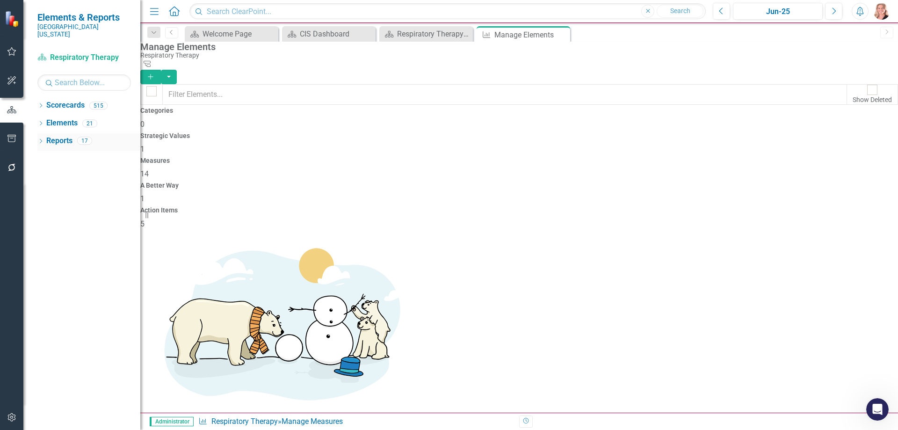
click at [59, 136] on link "Reports" at bounding box center [59, 141] width 26 height 11
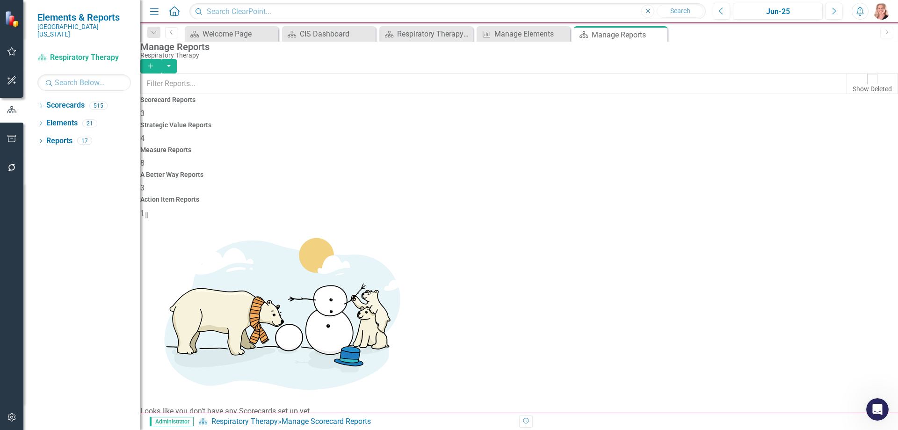
click at [519, 158] on div "8" at bounding box center [519, 163] width 758 height 11
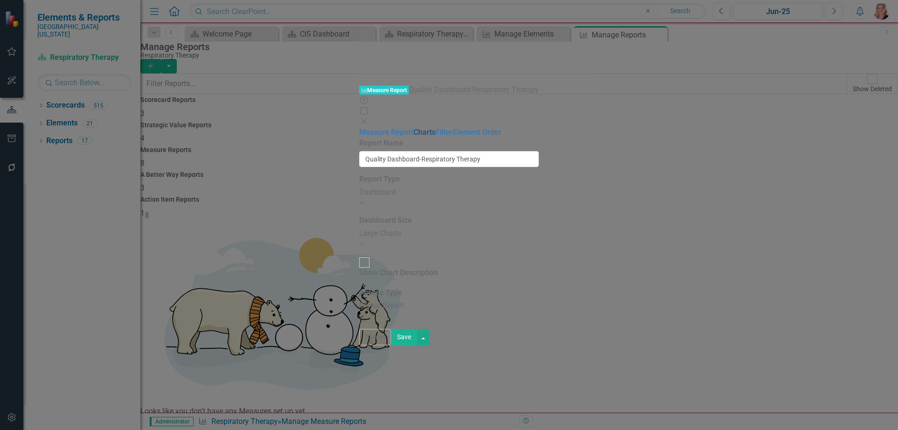
click at [413, 128] on link "Charts" at bounding box center [424, 132] width 22 height 9
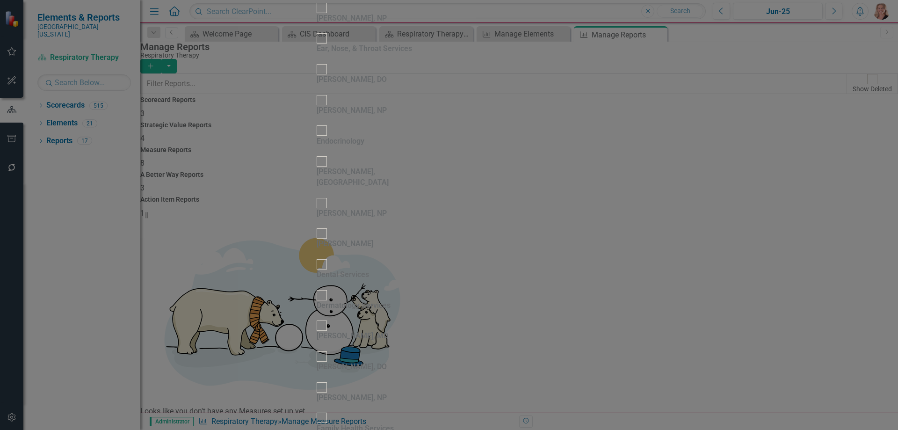
scroll to position [2105, 0]
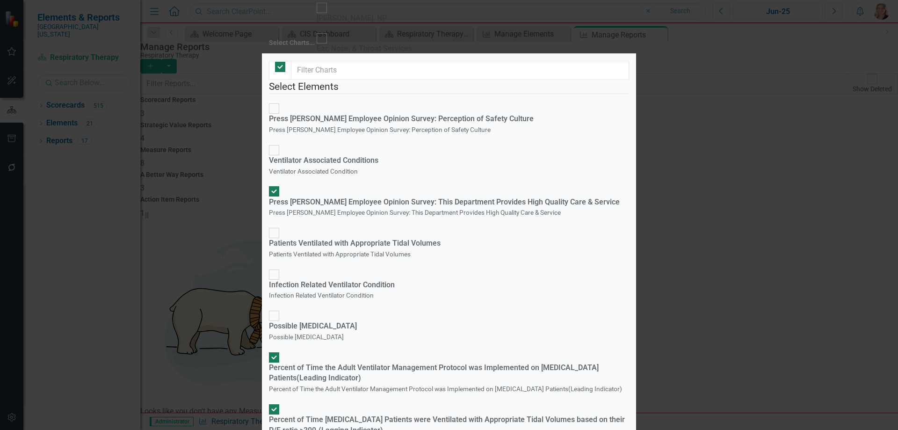
checkbox input "false"
click at [280, 404] on div "Percent of Time ICU Patients were Ventilated with Appropriate Tidal Volumes bas…" at bounding box center [449, 430] width 360 height 53
click at [280, 402] on input "Percent of Time ICU Patients were Ventilated with Appropriate Tidal Volumes bas…" at bounding box center [274, 409] width 14 height 14
checkbox input "false"
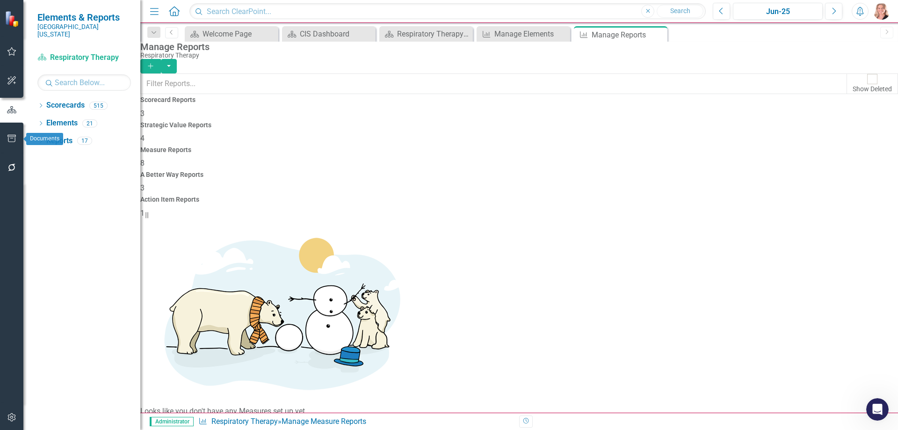
click at [11, 136] on icon "button" at bounding box center [12, 138] width 10 height 7
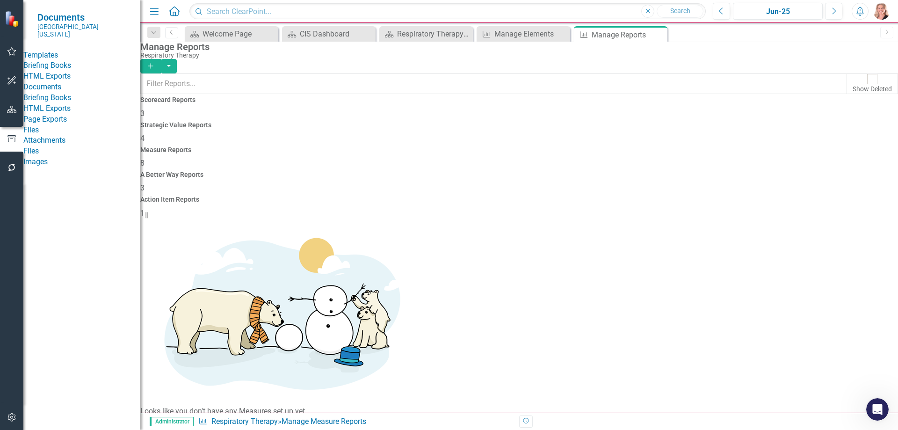
click at [60, 77] on div "HTML Exports" at bounding box center [81, 76] width 117 height 11
click at [266, 88] on input "text" at bounding box center [493, 83] width 707 height 21
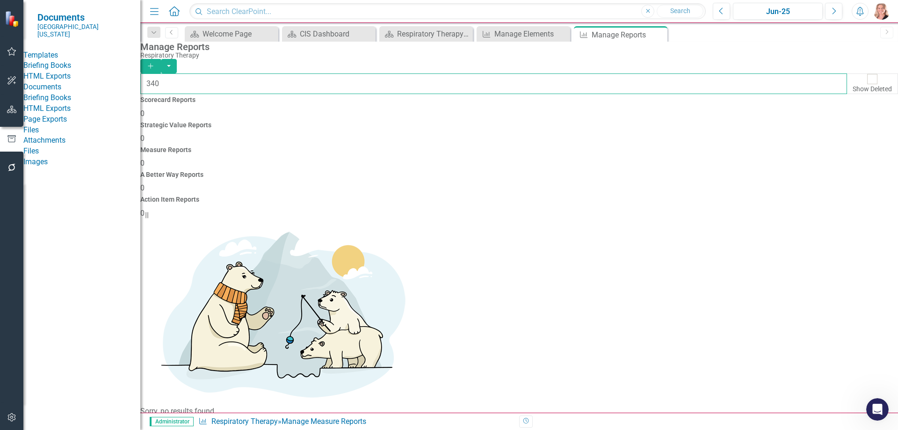
type input "340"
drag, startPoint x: 47, startPoint y: 81, endPoint x: 134, endPoint y: 101, distance: 88.7
click at [47, 81] on link "HTML Exports" at bounding box center [81, 76] width 117 height 11
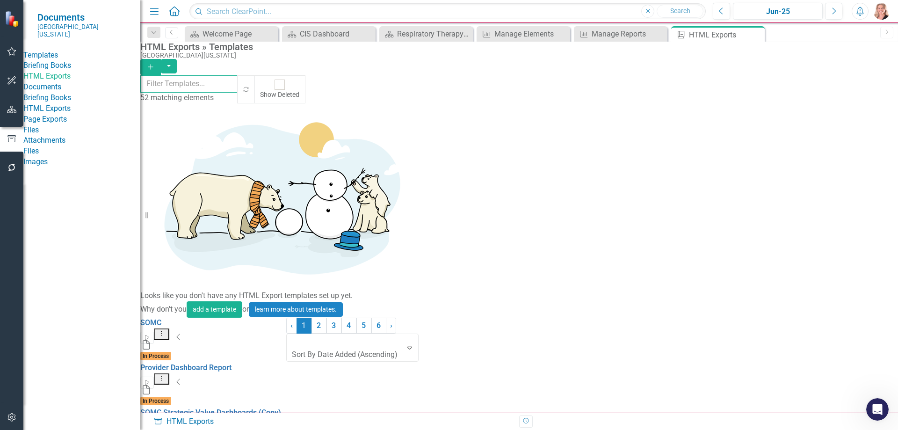
click at [208, 86] on input "text" at bounding box center [189, 83] width 98 height 17
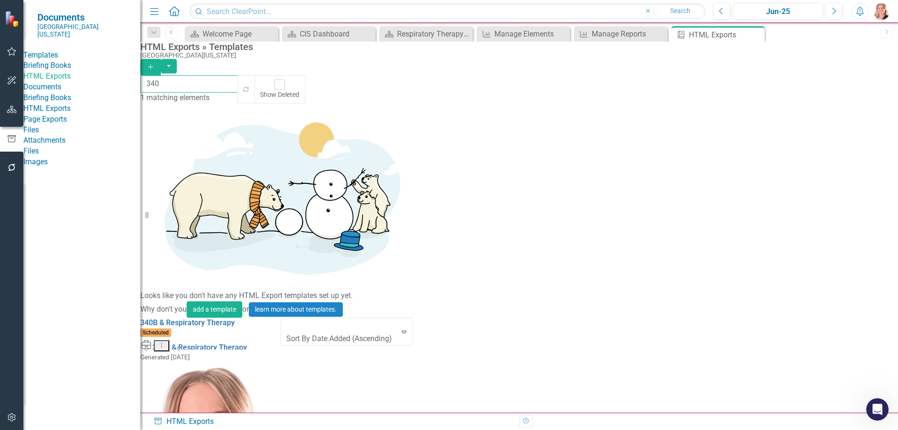
type input "340"
click at [281, 340] on div "Start Dropdown Menu Collapse" at bounding box center [210, 347] width 140 height 15
click at [166, 342] on icon "Dropdown Menu" at bounding box center [162, 345] width 8 height 6
click at [817, 166] on link "Edit Edit Template" at bounding box center [819, 168] width 87 height 17
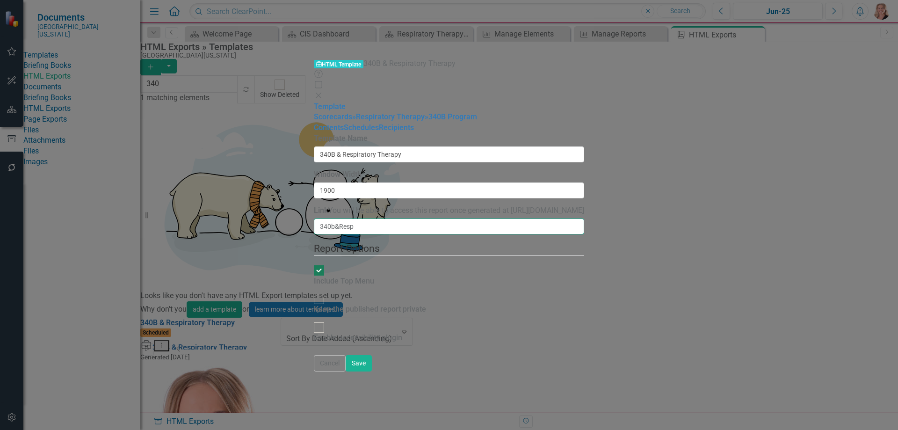
click at [328, 218] on input "340b&Resp" at bounding box center [449, 226] width 270 height 16
type input "340b&Resp-FY25"
click at [352, 112] on link "» Respiratory Therapy" at bounding box center [388, 116] width 72 height 9
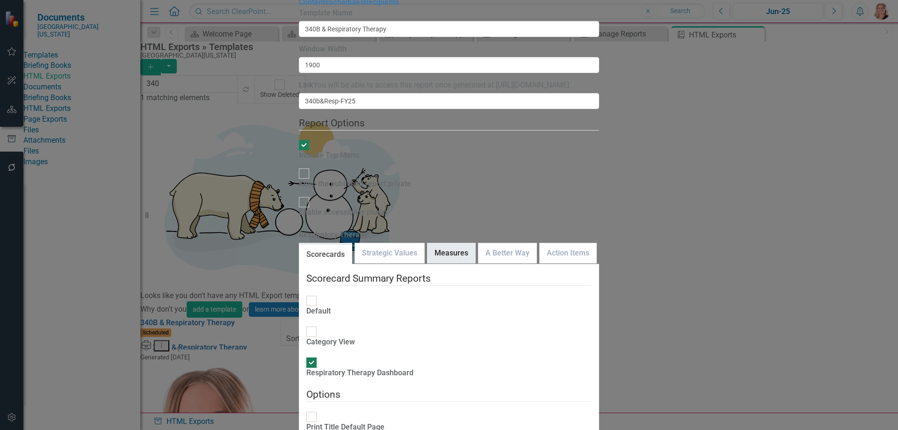
click at [427, 243] on link "Measures" at bounding box center [451, 253] width 48 height 20
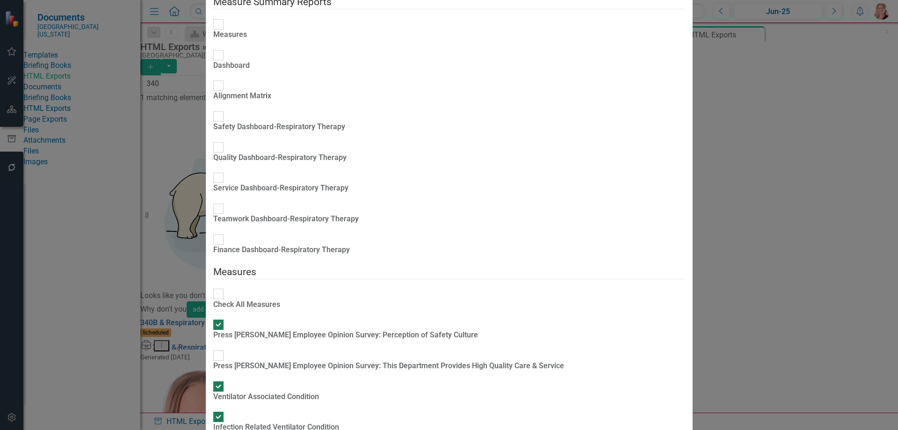
checkbox input "true"
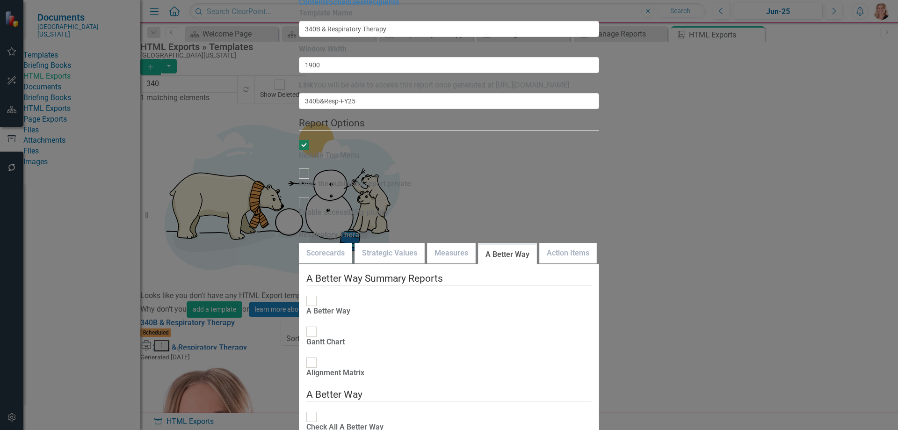
checkbox input "true"
click at [540, 243] on link "Action Items" at bounding box center [568, 253] width 57 height 20
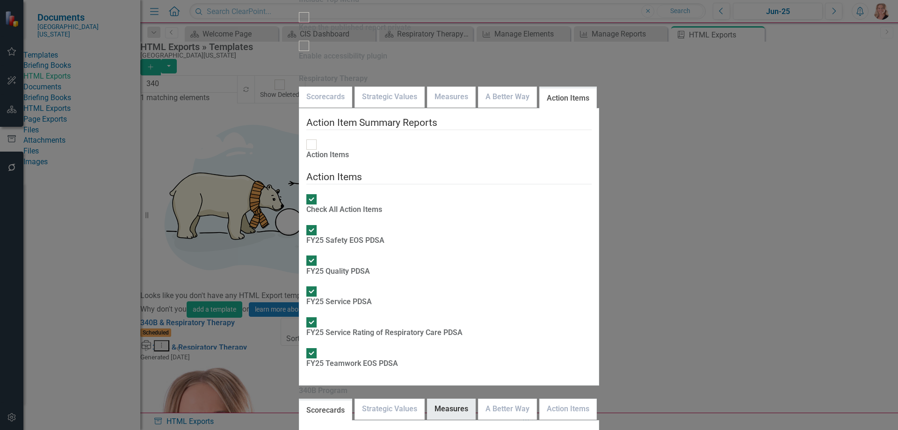
click at [427, 399] on link "Measures" at bounding box center [451, 409] width 48 height 20
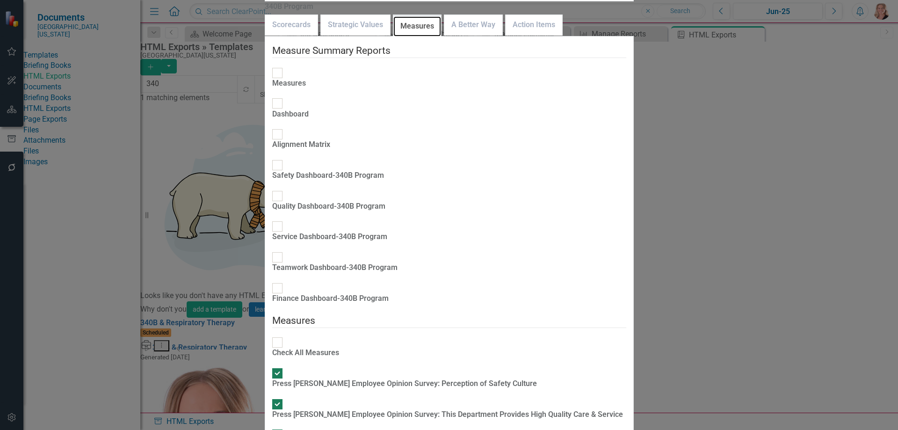
scroll to position [0, 0]
click at [468, 35] on link "A Better Way" at bounding box center [473, 25] width 58 height 20
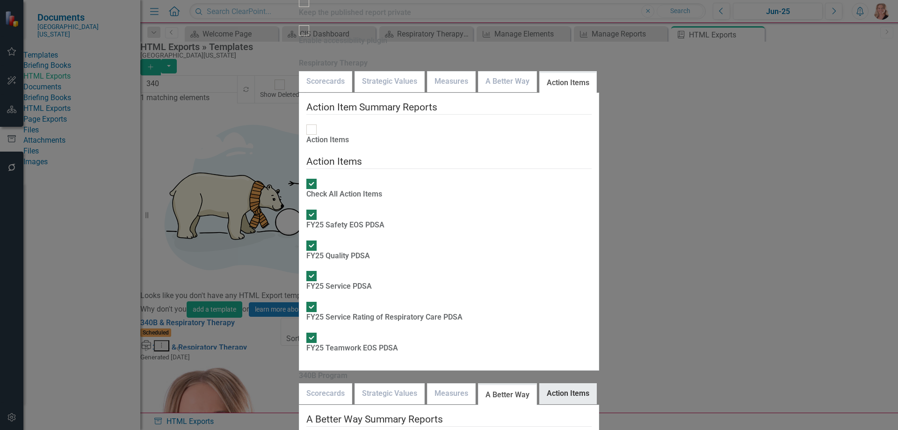
click at [544, 383] on link "Action Items" at bounding box center [568, 393] width 57 height 20
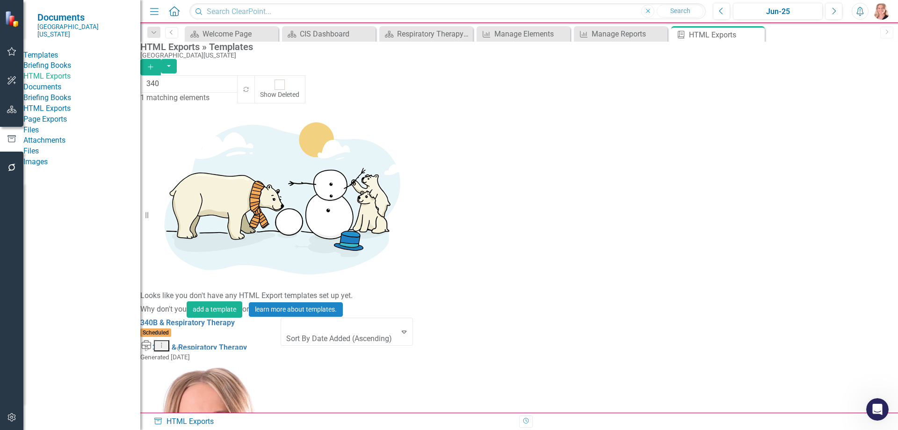
click at [10, 115] on button "button" at bounding box center [11, 110] width 21 height 20
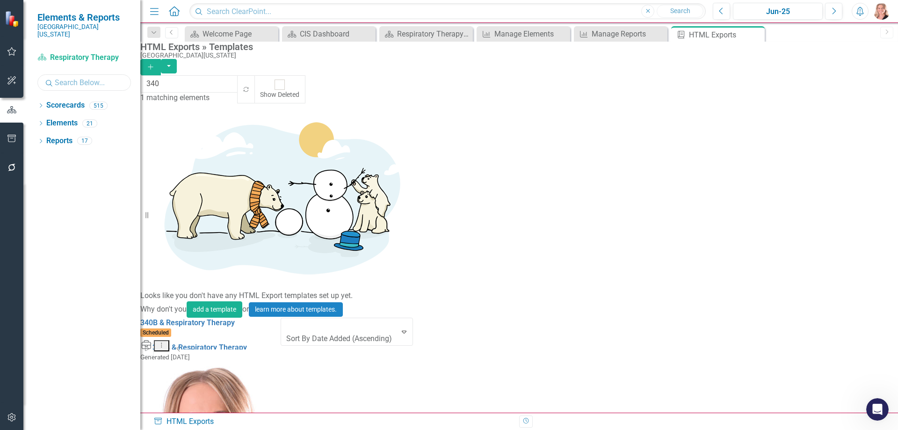
click at [101, 80] on input "text" at bounding box center [84, 82] width 94 height 16
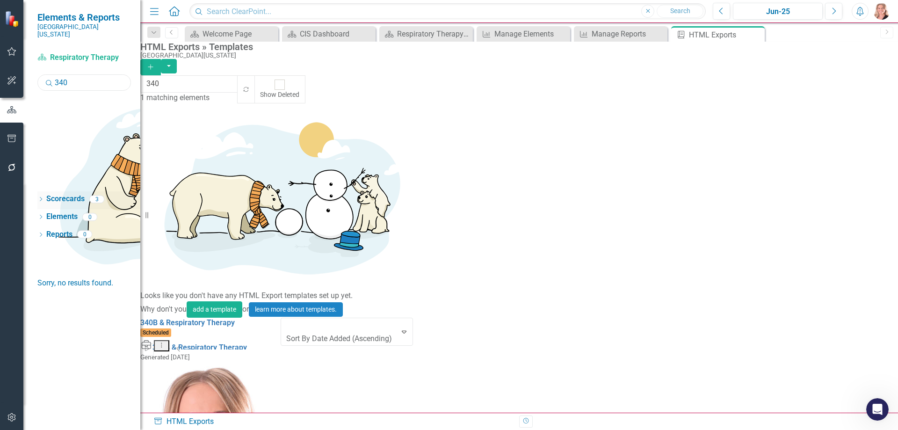
type input "340"
click at [43, 197] on icon "Dropdown" at bounding box center [40, 199] width 7 height 5
click at [101, 242] on link "340B Program" at bounding box center [88, 247] width 103 height 11
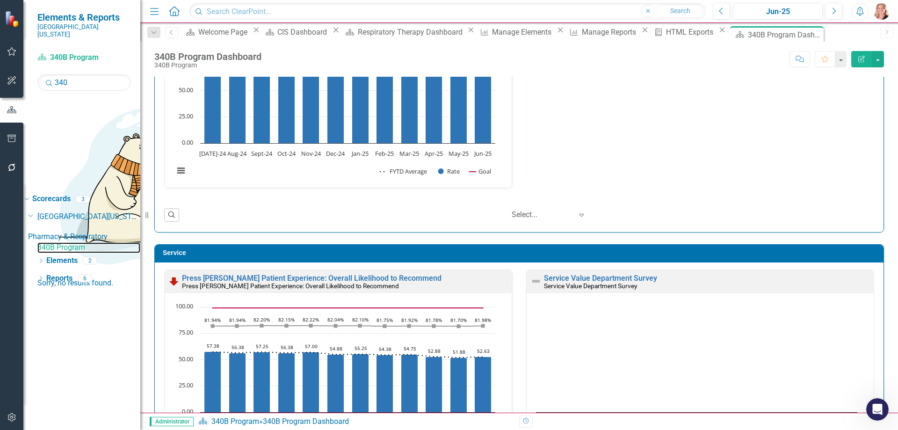
scroll to position [795, 0]
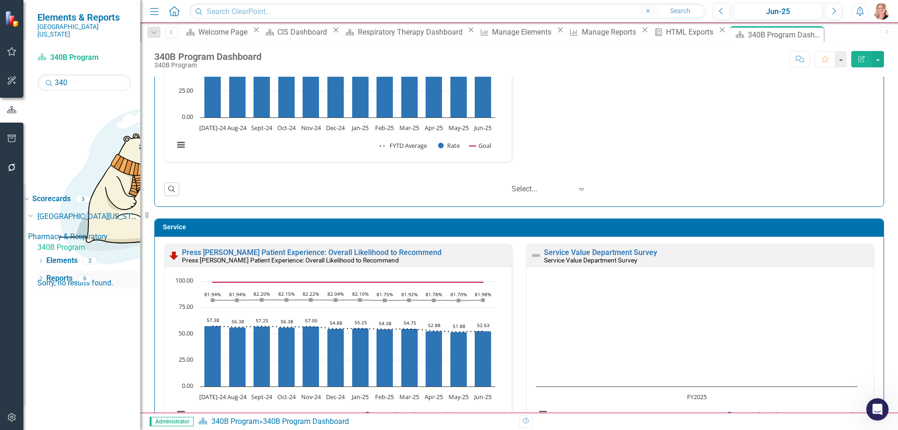
click at [53, 273] on link "Reports" at bounding box center [59, 278] width 26 height 11
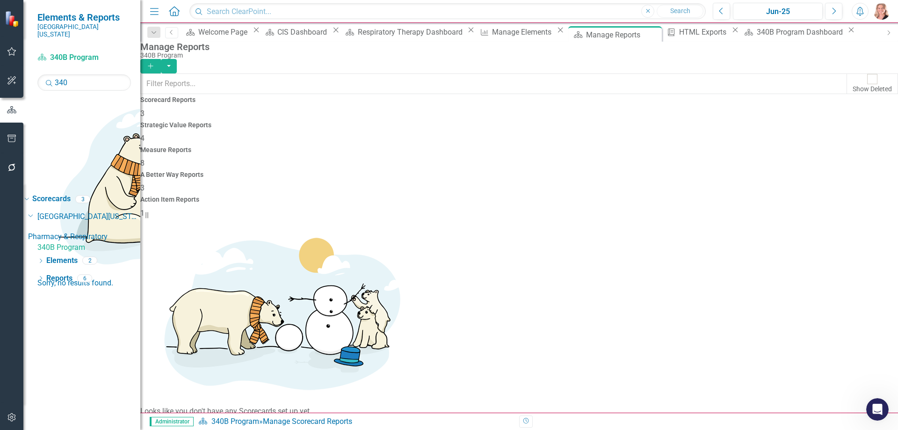
click at [528, 146] on div "Measure Reports 8" at bounding box center [519, 157] width 758 height 22
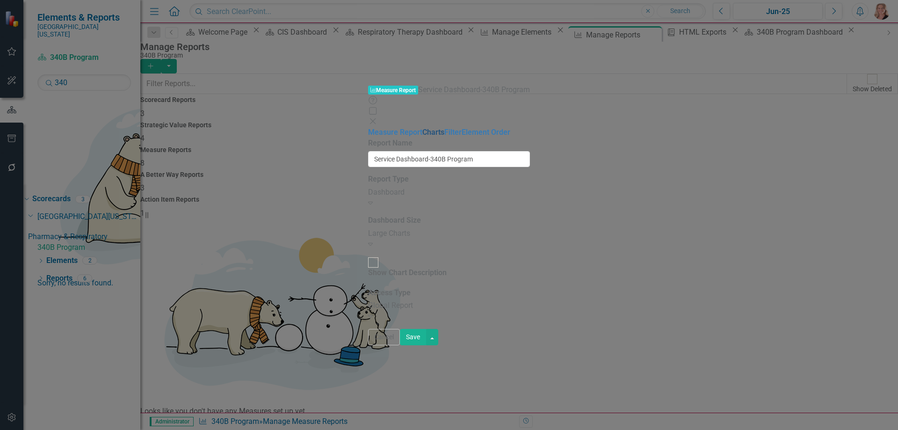
click at [422, 128] on link "Charts" at bounding box center [433, 132] width 22 height 9
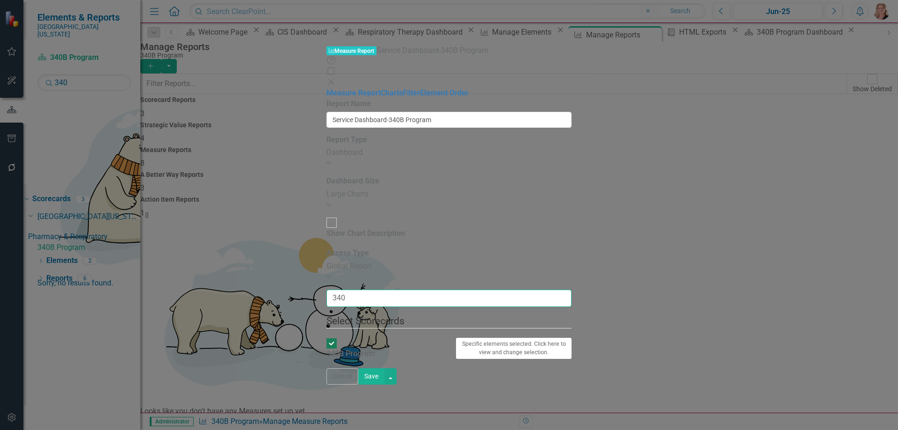
type input "340"
click at [571, 338] on div at bounding box center [448, 338] width 245 height 0
click at [572, 338] on button "Specific elements selected. Click here to view and change selection." at bounding box center [514, 349] width 116 height 22
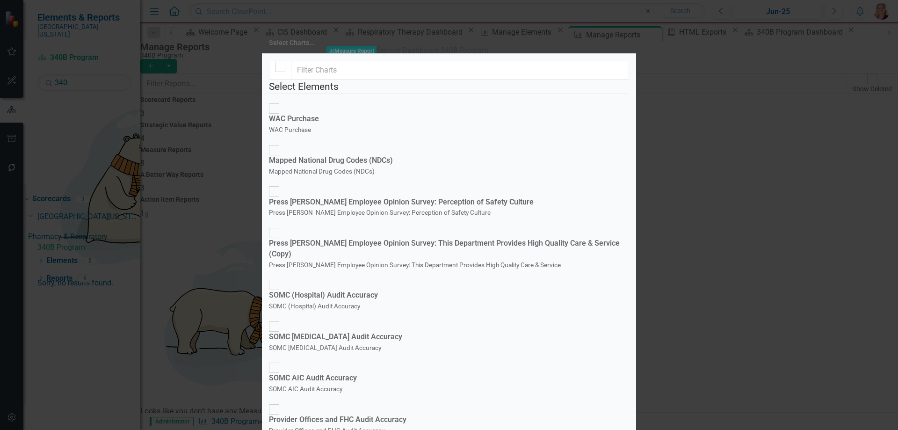
checkbox input "false"
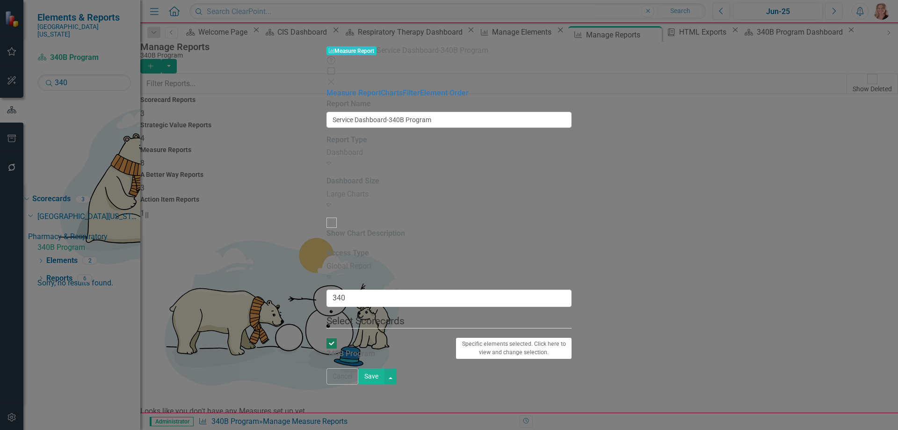
click at [384, 384] on button "Save" at bounding box center [371, 376] width 26 height 16
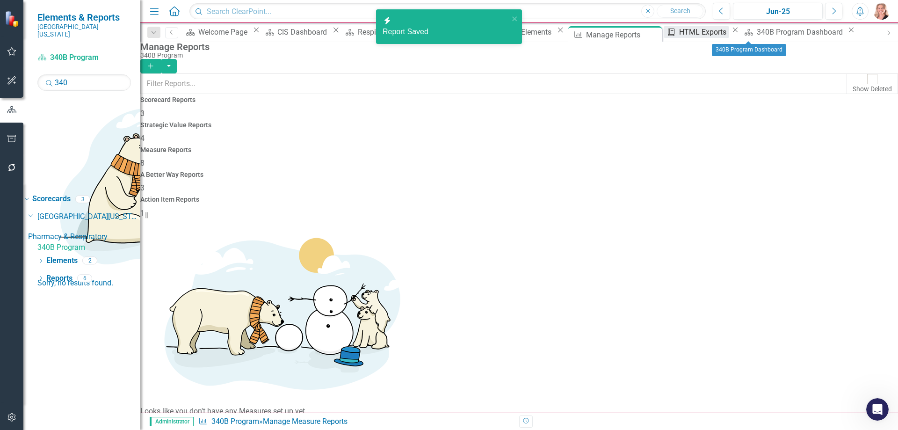
click at [679, 33] on div "HTML Exports" at bounding box center [704, 32] width 50 height 12
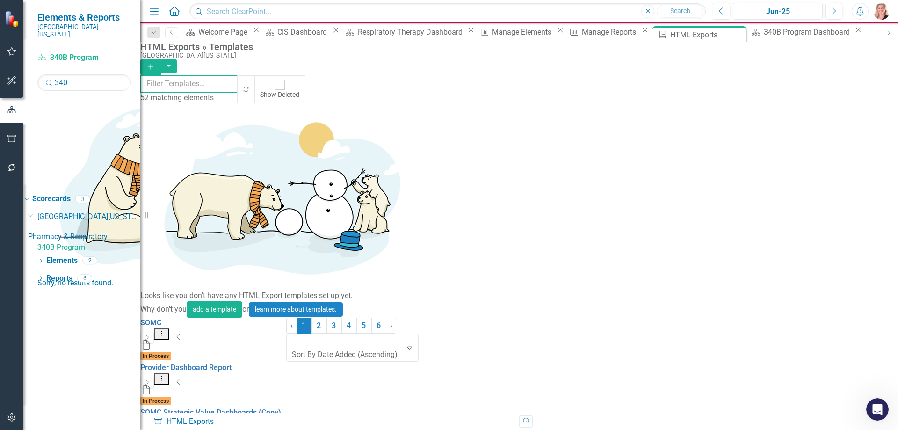
click at [238, 88] on input "text" at bounding box center [189, 83] width 98 height 17
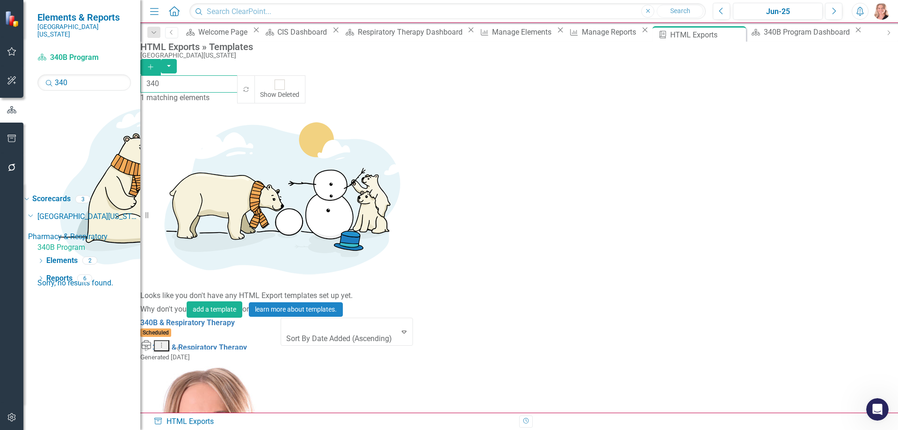
type input "340"
click at [166, 342] on icon "Dropdown Menu" at bounding box center [162, 345] width 8 height 6
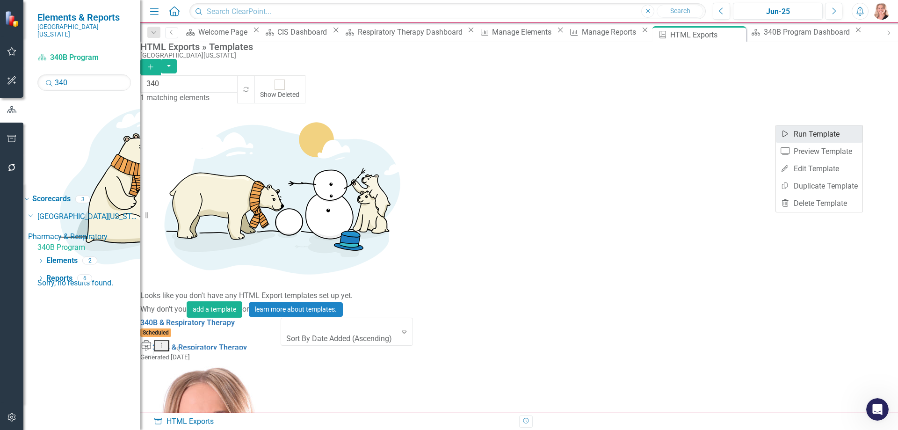
click at [825, 139] on link "Start Run Template" at bounding box center [819, 133] width 87 height 17
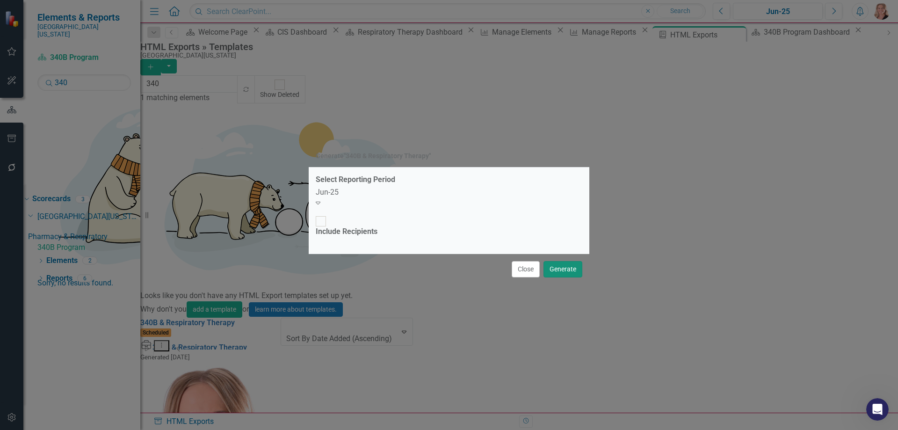
click at [566, 261] on button "Generate" at bounding box center [562, 269] width 39 height 16
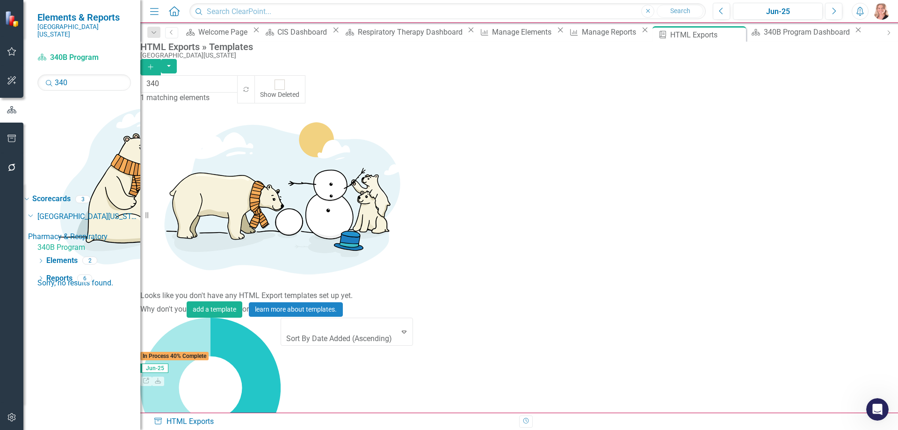
click at [853, 33] on icon "Close" at bounding box center [857, 29] width 9 height 7
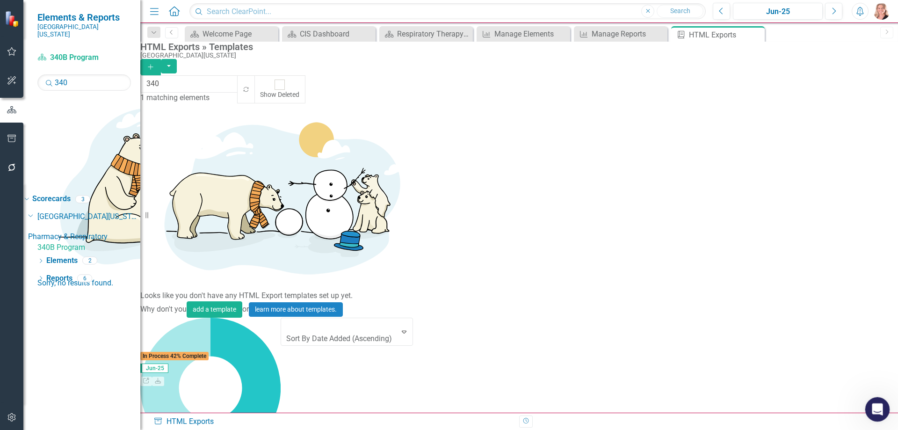
click at [872, 404] on icon "Open Intercom Messenger" at bounding box center [875, 407] width 15 height 15
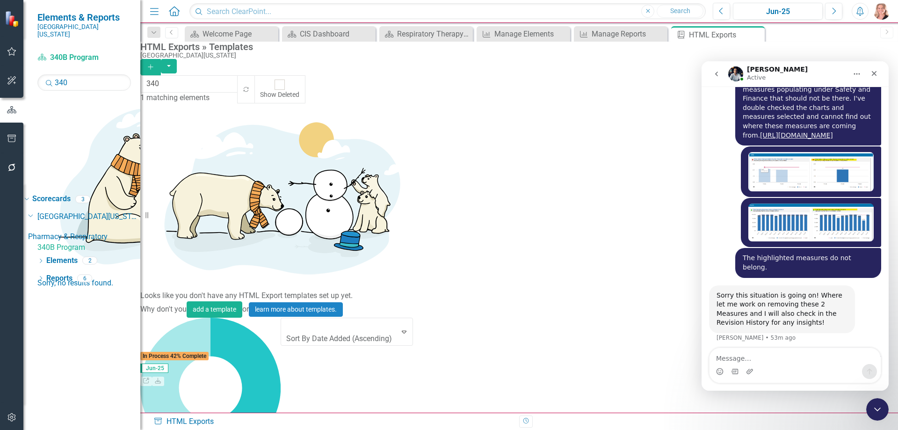
scroll to position [603, 0]
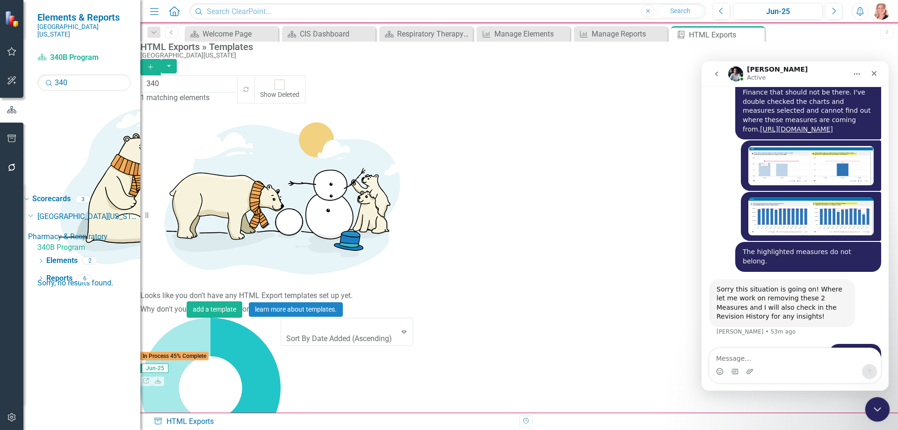
drag, startPoint x: 879, startPoint y: 406, endPoint x: 1726, endPoint y: 804, distance: 935.8
click at [879, 406] on icon "Close Intercom Messenger" at bounding box center [875, 407] width 11 height 11
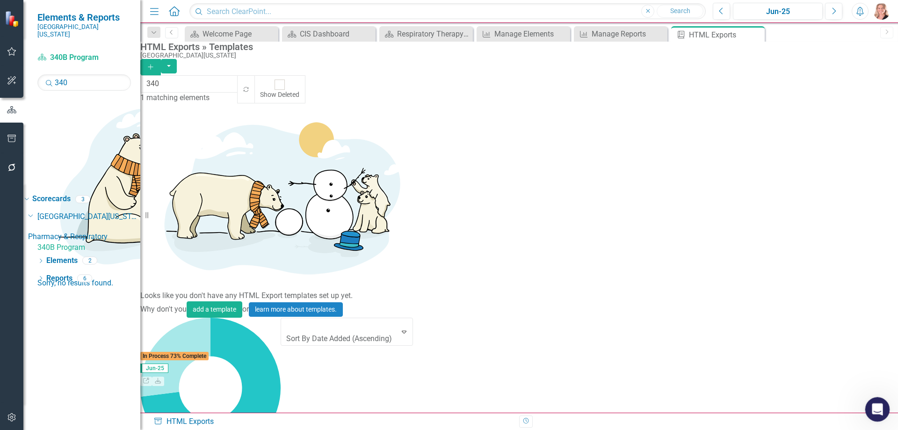
click at [872, 405] on icon "Open Intercom Messenger" at bounding box center [875, 407] width 15 height 15
